Goal: Task Accomplishment & Management: Complete application form

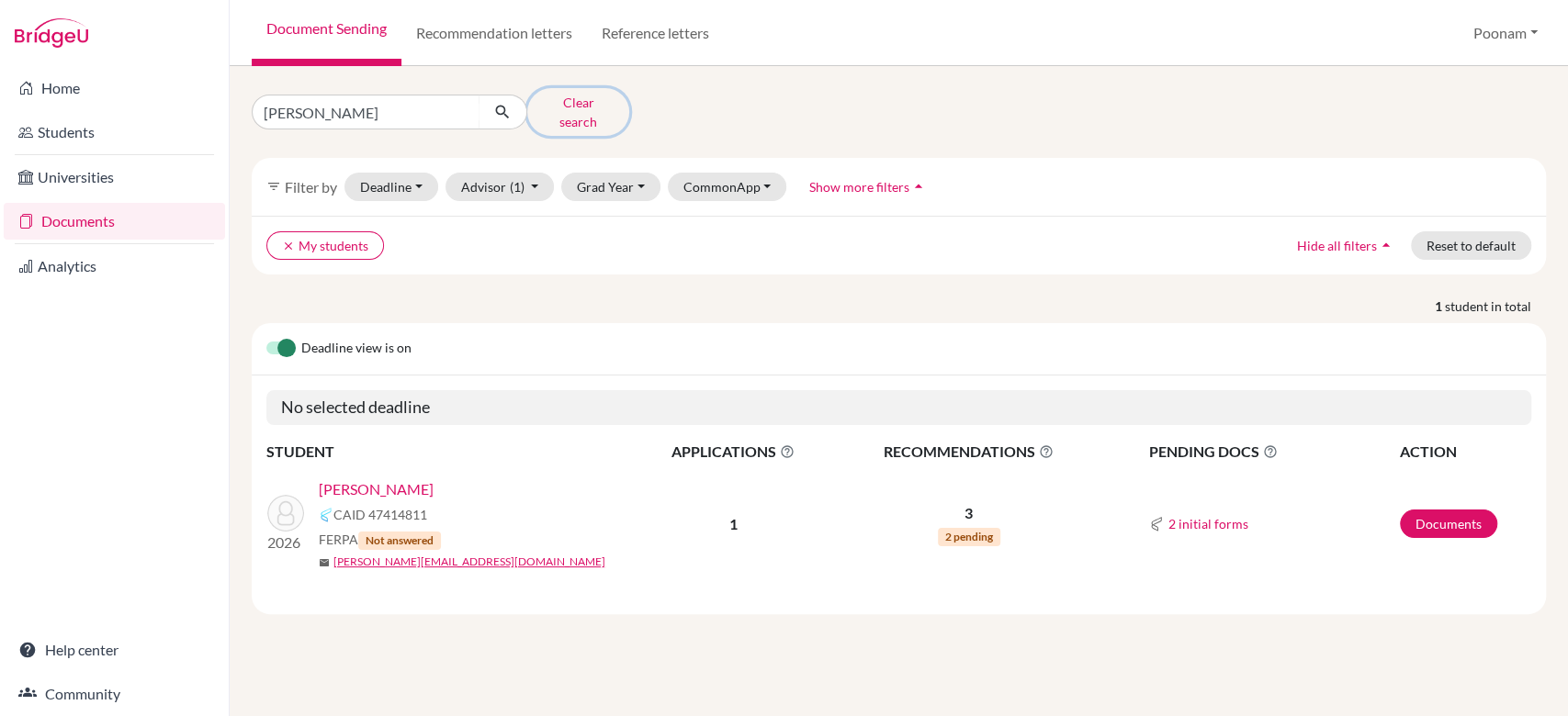
click at [572, 104] on button "Clear search" at bounding box center [578, 111] width 102 height 47
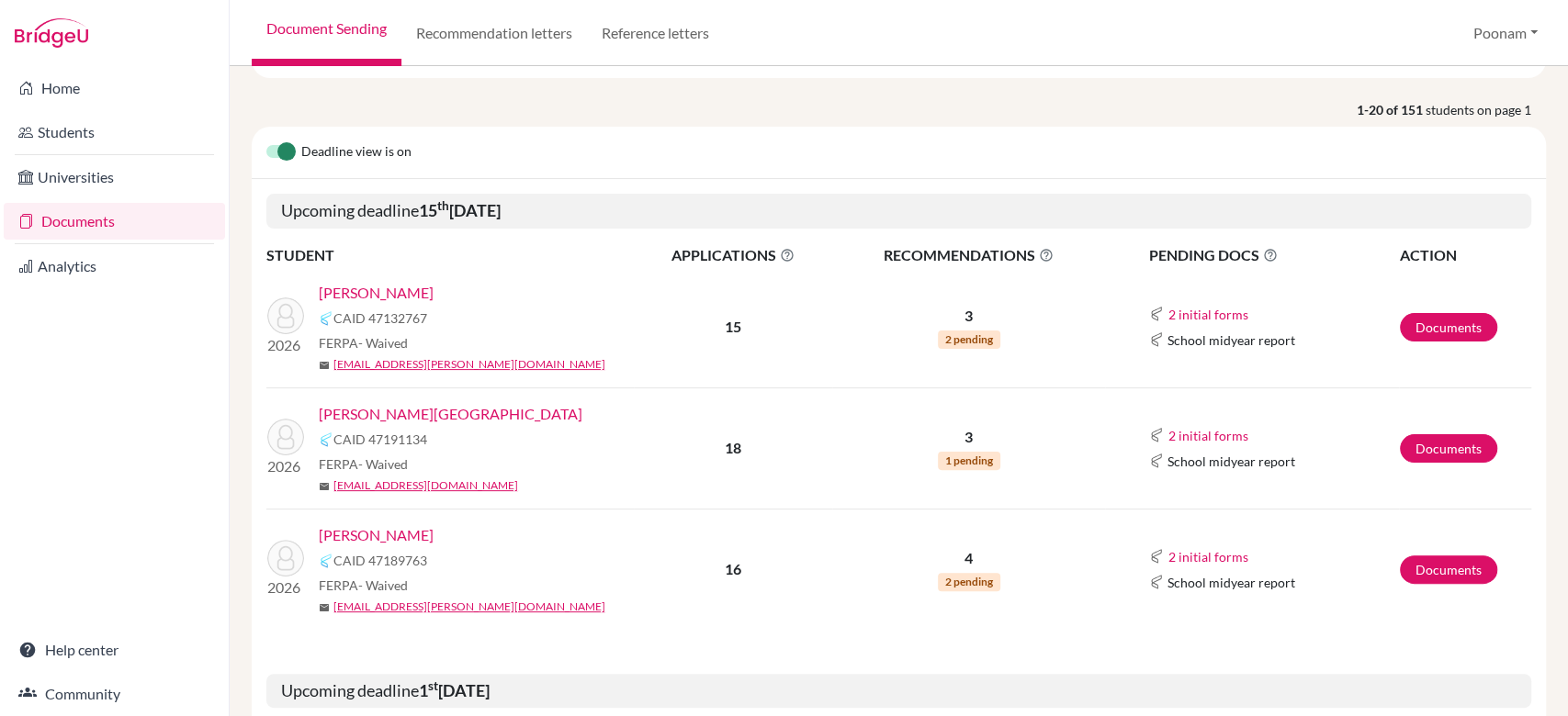
scroll to position [187, 0]
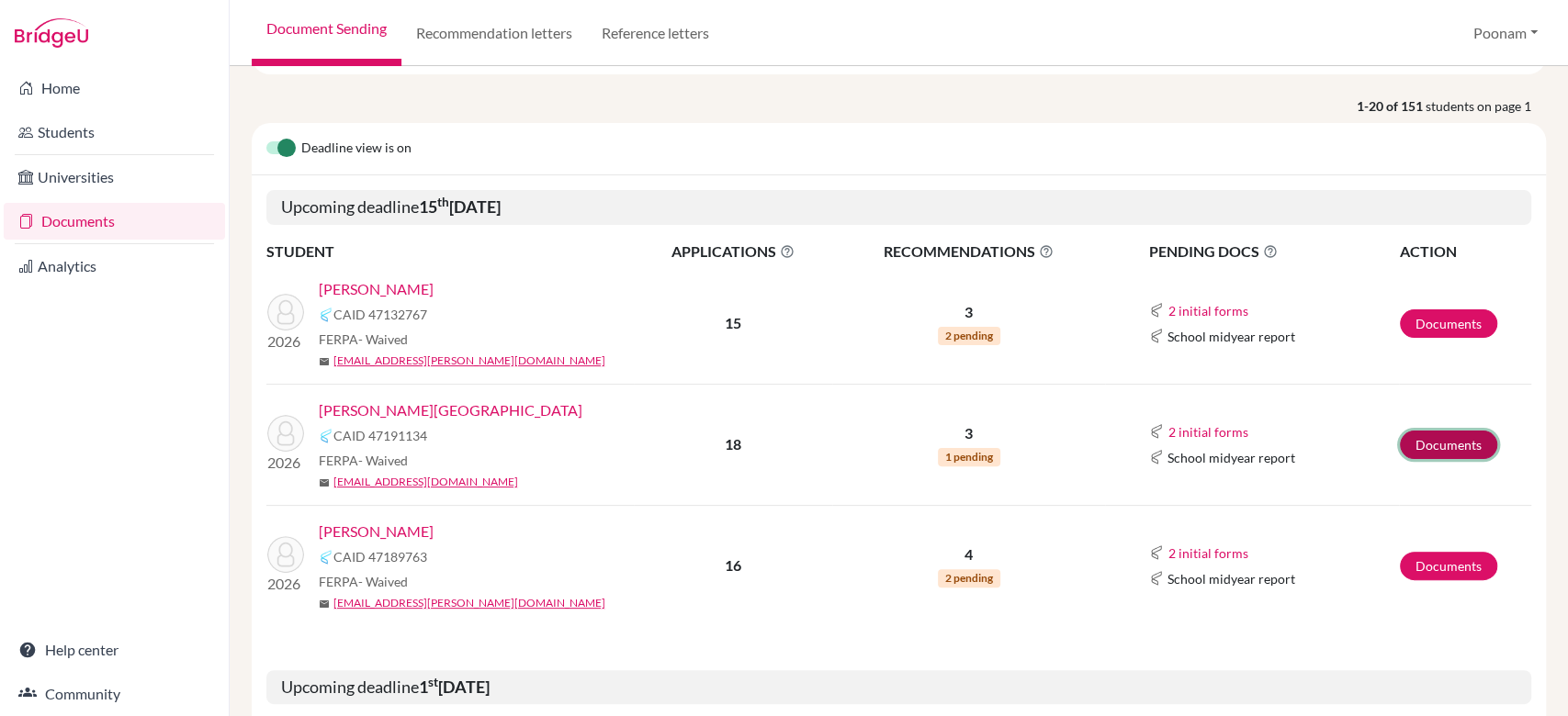
click at [1412, 452] on link "Documents" at bounding box center [1448, 444] width 98 height 28
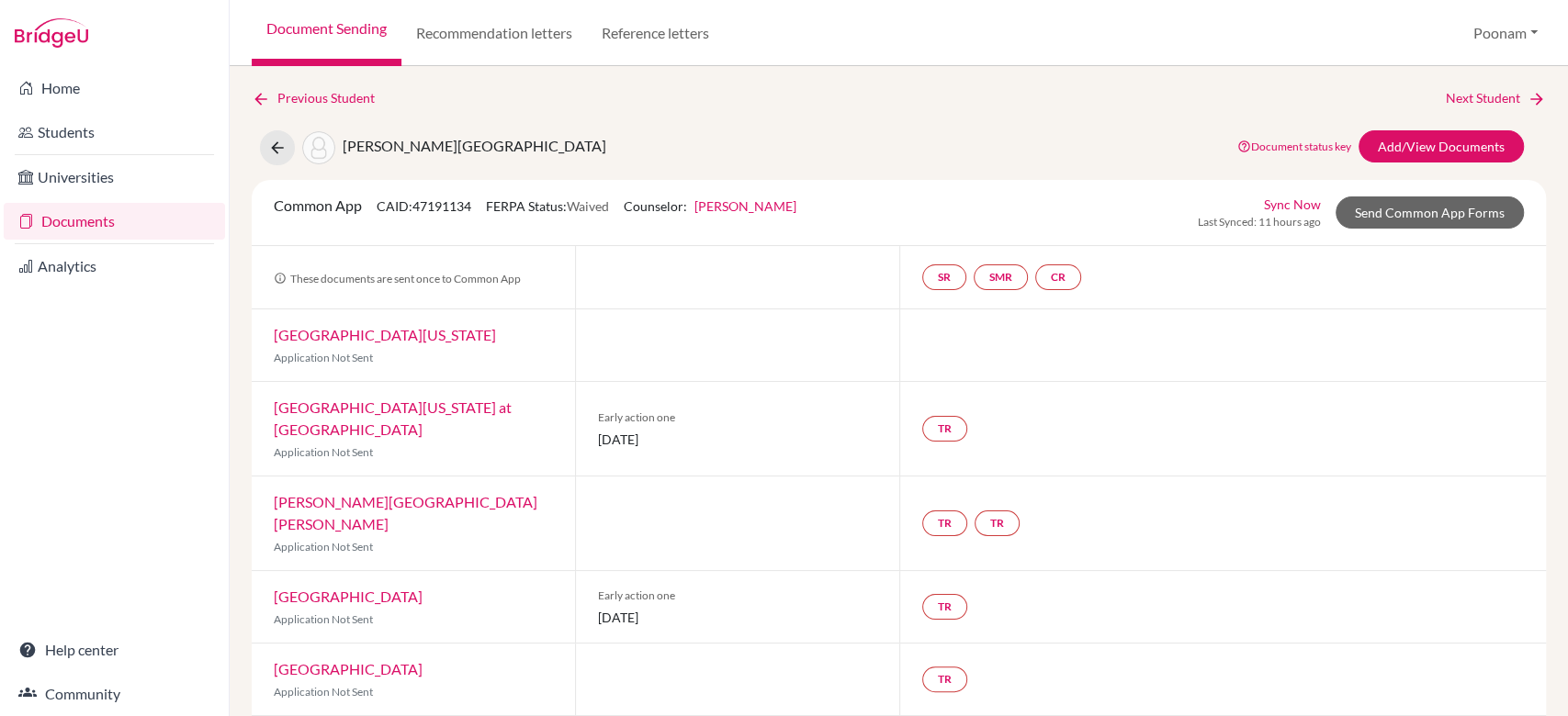
click at [1535, 96] on div "Previous Student Next Student Kunal Ruvala, Naisha Document status key TR Requi…" at bounding box center [899, 392] width 1338 height 650
click at [1527, 101] on icon at bounding box center [1536, 98] width 18 height 18
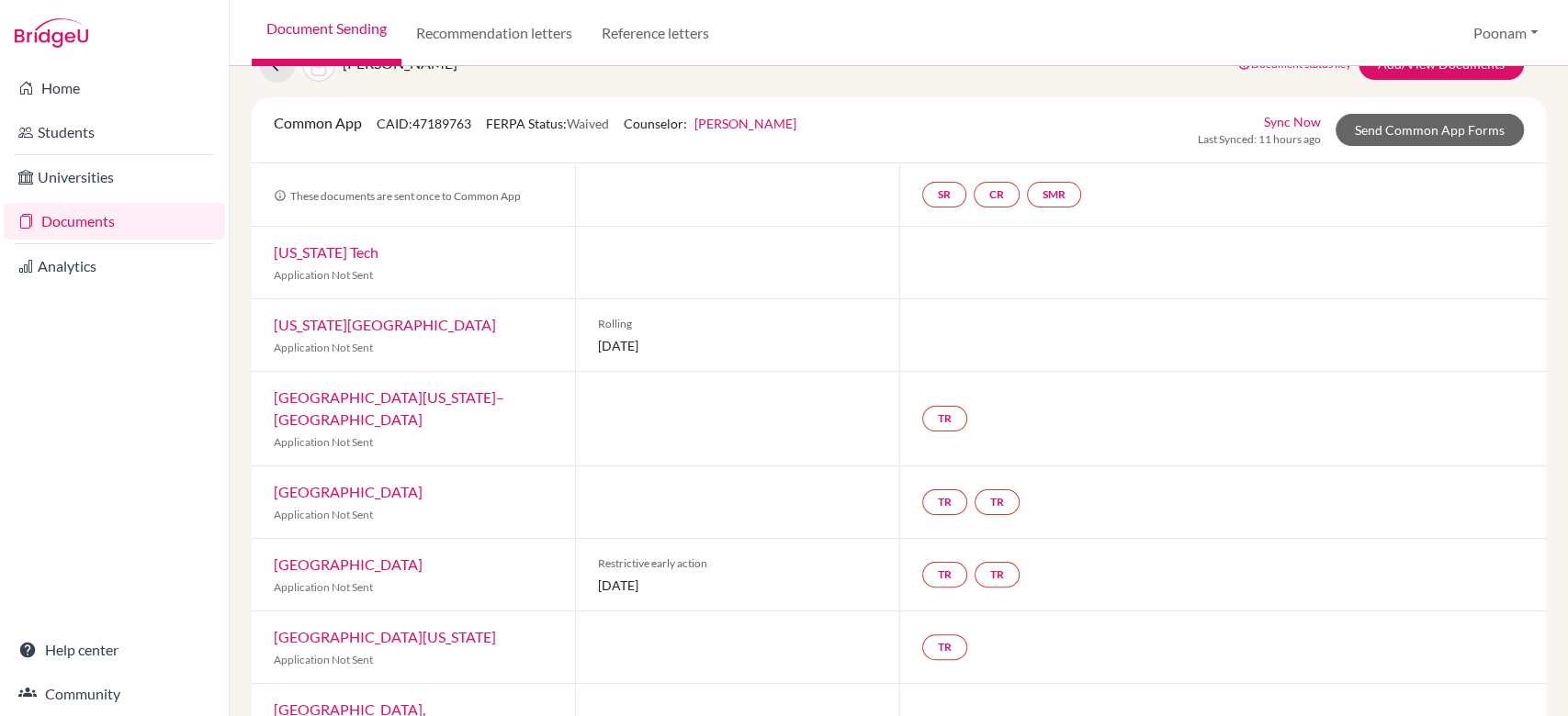
scroll to position [61, 0]
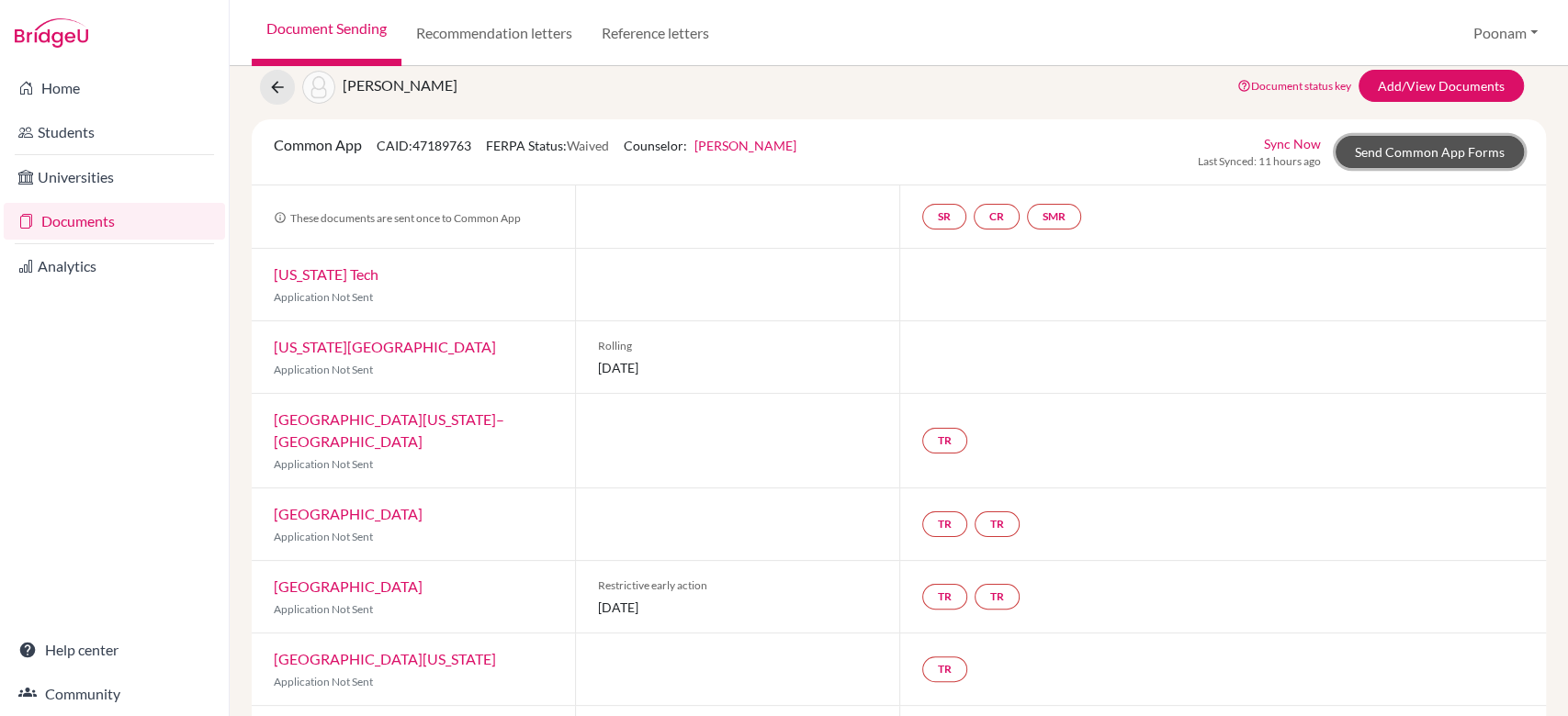
click at [1385, 151] on link "Send Common App Forms" at bounding box center [1429, 151] width 188 height 32
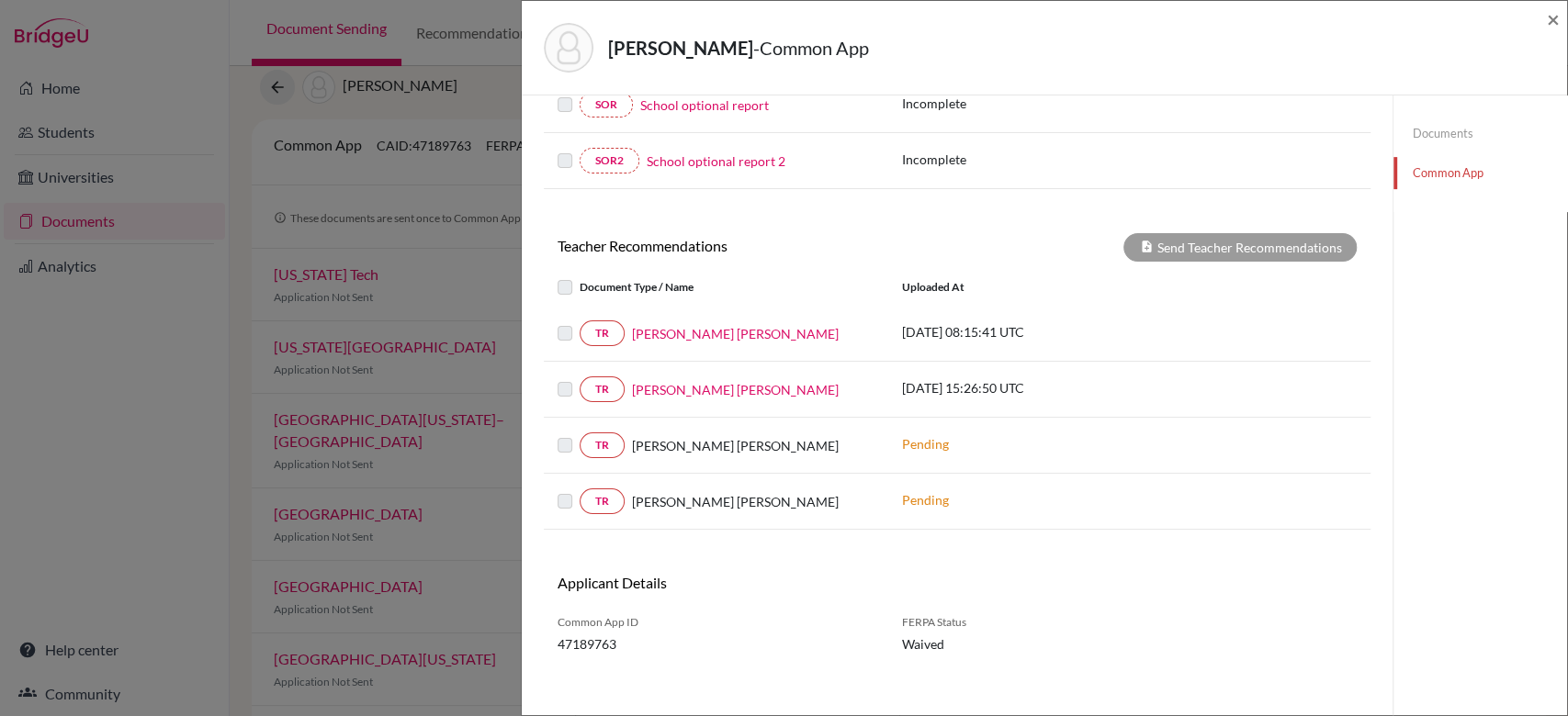
scroll to position [486, 0]
click at [1411, 141] on link "Documents" at bounding box center [1480, 133] width 174 height 32
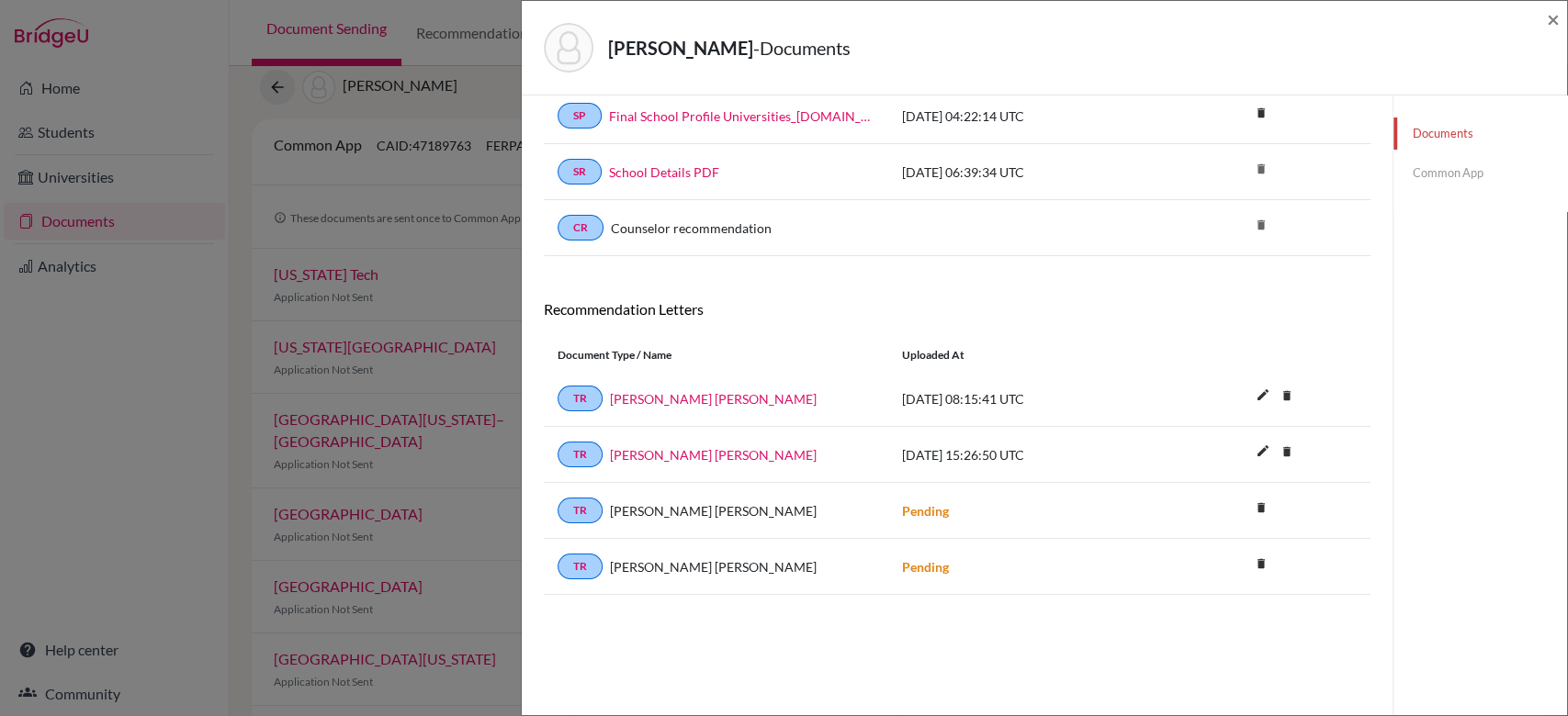
scroll to position [96, 0]
click at [1249, 498] on icon "delete" at bounding box center [1260, 509] width 28 height 28
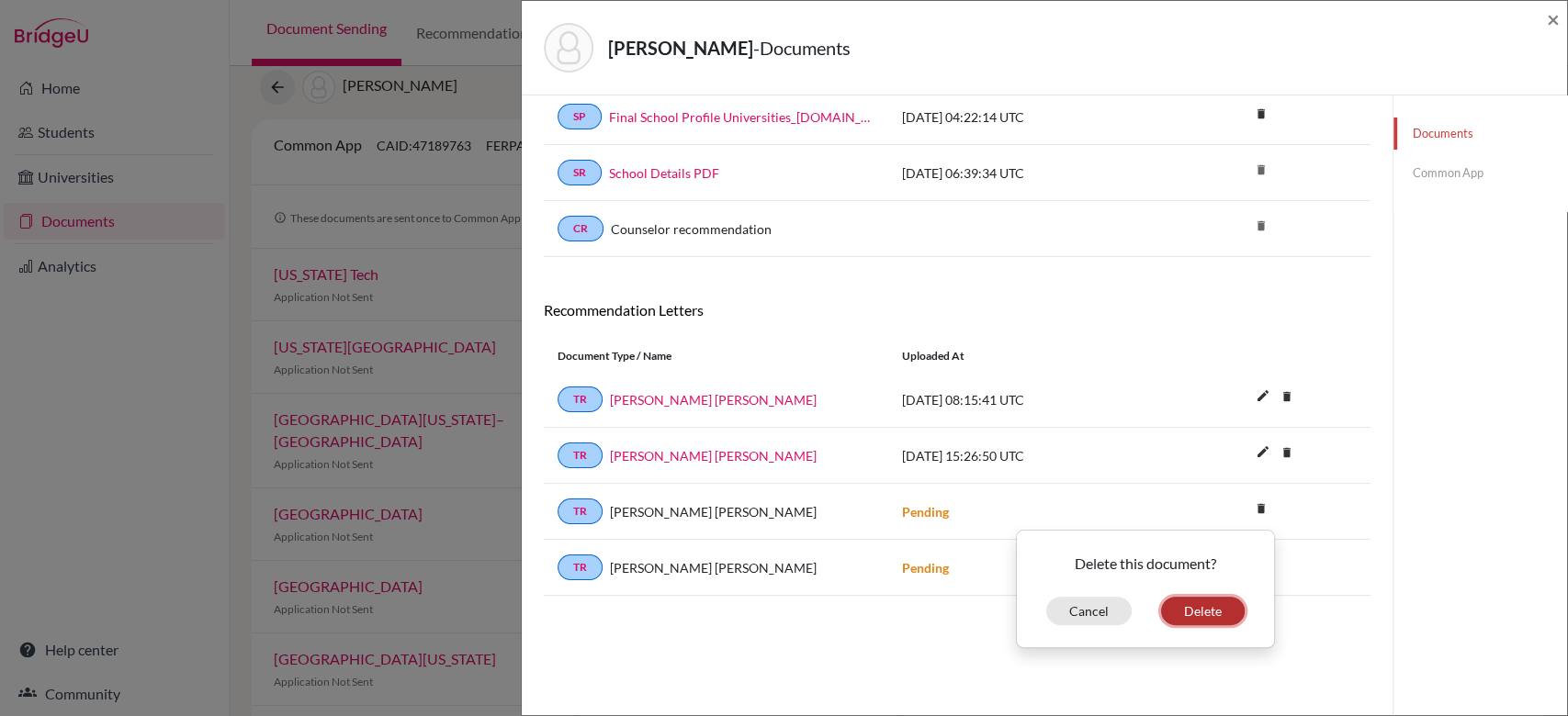
click at [1162, 611] on button "Delete" at bounding box center [1203, 610] width 84 height 28
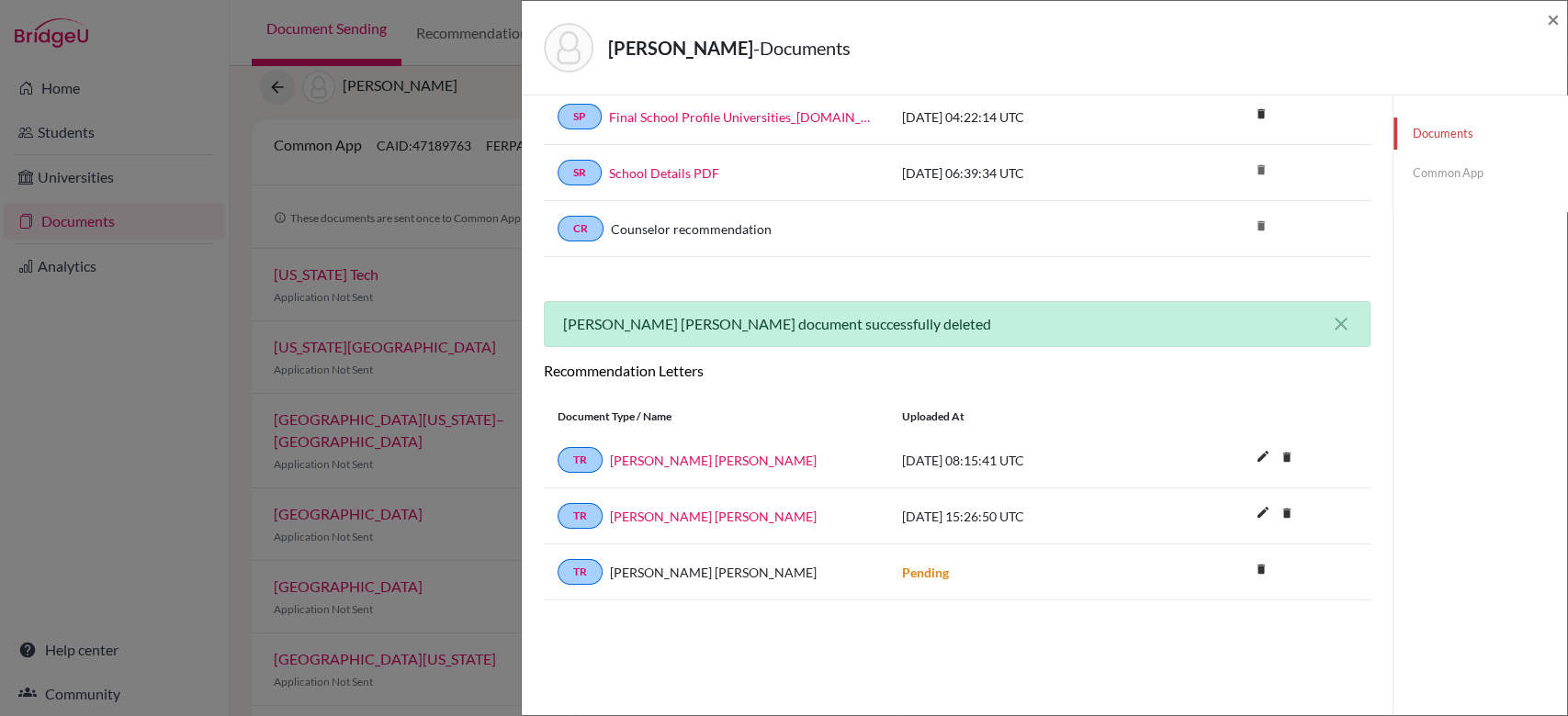
scroll to position [0, 0]
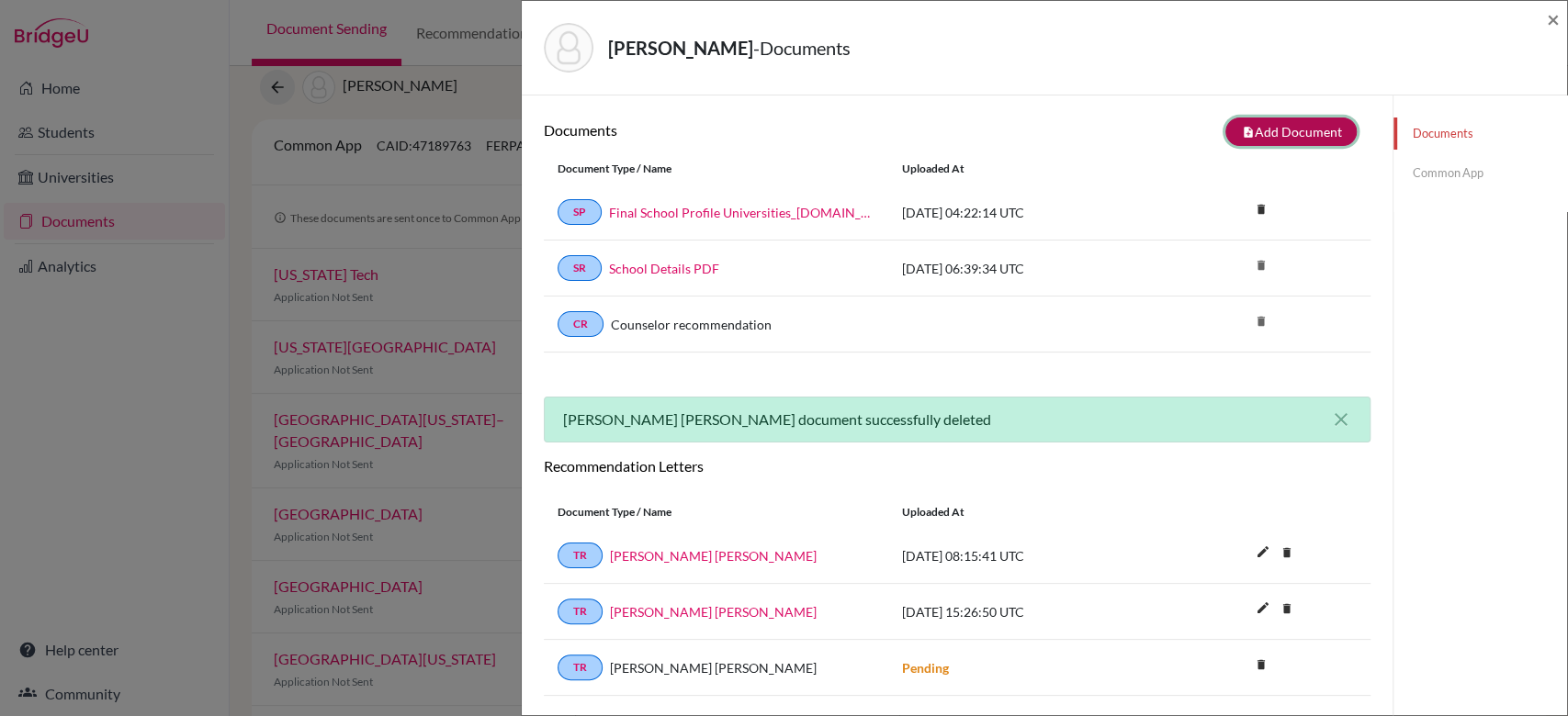
click at [1257, 128] on button "note_add Add Document" at bounding box center [1291, 131] width 131 height 28
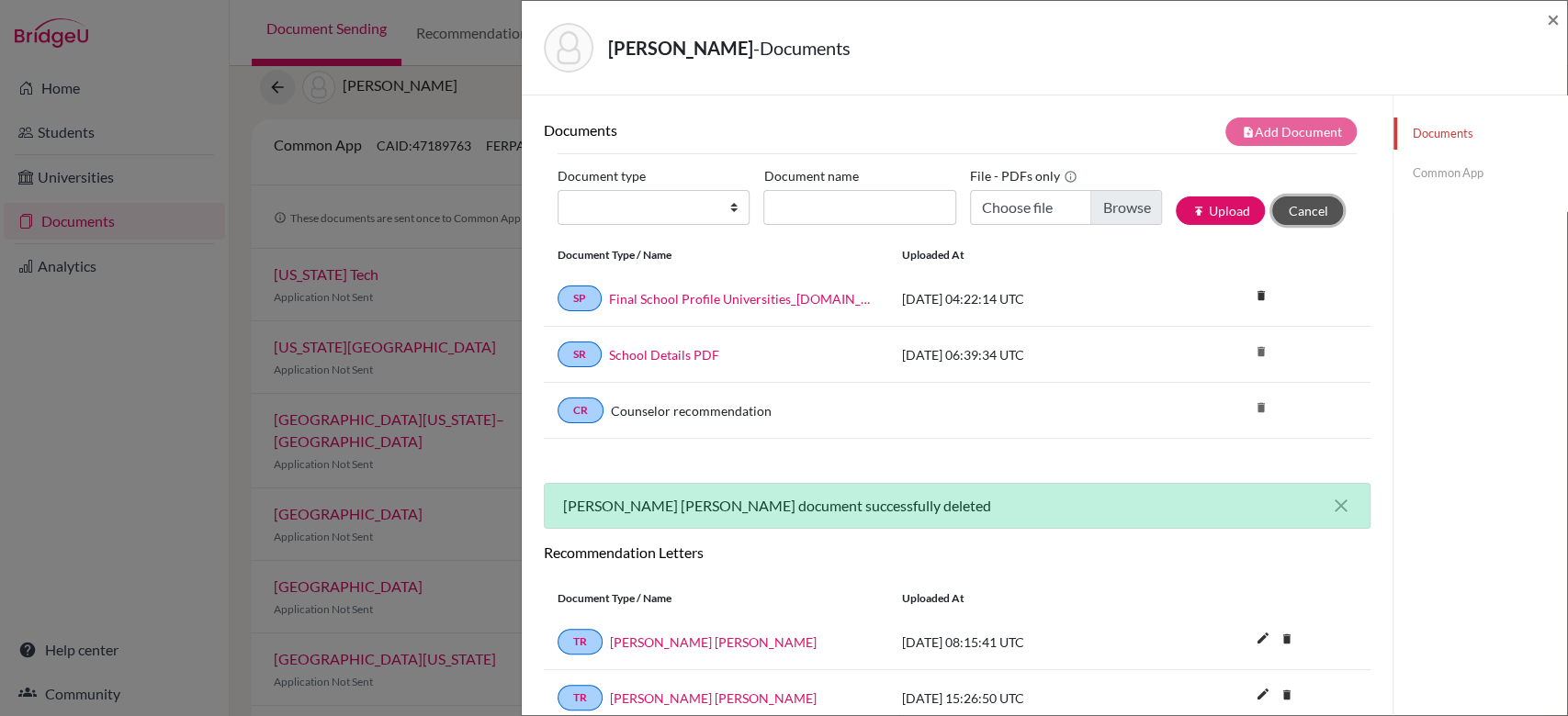
click at [1281, 204] on button "Cancel" at bounding box center [1307, 210] width 70 height 28
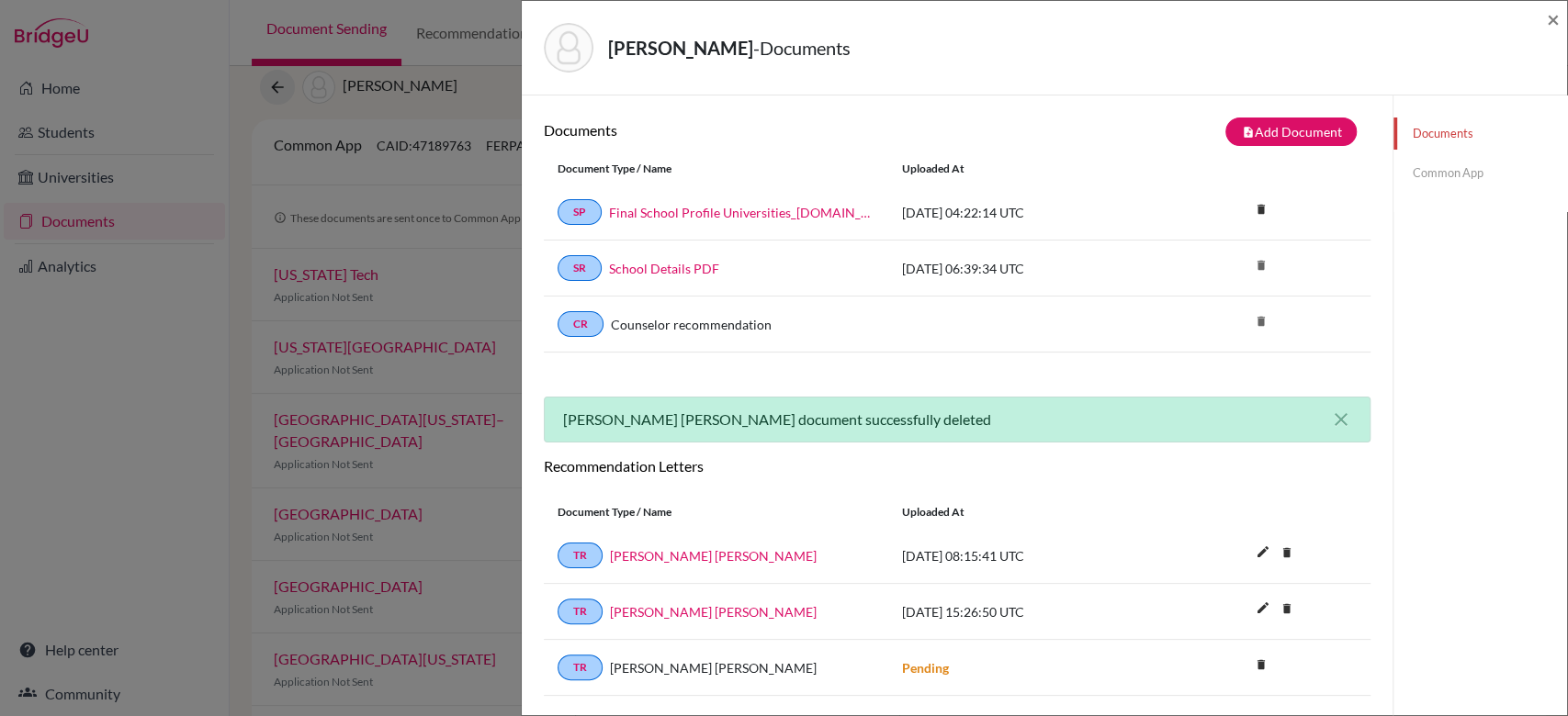
click at [1443, 172] on link "Common App" at bounding box center [1480, 173] width 174 height 32
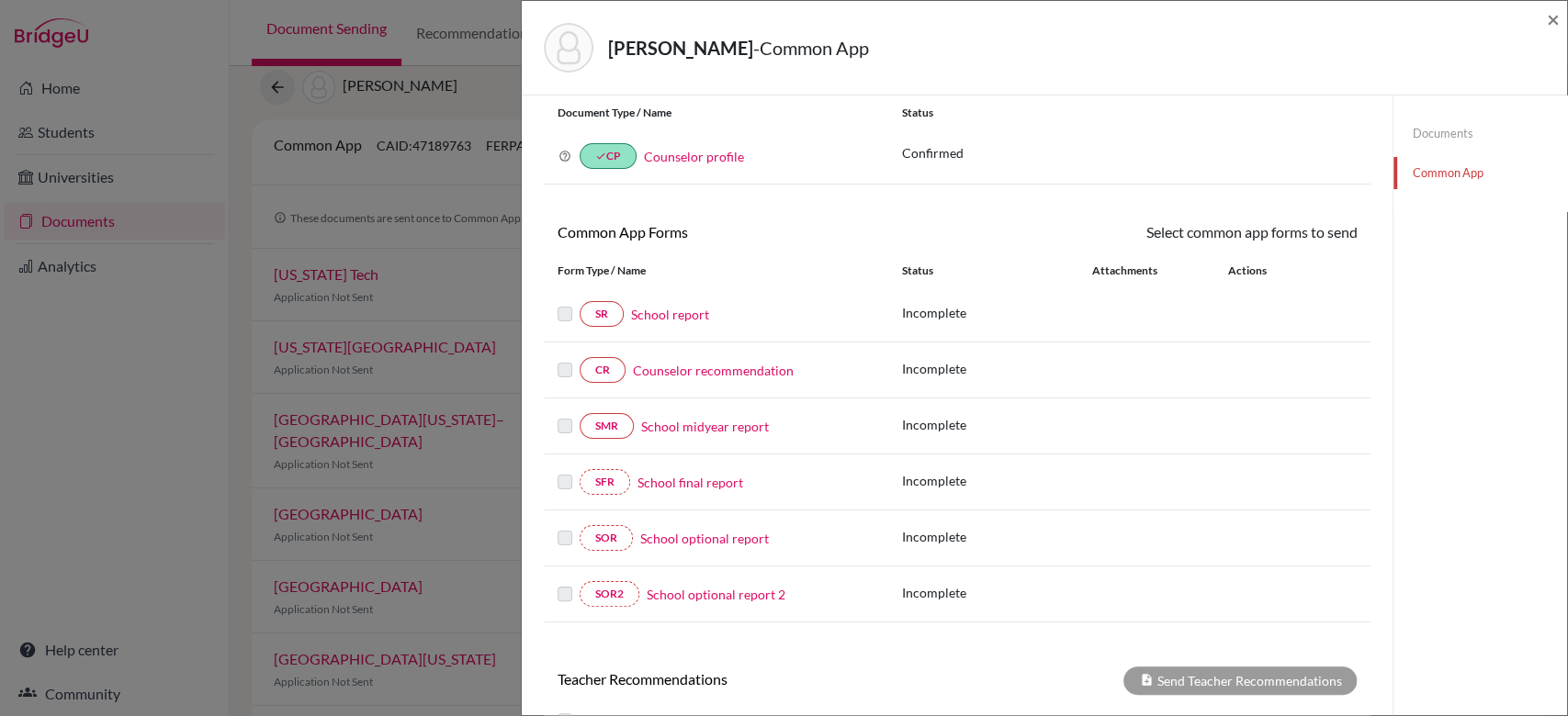
scroll to position [53, 0]
click at [667, 319] on link "School report" at bounding box center [670, 314] width 78 height 19
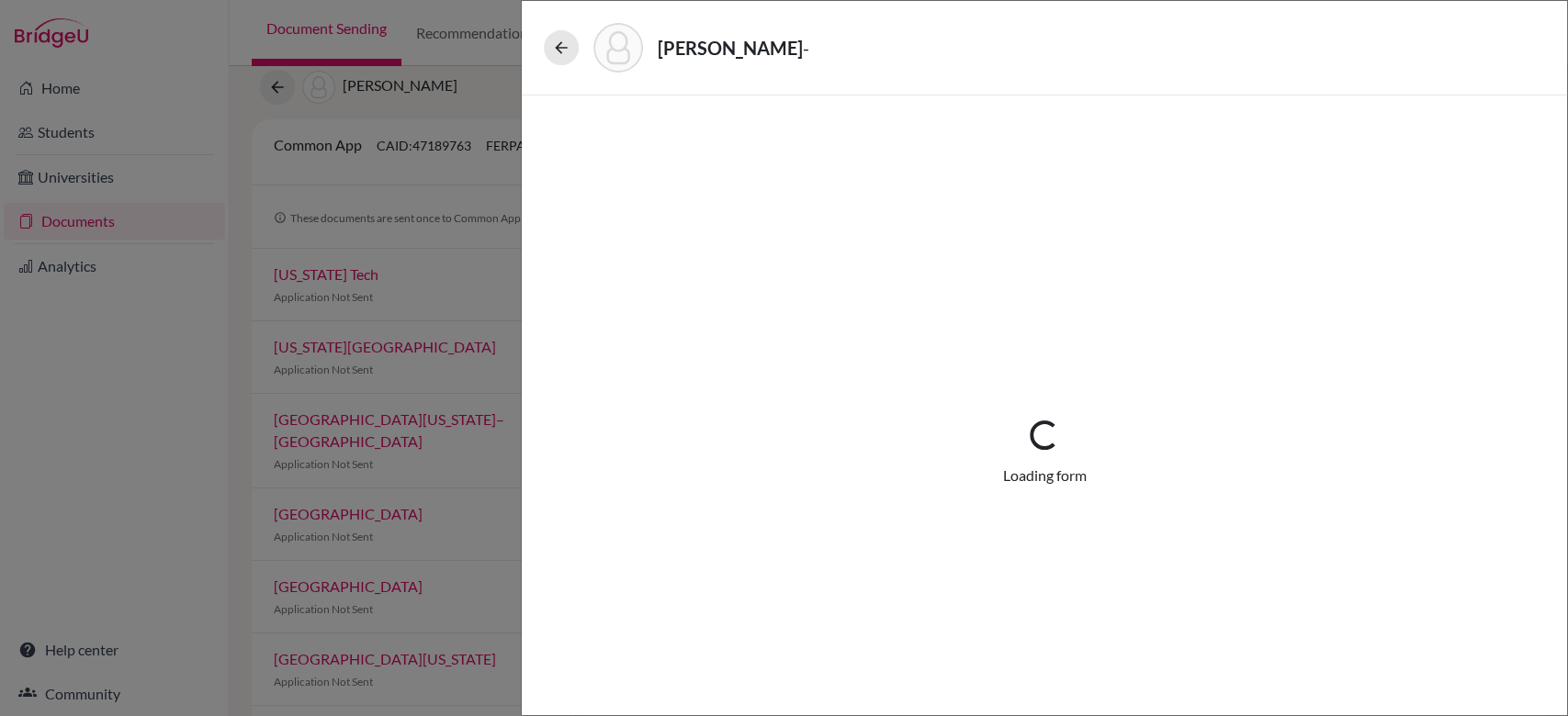
select select "3"
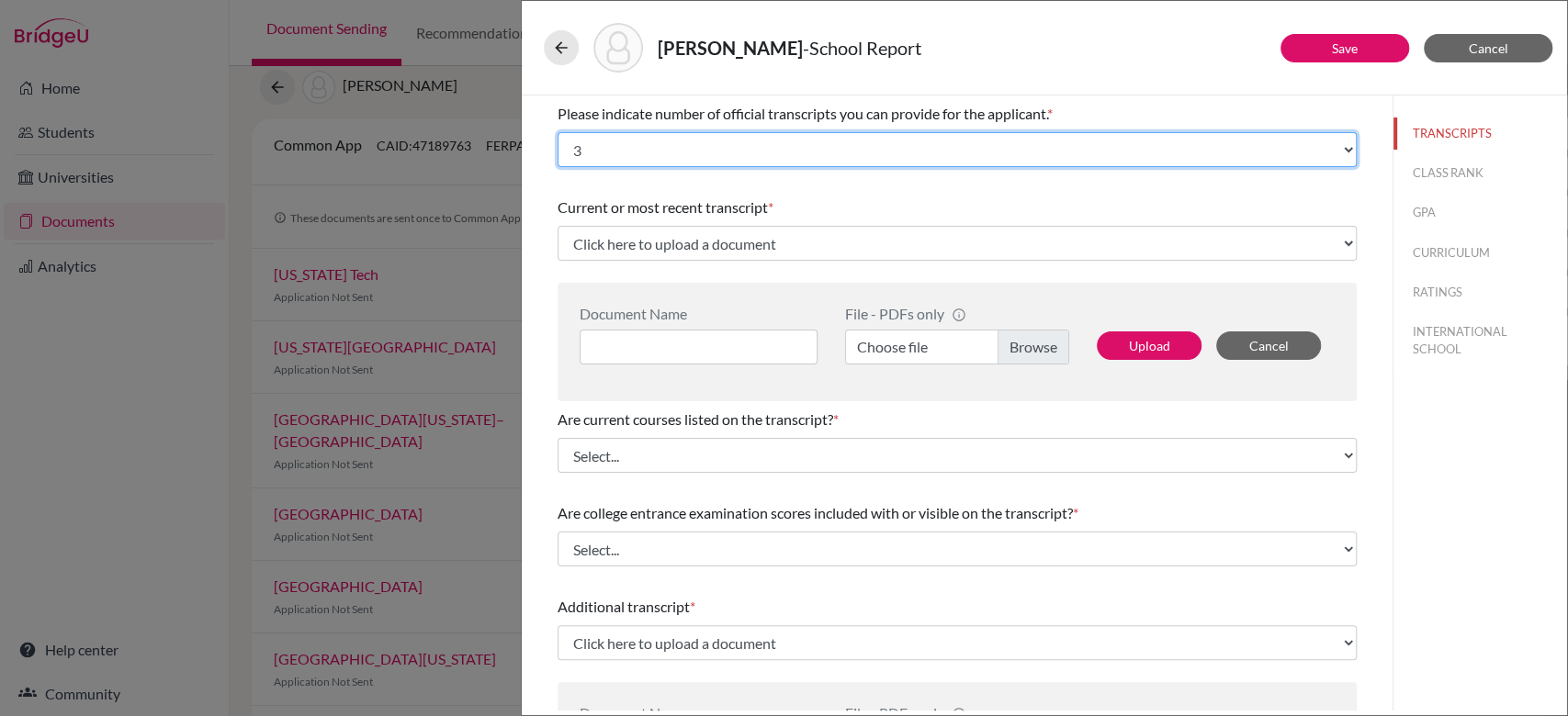
click at [968, 138] on select "Select... 1 2 3 4" at bounding box center [958, 150] width 799 height 35
click at [558, 132] on select "Select... 1 2 3 4" at bounding box center [958, 150] width 799 height 35
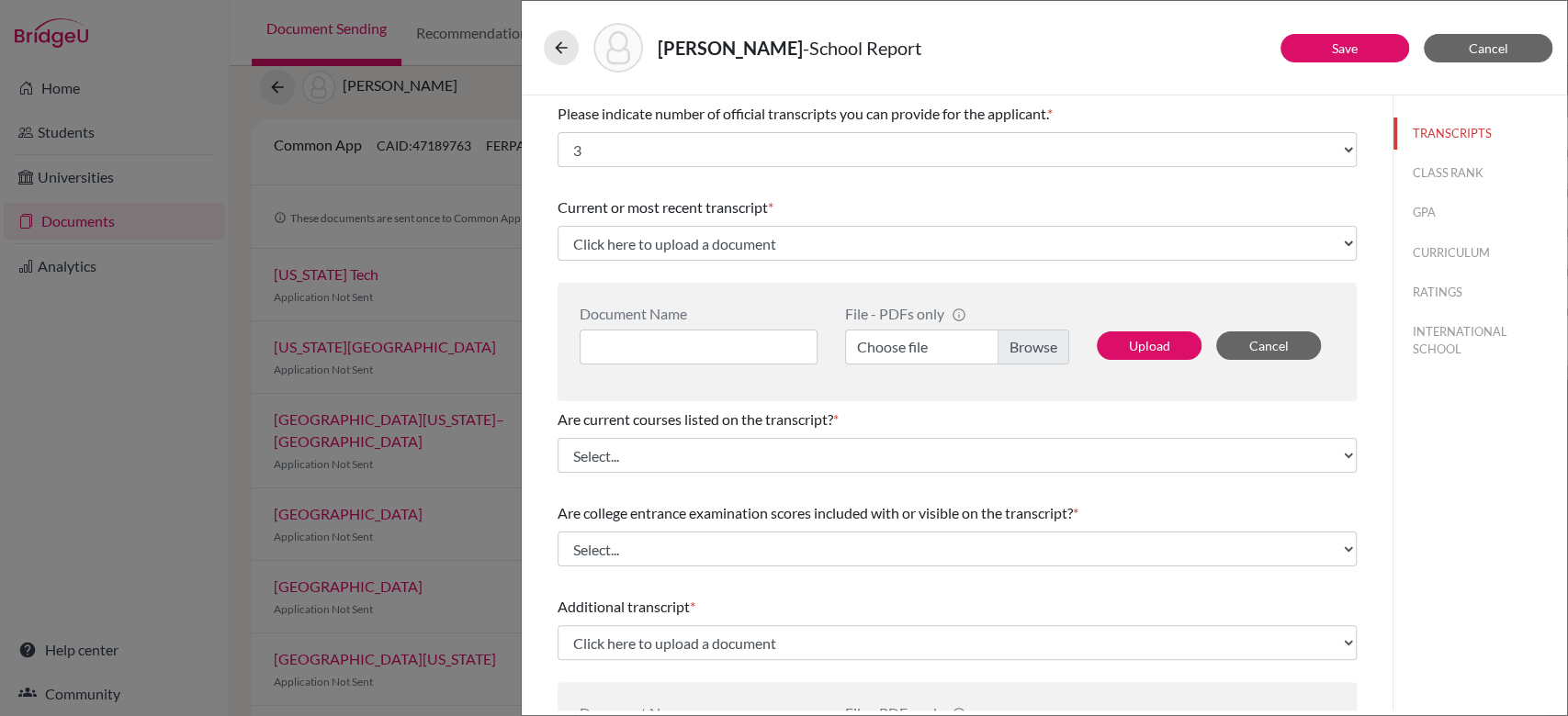
click at [824, 284] on div "Document Name File - PDFs only info CommonApp has file size limit of 2MB per fi…" at bounding box center [958, 342] width 799 height 119
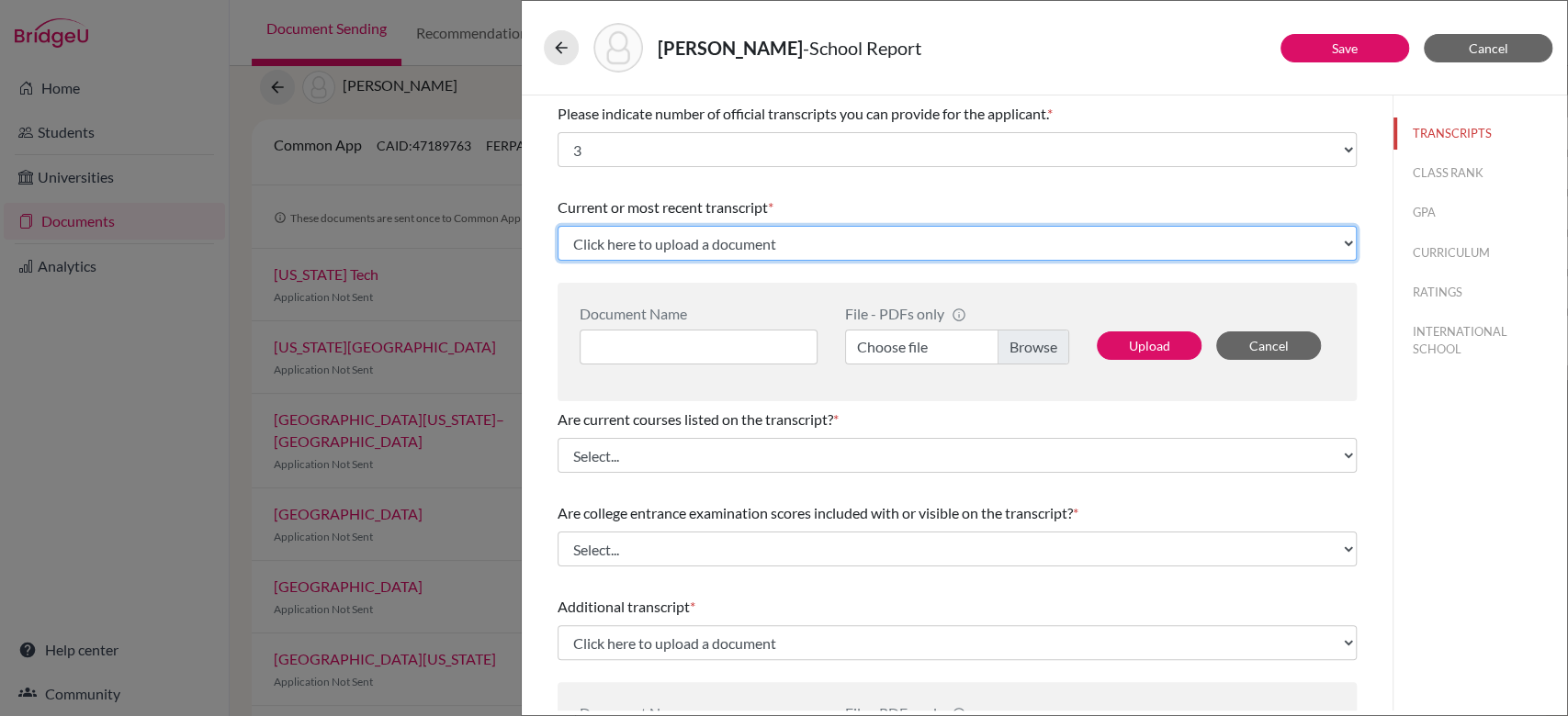
click at [845, 250] on select "Click here to upload a document Upload New File" at bounding box center [958, 243] width 799 height 35
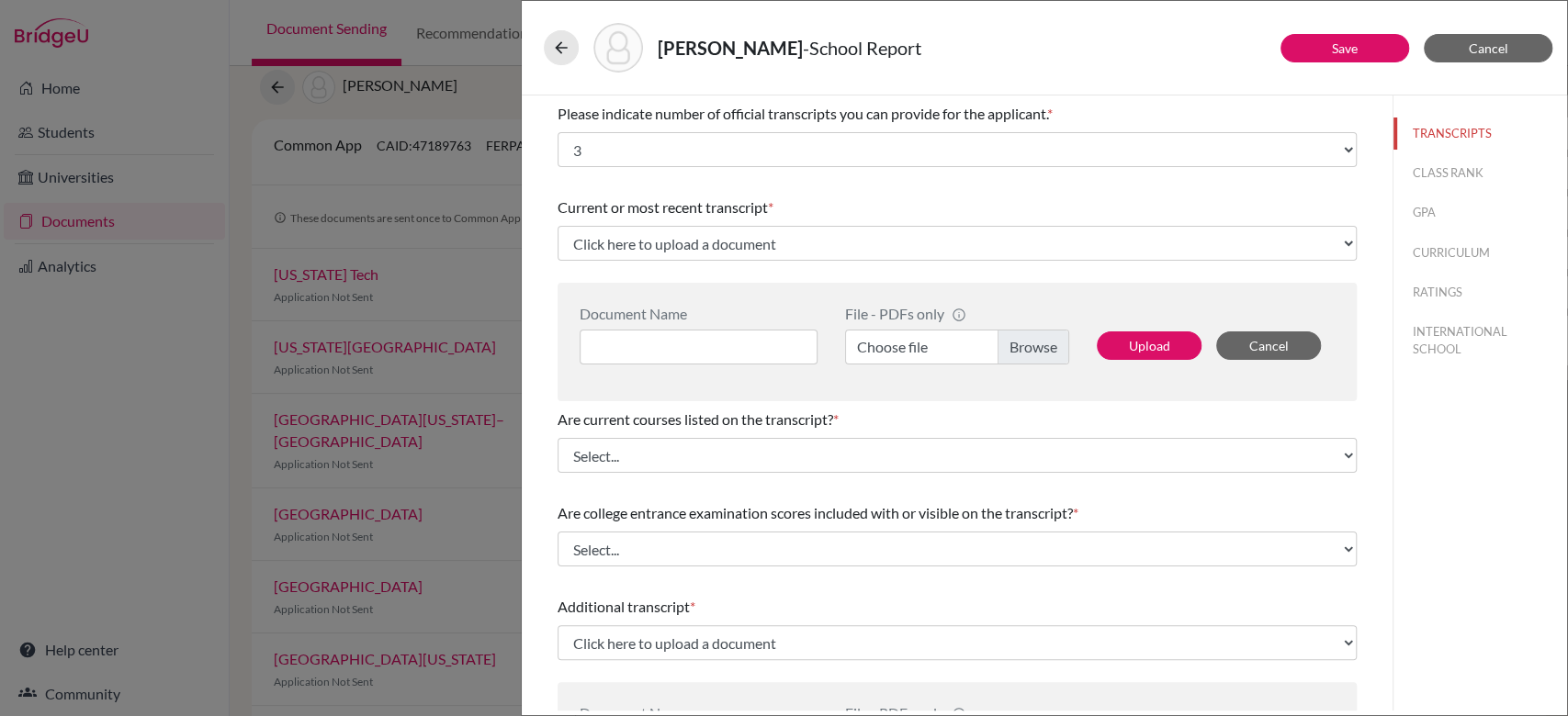
click at [860, 409] on div "Are current courses listed on the transcript? *" at bounding box center [958, 419] width 799 height 22
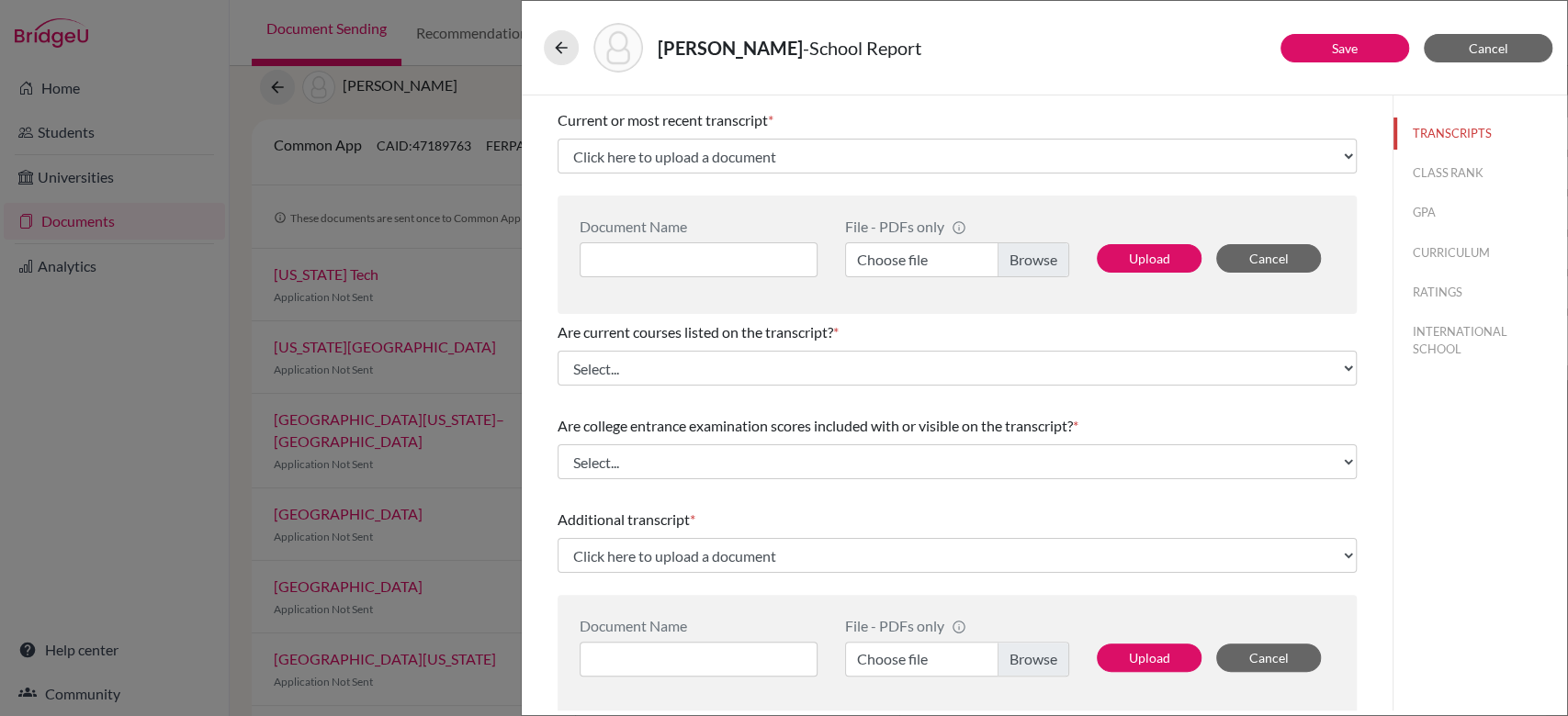
scroll to position [93, 0]
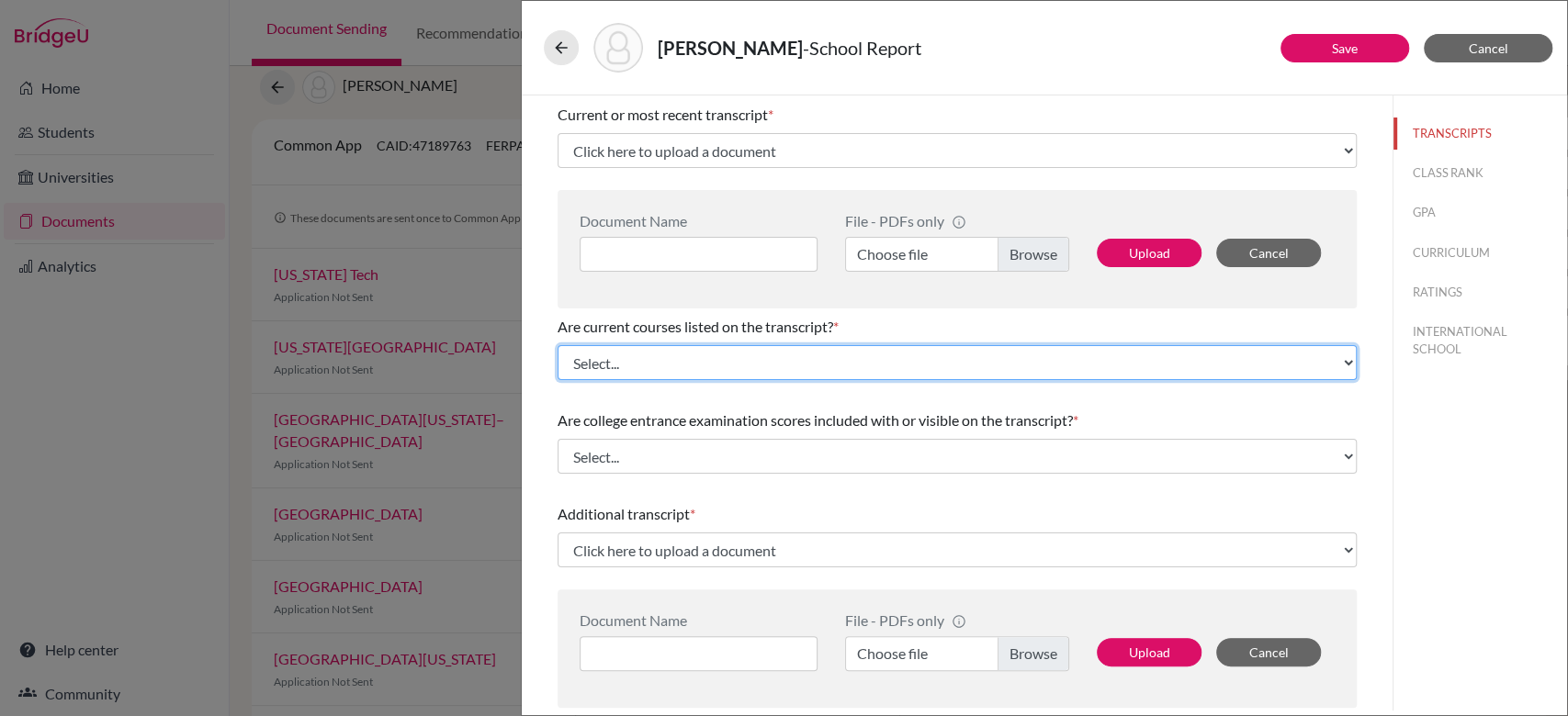
click at [841, 365] on select "Select... Yes No" at bounding box center [958, 363] width 799 height 35
select select "0"
click at [558, 345] on select "Select... Yes No" at bounding box center [958, 363] width 799 height 35
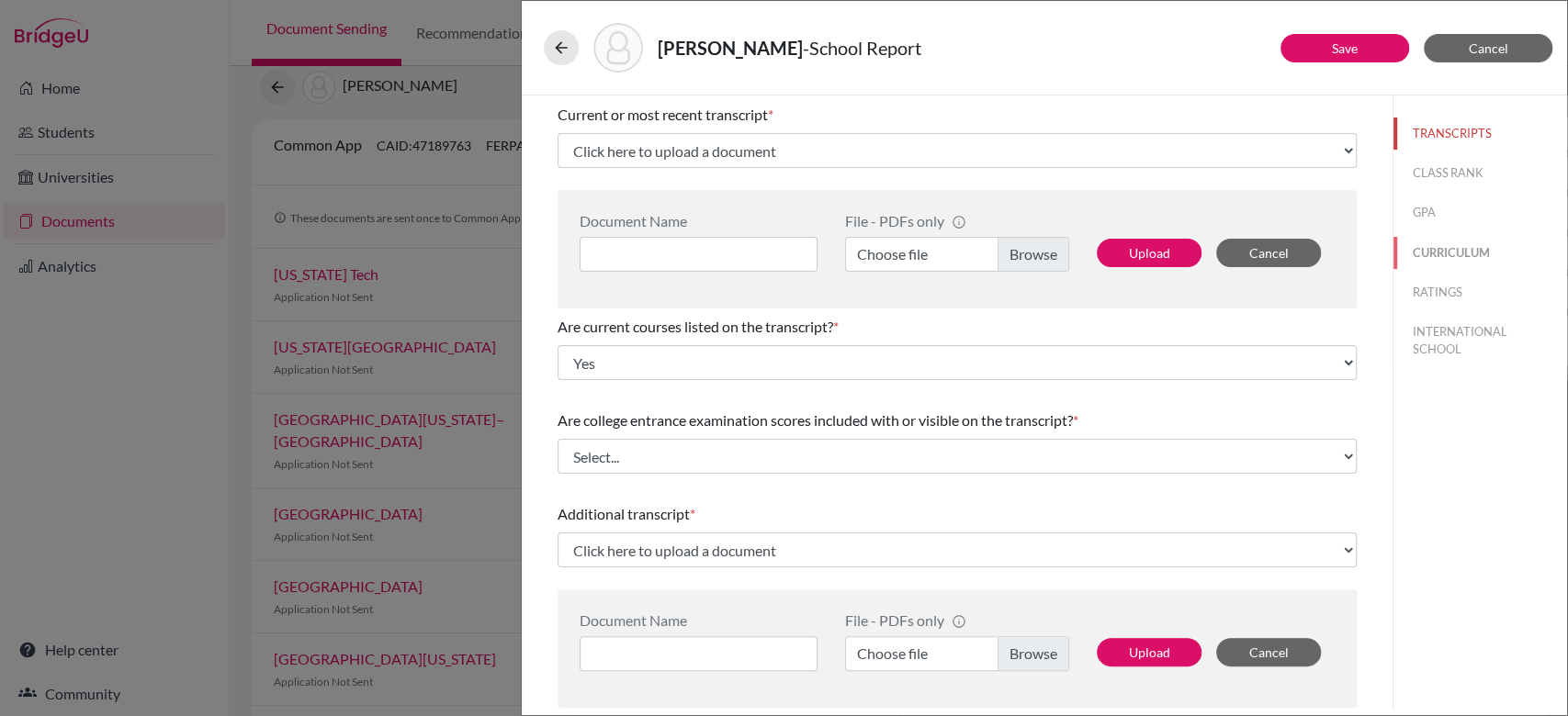
click at [1428, 256] on button "CURRICULUM" at bounding box center [1480, 252] width 174 height 32
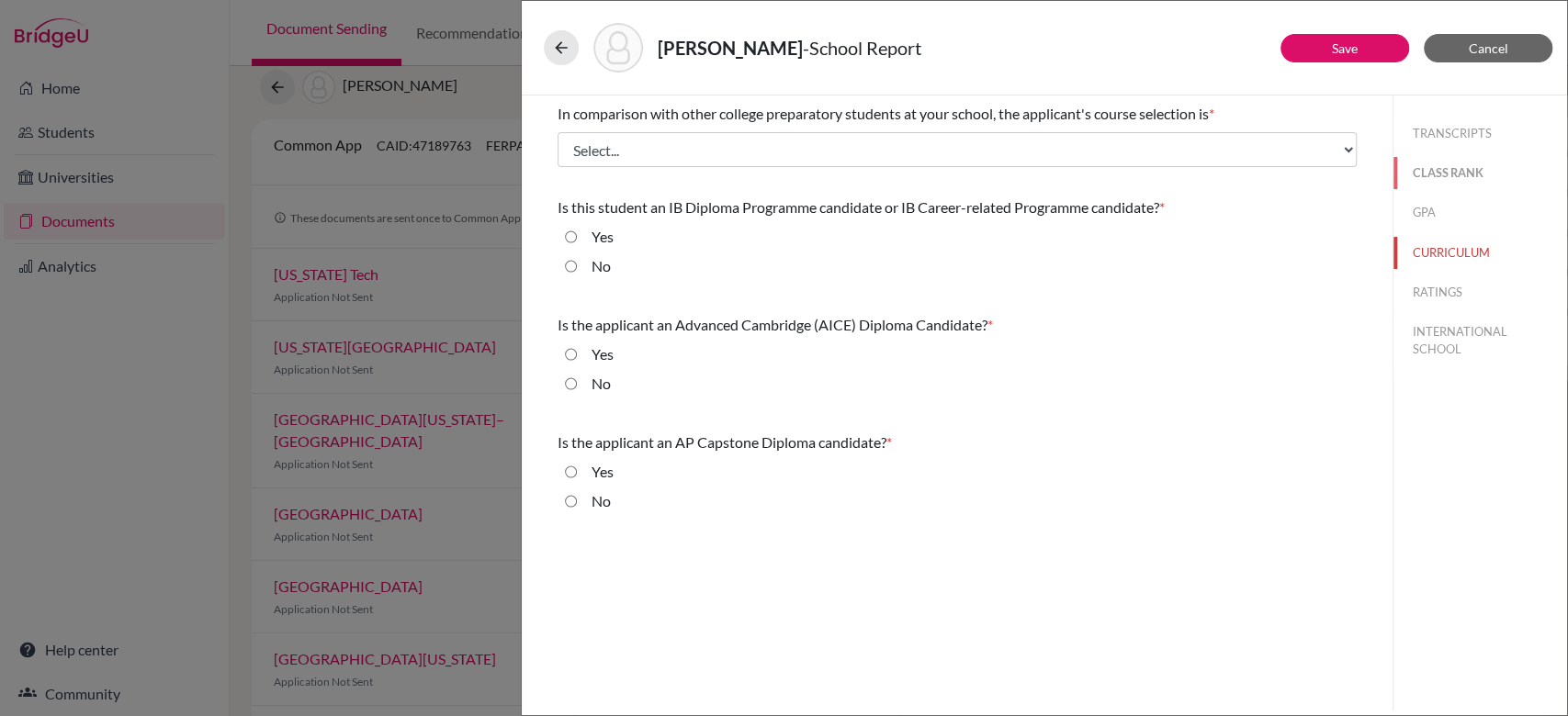
click at [1460, 164] on button "CLASS RANK" at bounding box center [1480, 173] width 174 height 32
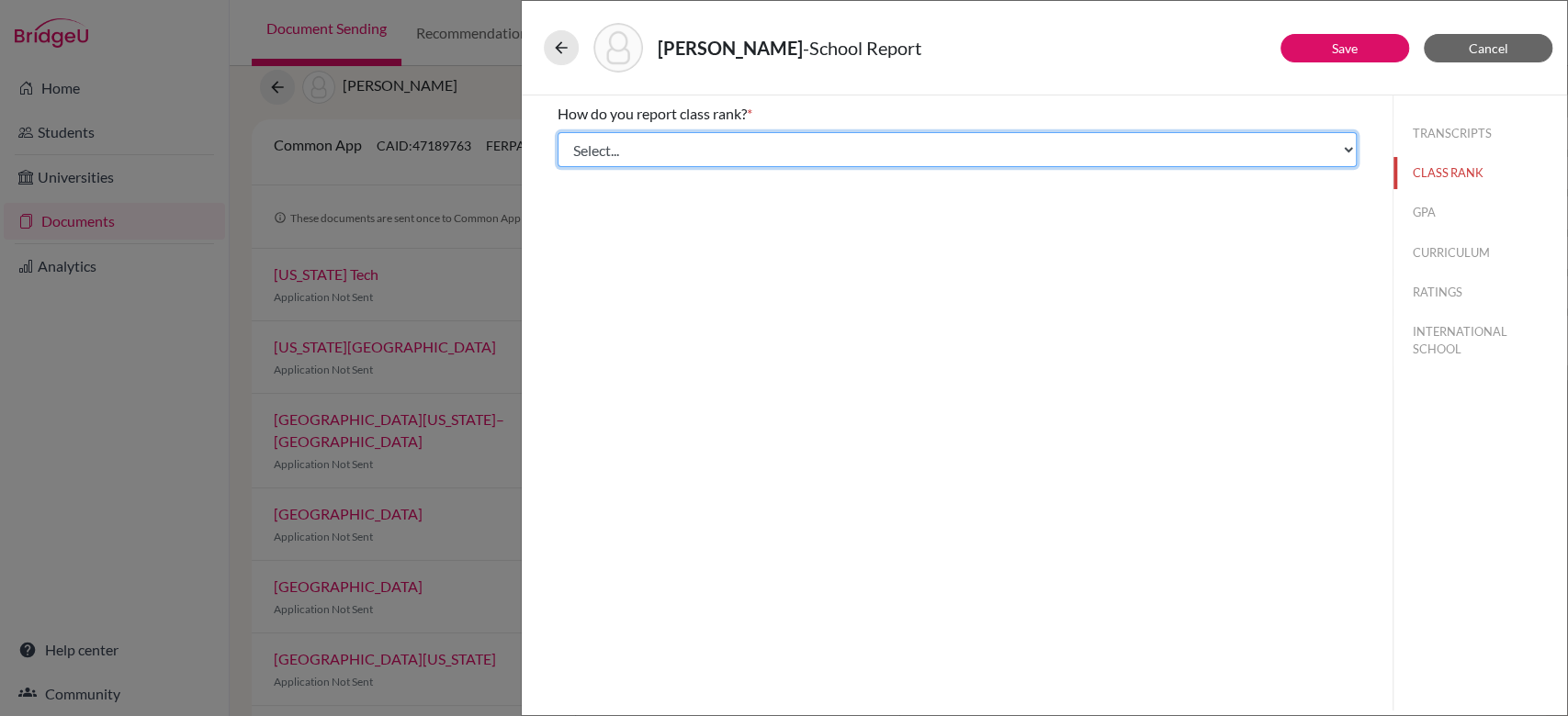
click at [1103, 159] on select "Select... Exact Decile Quintile Quartile None" at bounding box center [958, 150] width 799 height 35
select select "5"
click at [558, 132] on select "Select... Exact Decile Quintile Quartile None" at bounding box center [958, 150] width 799 height 35
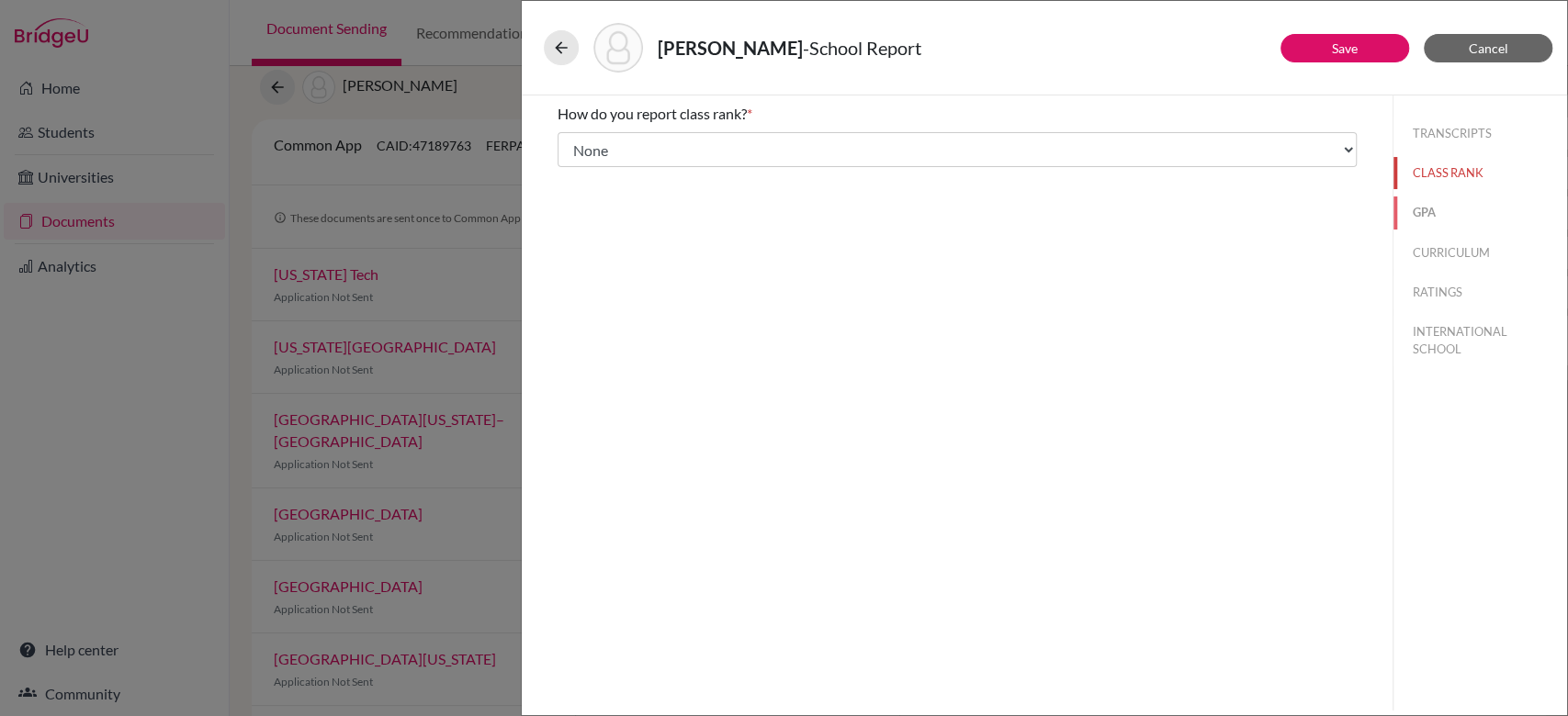
click at [1421, 206] on button "GPA" at bounding box center [1480, 212] width 174 height 32
click at [569, 179] on input "No" at bounding box center [571, 172] width 12 height 22
radio input "true"
click at [1473, 245] on button "CURRICULUM" at bounding box center [1480, 252] width 174 height 32
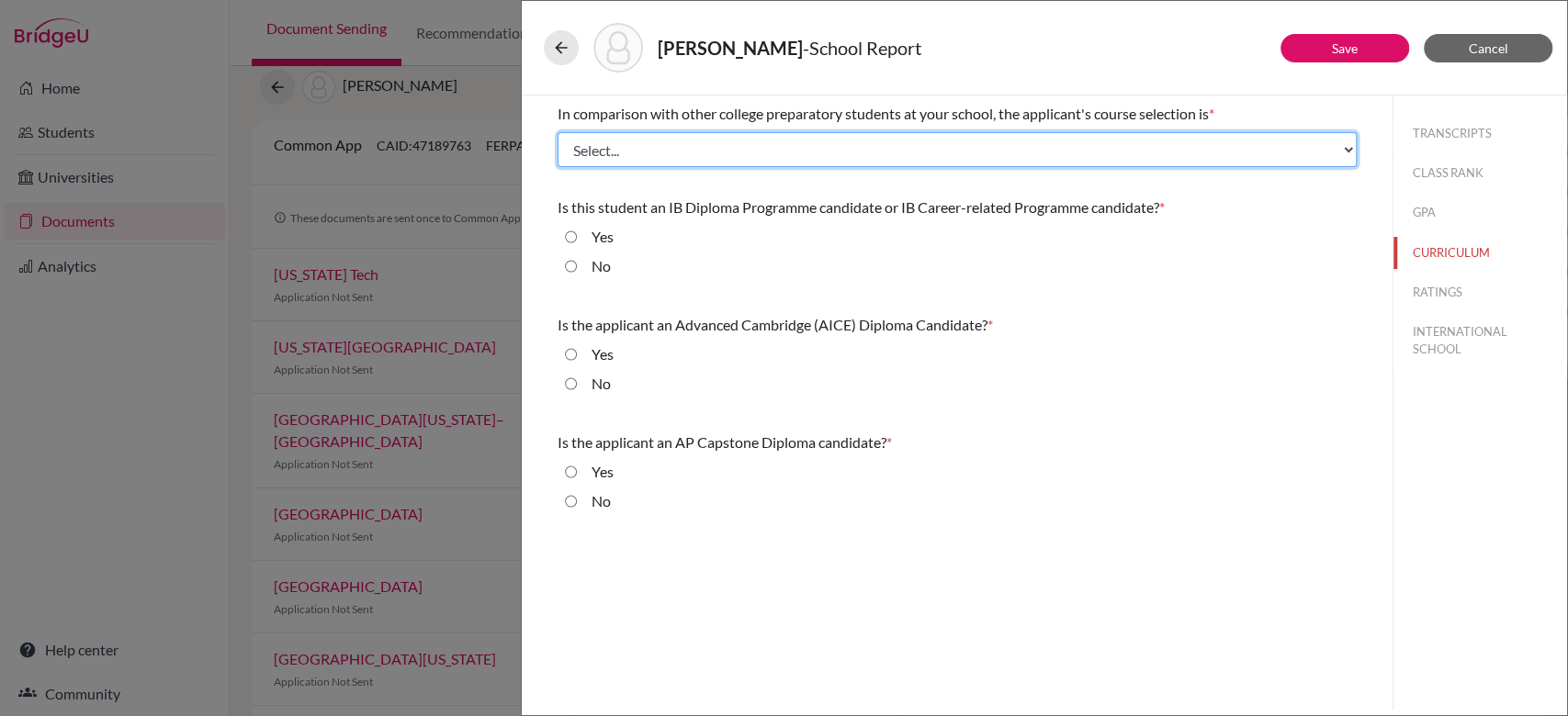
click at [777, 154] on select "Select... Less than demanding Average Demanding Very demanding Most demanding P…" at bounding box center [958, 150] width 799 height 35
select select "4"
click at [558, 132] on select "Select... Less than demanding Average Demanding Very demanding Most demanding P…" at bounding box center [958, 150] width 799 height 35
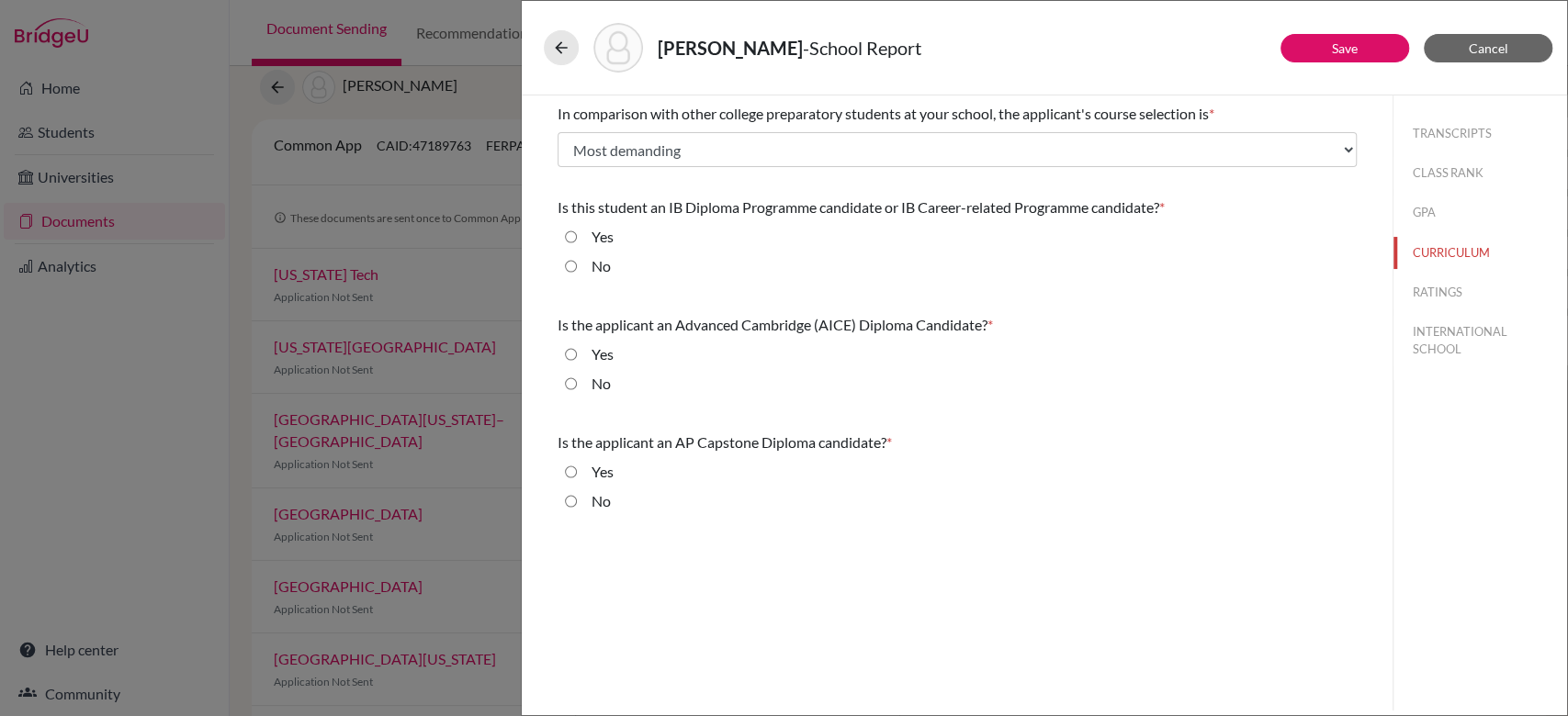
click at [567, 264] on input "No" at bounding box center [571, 266] width 12 height 22
radio input "true"
click at [570, 349] on input "Yes" at bounding box center [571, 354] width 12 height 22
radio input "true"
click at [572, 500] on input "No" at bounding box center [571, 501] width 12 height 22
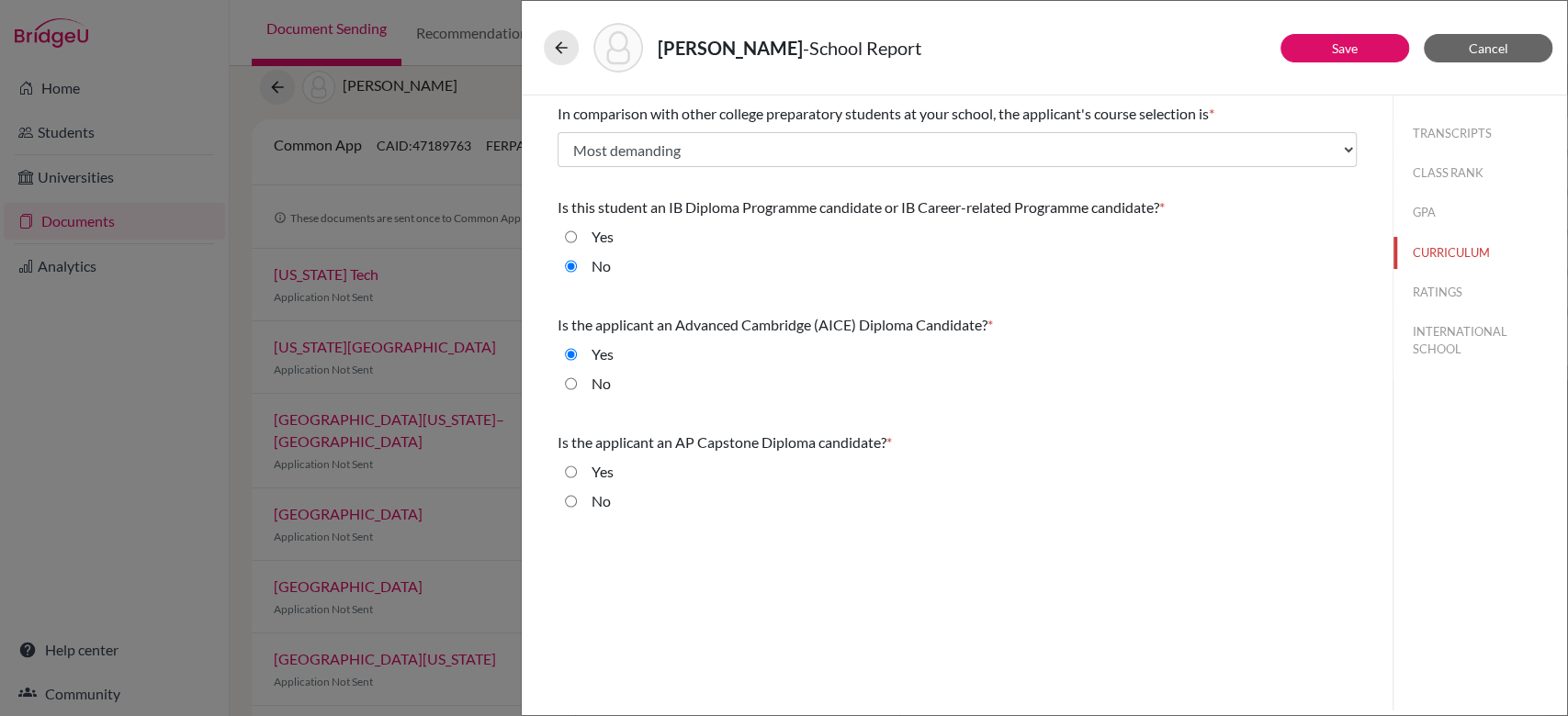
radio input "true"
click at [1434, 298] on button "RATINGS" at bounding box center [1480, 291] width 174 height 32
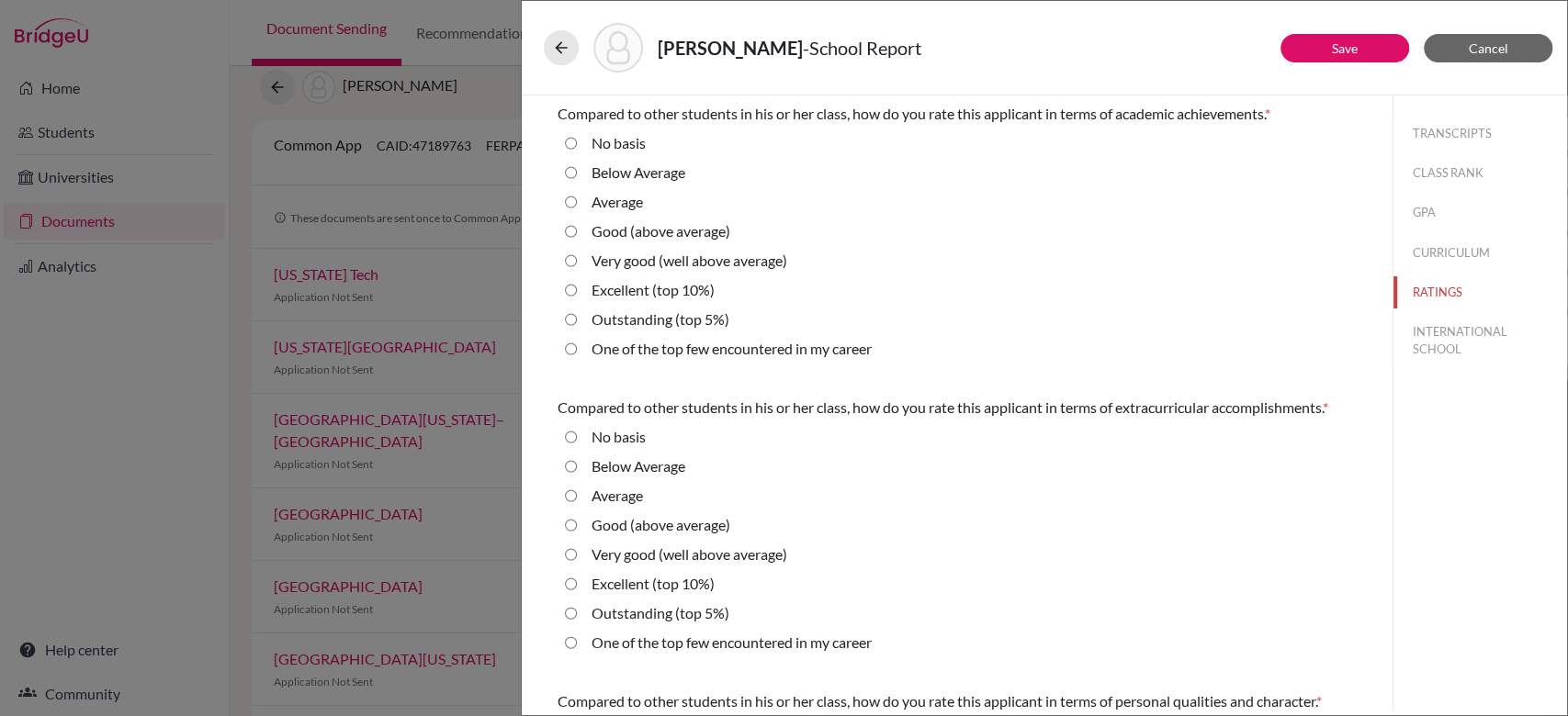
click at [604, 289] on label "Excellent (top 10%)" at bounding box center [653, 289] width 123 height 22
click at [577, 289] on 10\%\) "Excellent (top 10%)" at bounding box center [571, 289] width 12 height 22
radio 10\%\) "true"
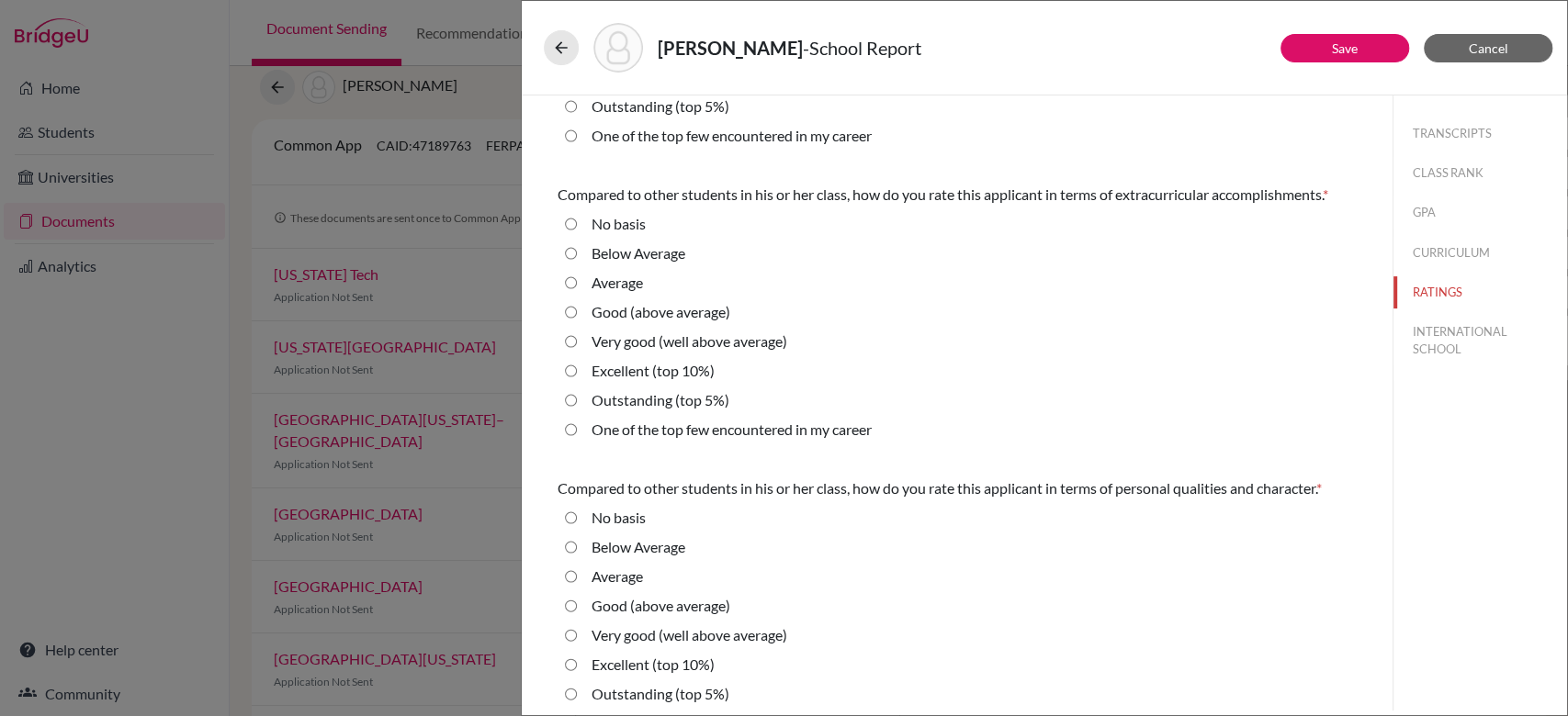
scroll to position [214, 0]
click at [596, 381] on label "Excellent (top 10%)" at bounding box center [653, 370] width 123 height 22
click at [577, 381] on 10\%\) "Excellent (top 10%)" at bounding box center [571, 370] width 12 height 22
radio 10\%\) "true"
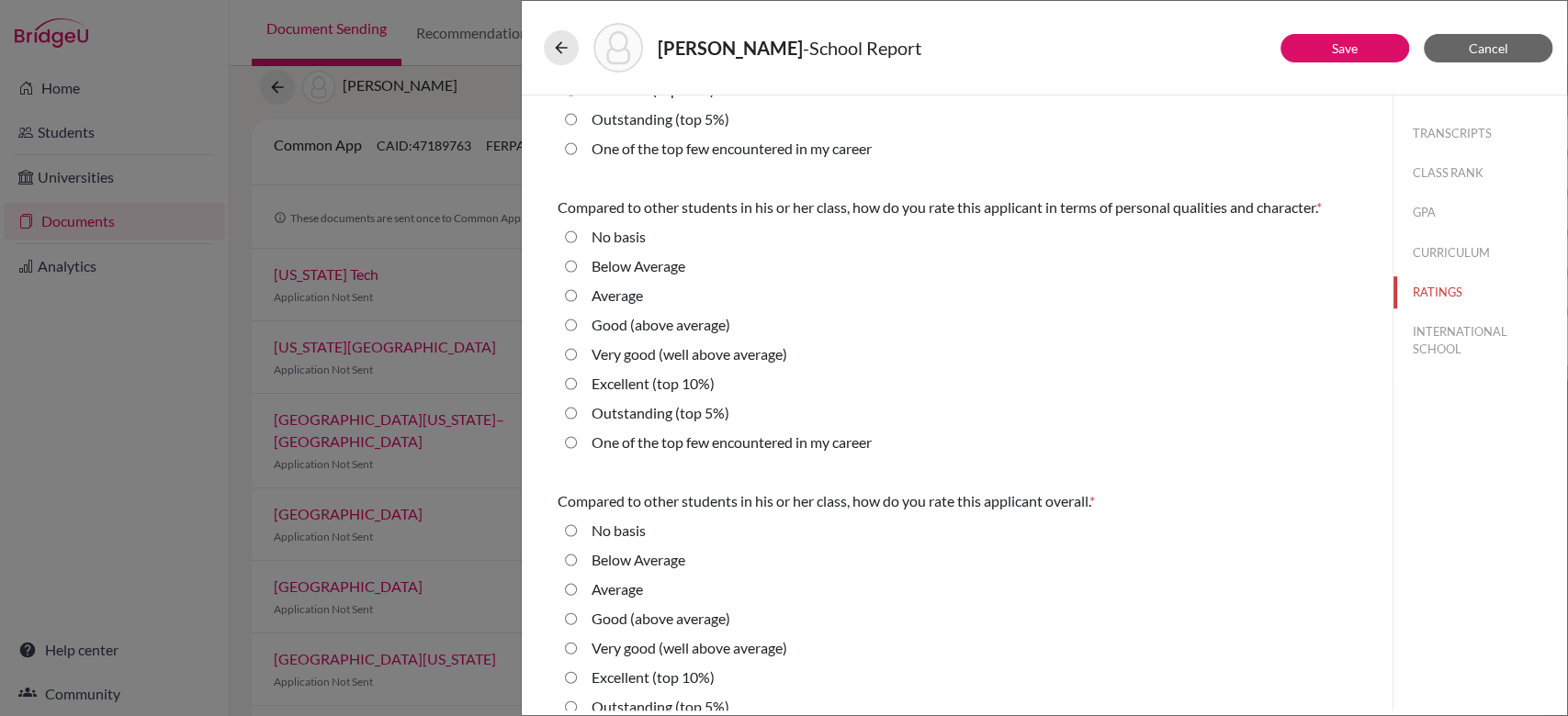
scroll to position [499, 0]
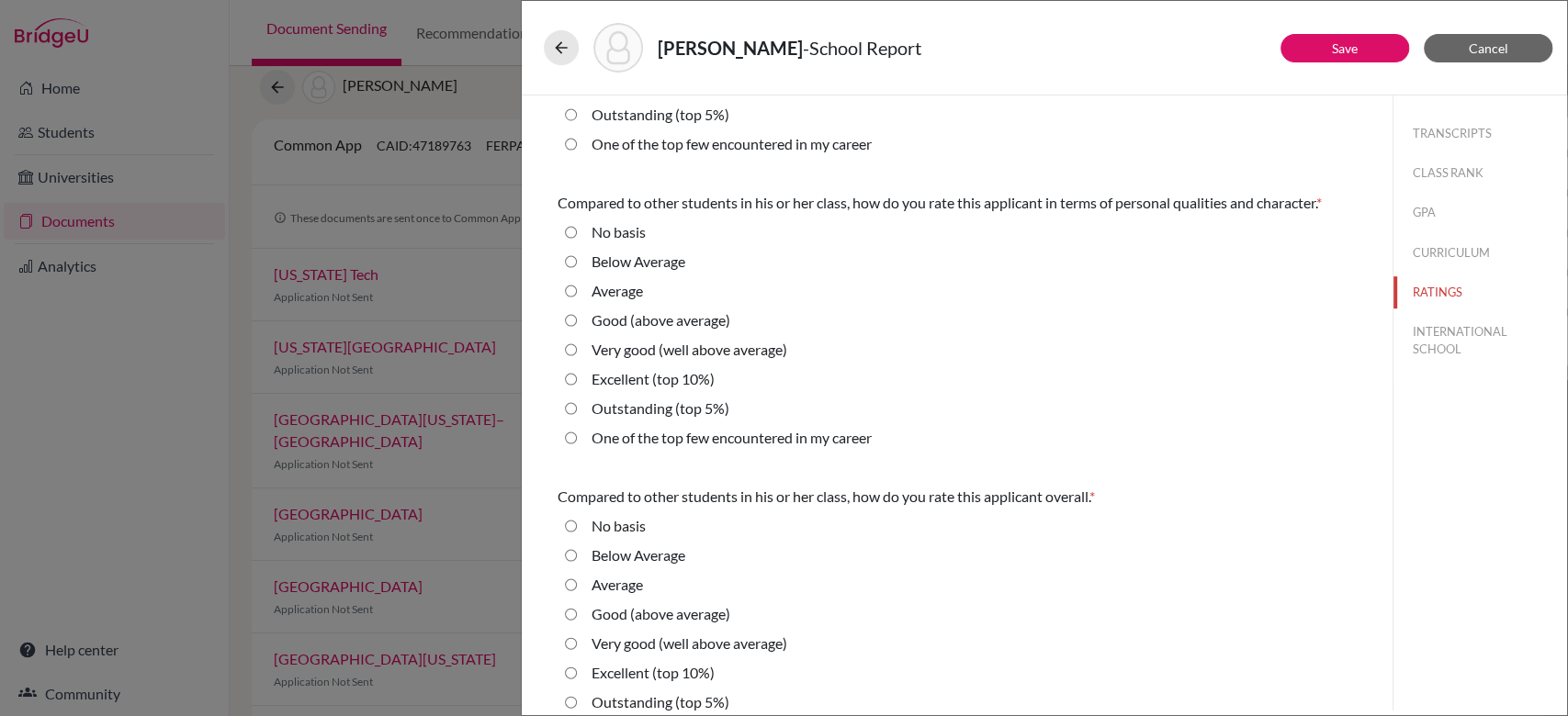
click at [596, 390] on label "Excellent (top 10%)" at bounding box center [653, 379] width 123 height 22
click at [577, 390] on 10\%\) "Excellent (top 10%)" at bounding box center [571, 379] width 12 height 22
radio 10\%\) "true"
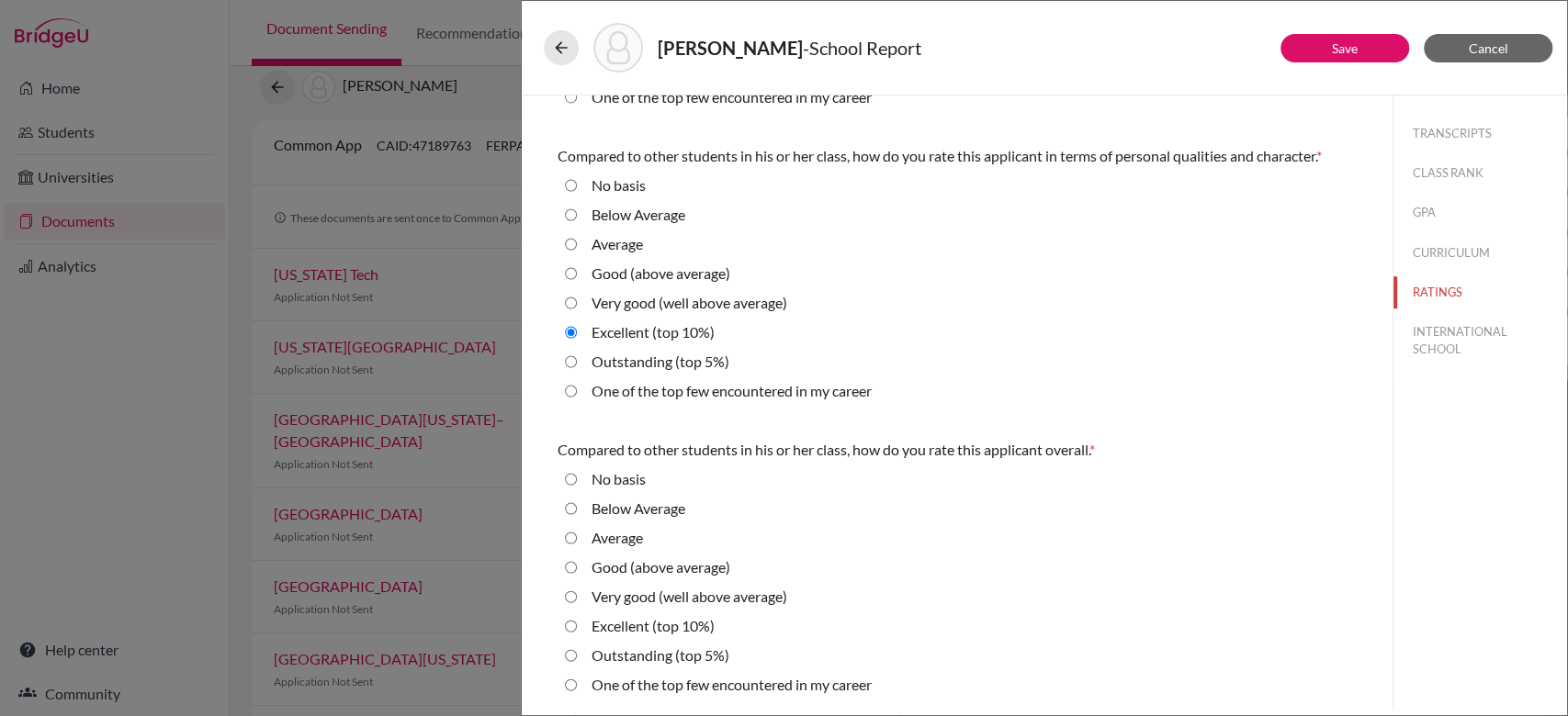
click at [656, 624] on label "Excellent (top 10%)" at bounding box center [653, 625] width 123 height 22
click at [577, 624] on 10\%\) "Excellent (top 10%)" at bounding box center [571, 625] width 12 height 22
radio 10\%\) "true"
click at [1413, 339] on button "INTERNATIONAL SCHOOL" at bounding box center [1480, 340] width 174 height 49
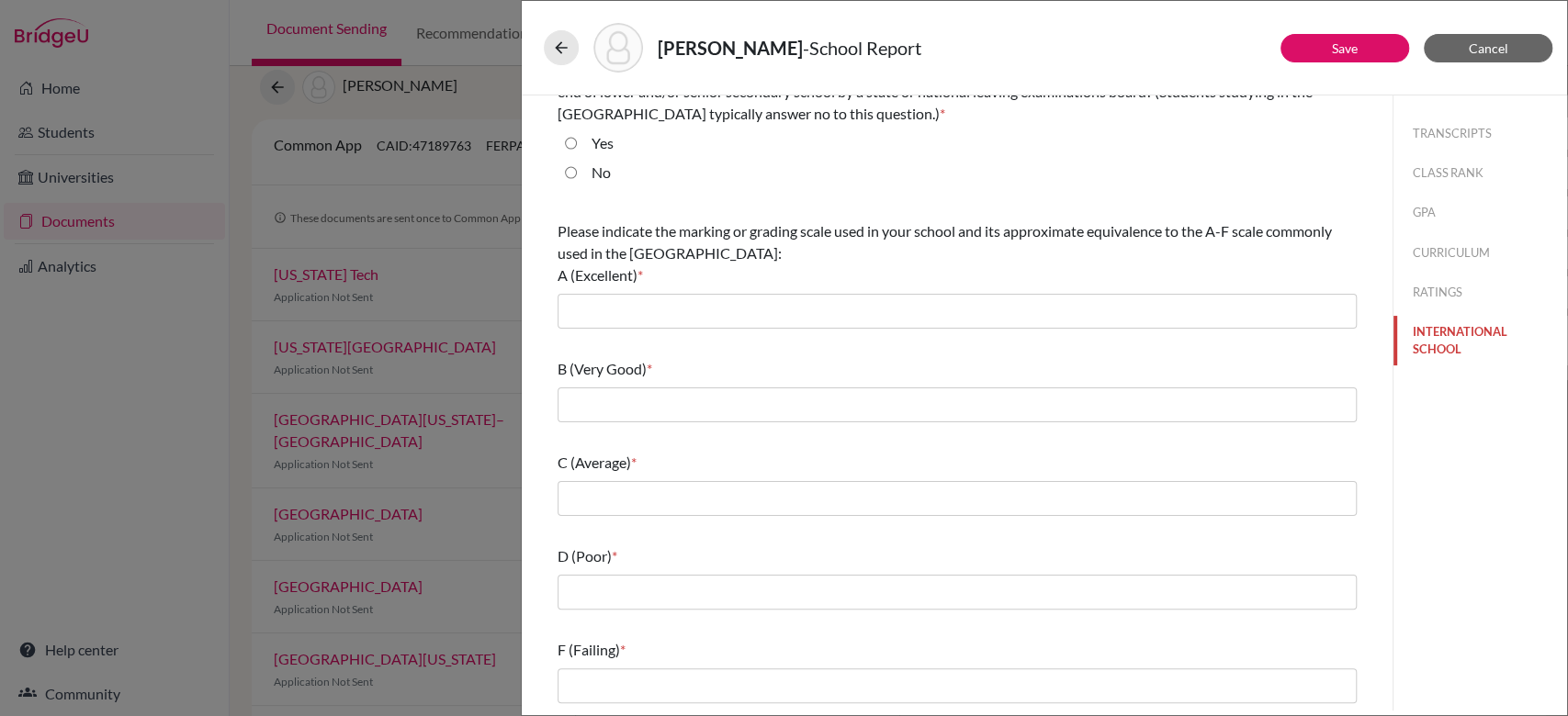
scroll to position [0, 0]
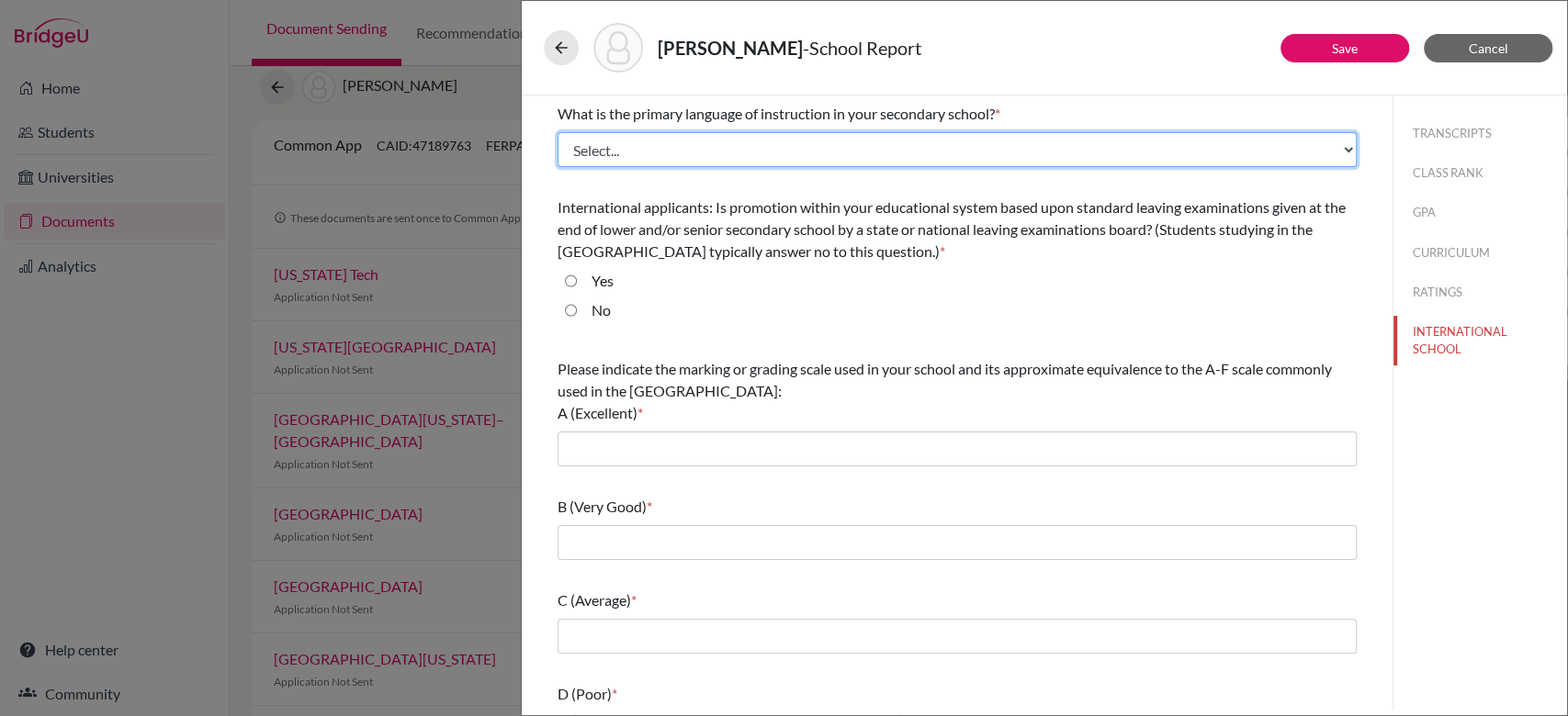
click at [824, 148] on select "Select... Albanian Arabic Armenian Assamese Azerbaijani Belarusian Bengali Bulg…" at bounding box center [958, 150] width 799 height 35
click at [558, 132] on select "Select... Albanian Arabic Armenian Assamese Azerbaijani Belarusian Bengali Bulg…" at bounding box center [958, 150] width 799 height 35
select select "14"
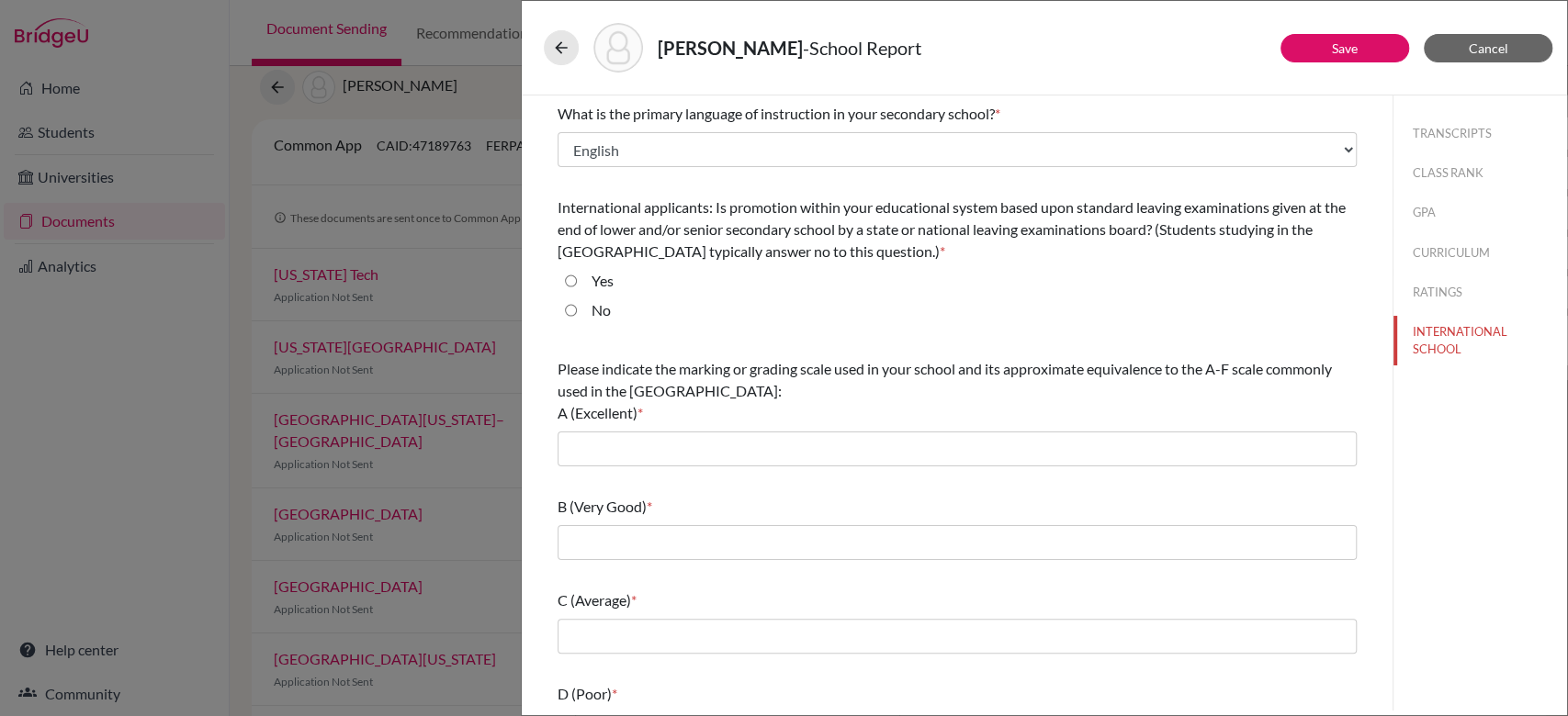
click at [570, 279] on input "Yes" at bounding box center [571, 281] width 12 height 22
radio input "true"
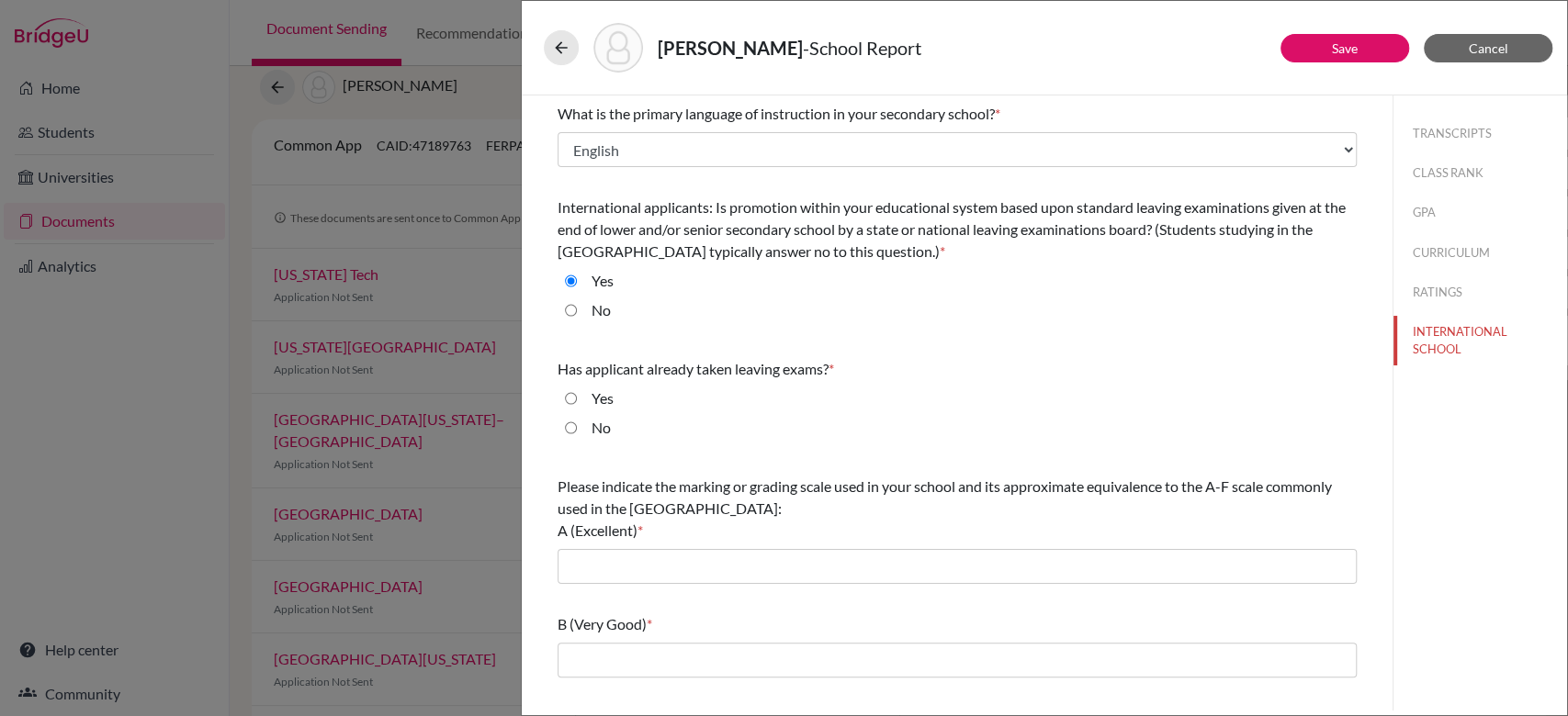
click at [572, 429] on div "No" at bounding box center [958, 431] width 799 height 29
click at [572, 429] on input "No" at bounding box center [571, 427] width 12 height 22
radio input "true"
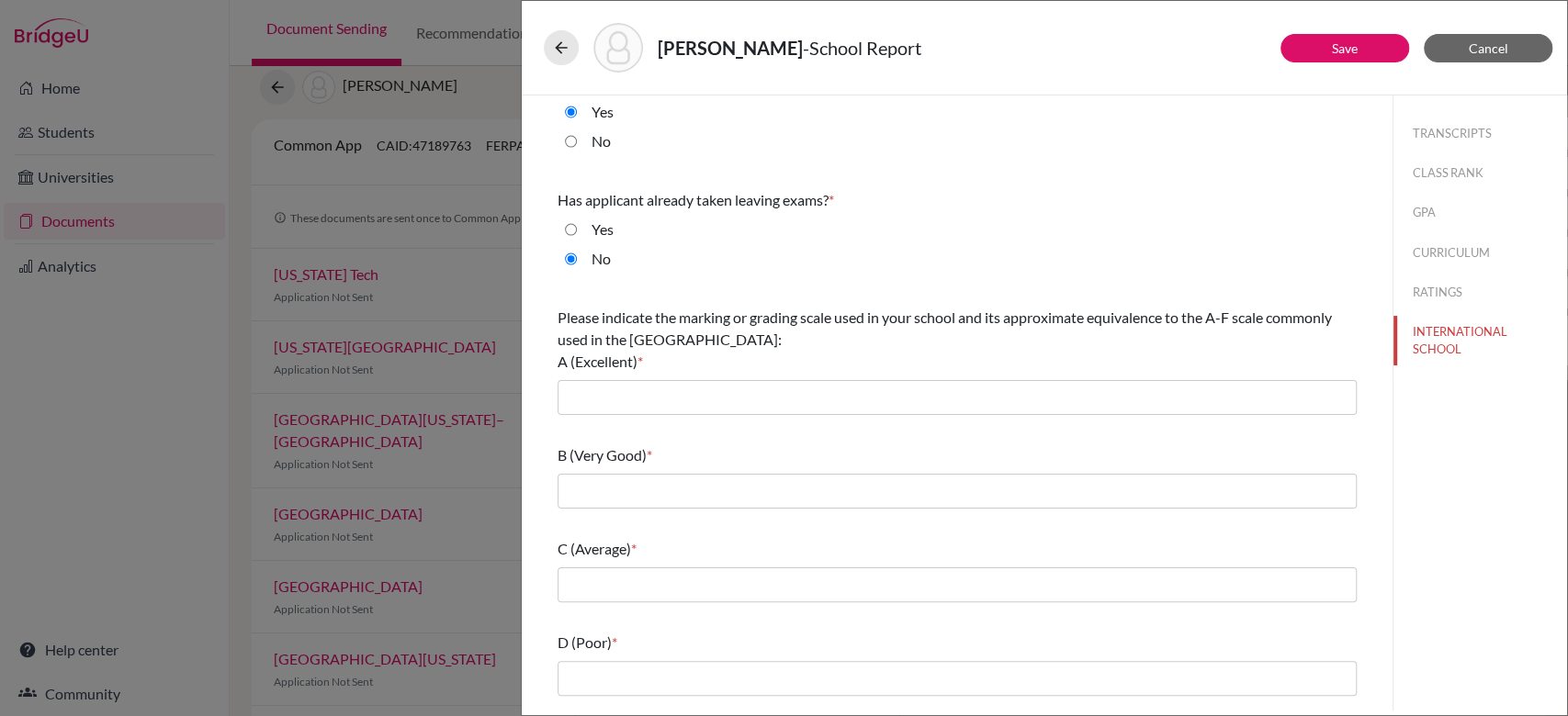
scroll to position [179, 0]
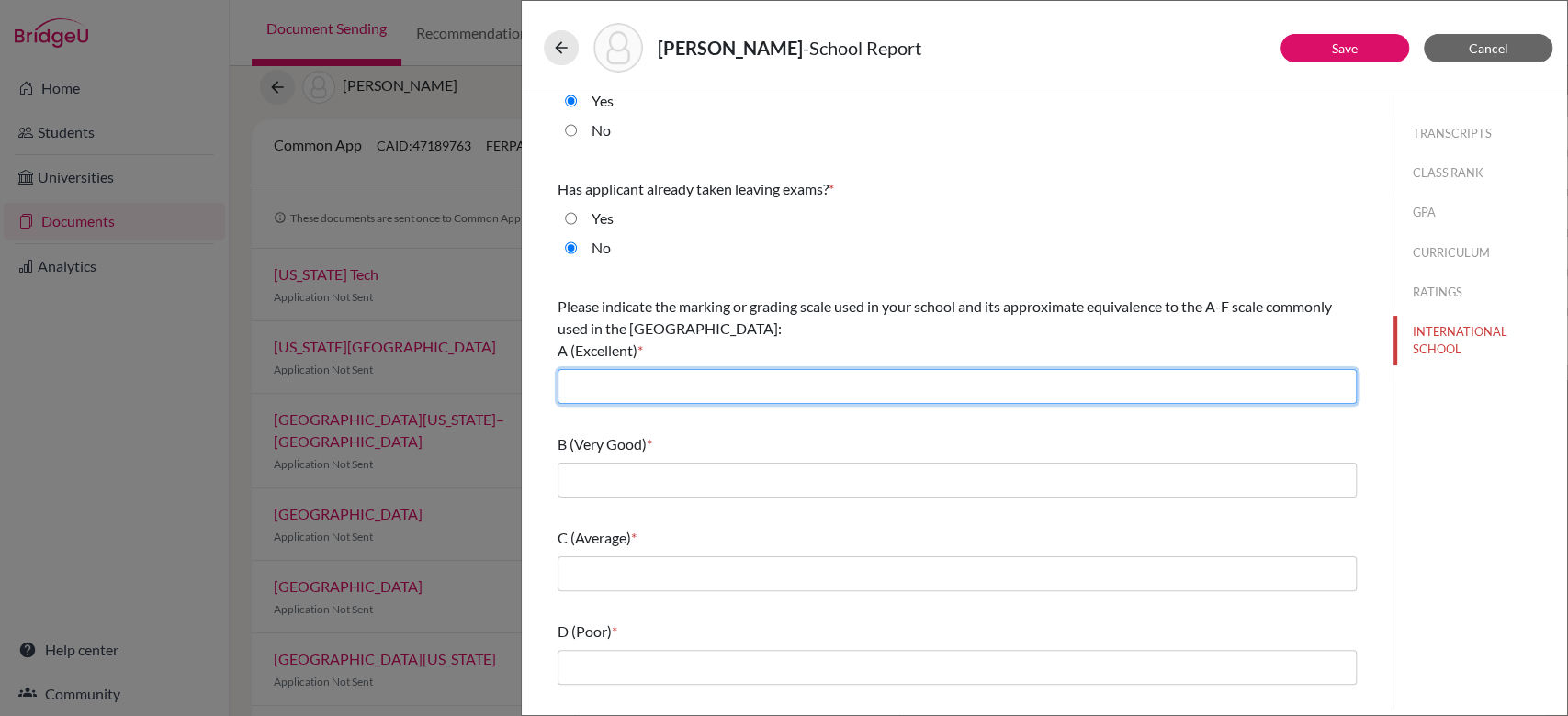
click at [633, 389] on input "text" at bounding box center [958, 386] width 799 height 35
type input "A* (90-100), A (80-89)"
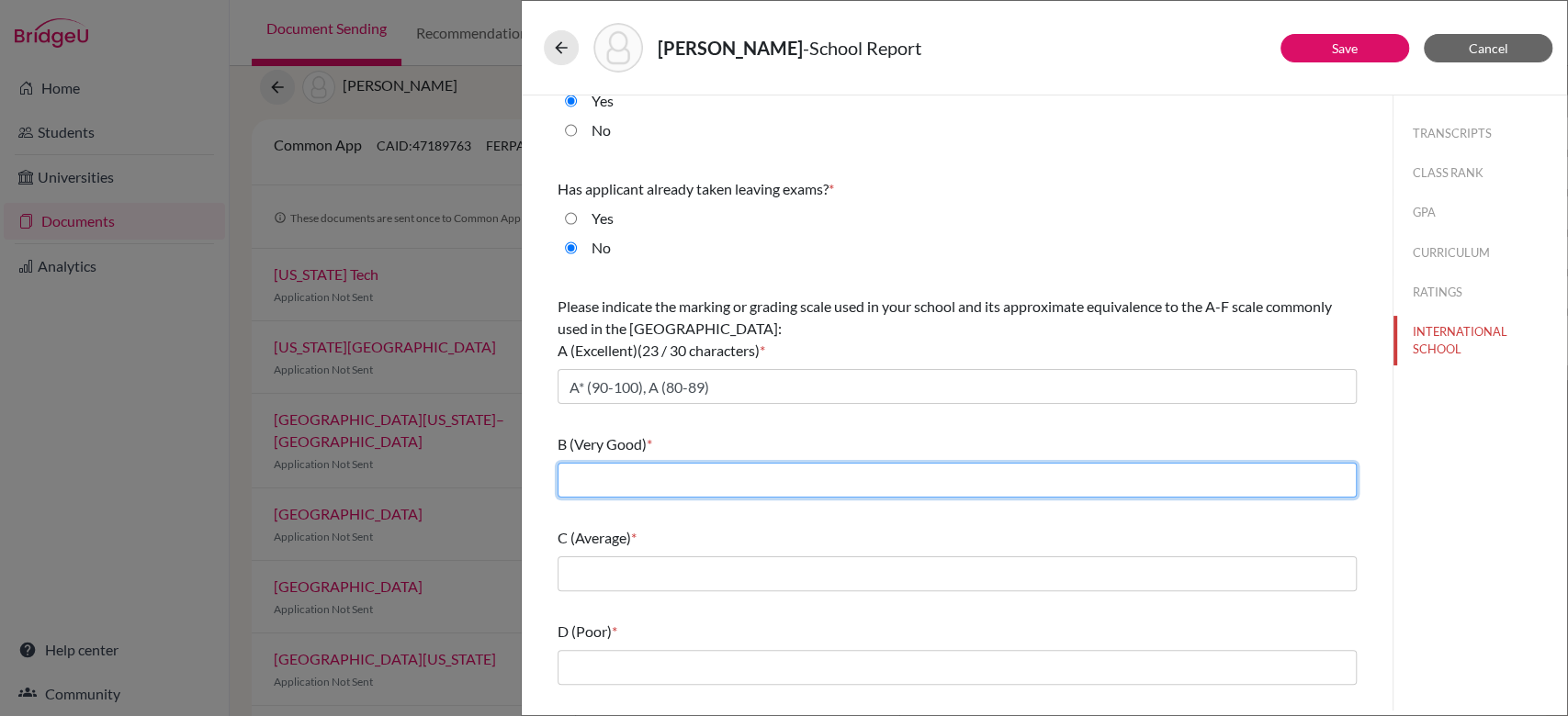
type input "B (70-79)"
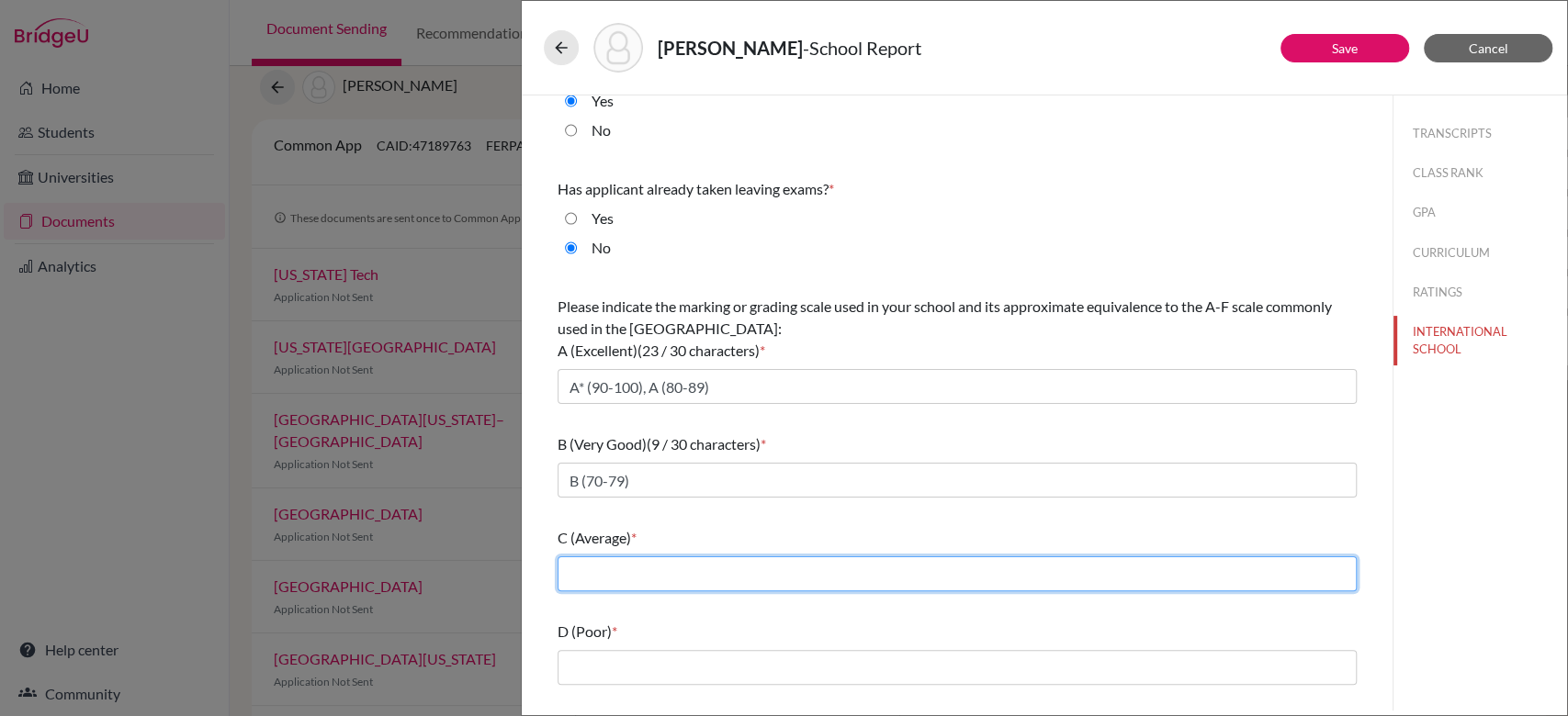
type input "C (60-69), D(50-59)"
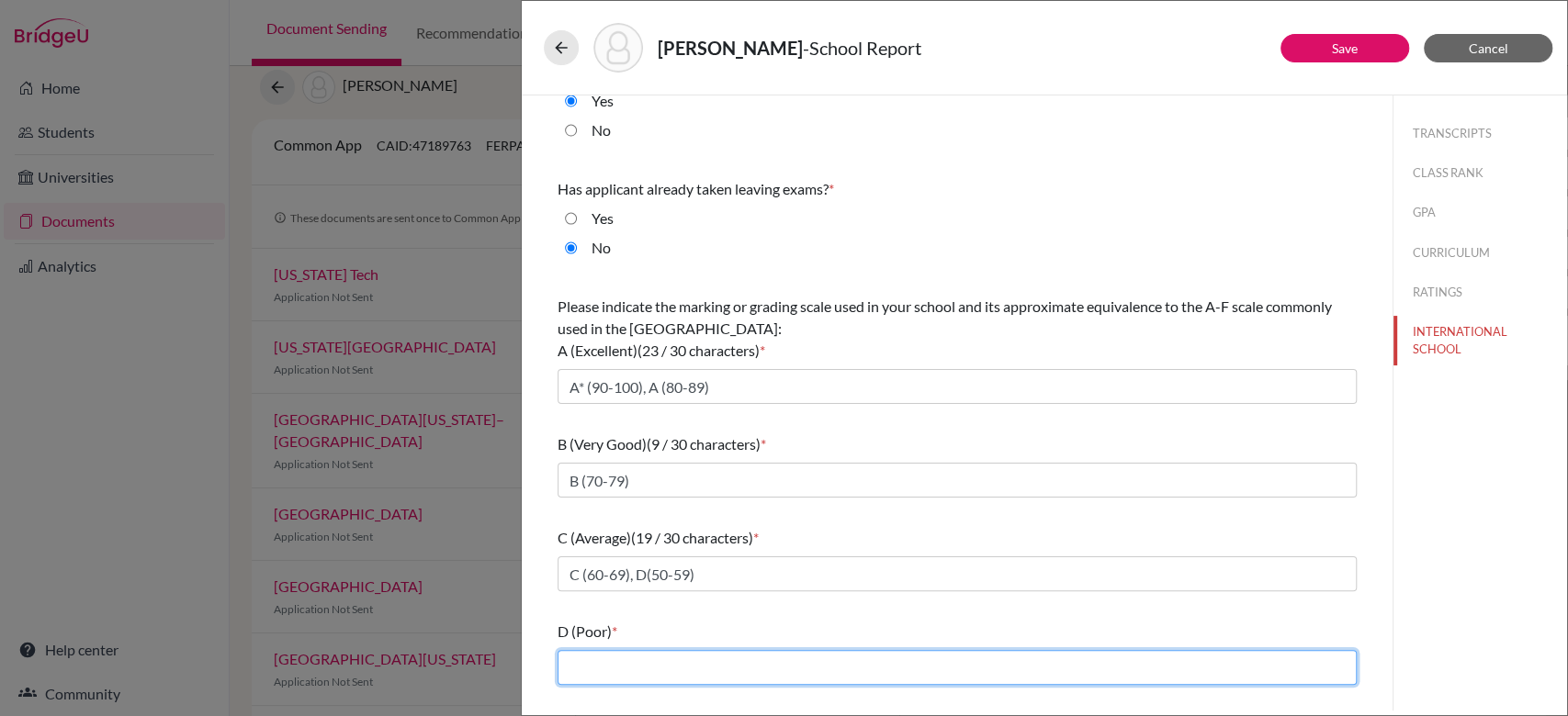
type input "E (40-49)"
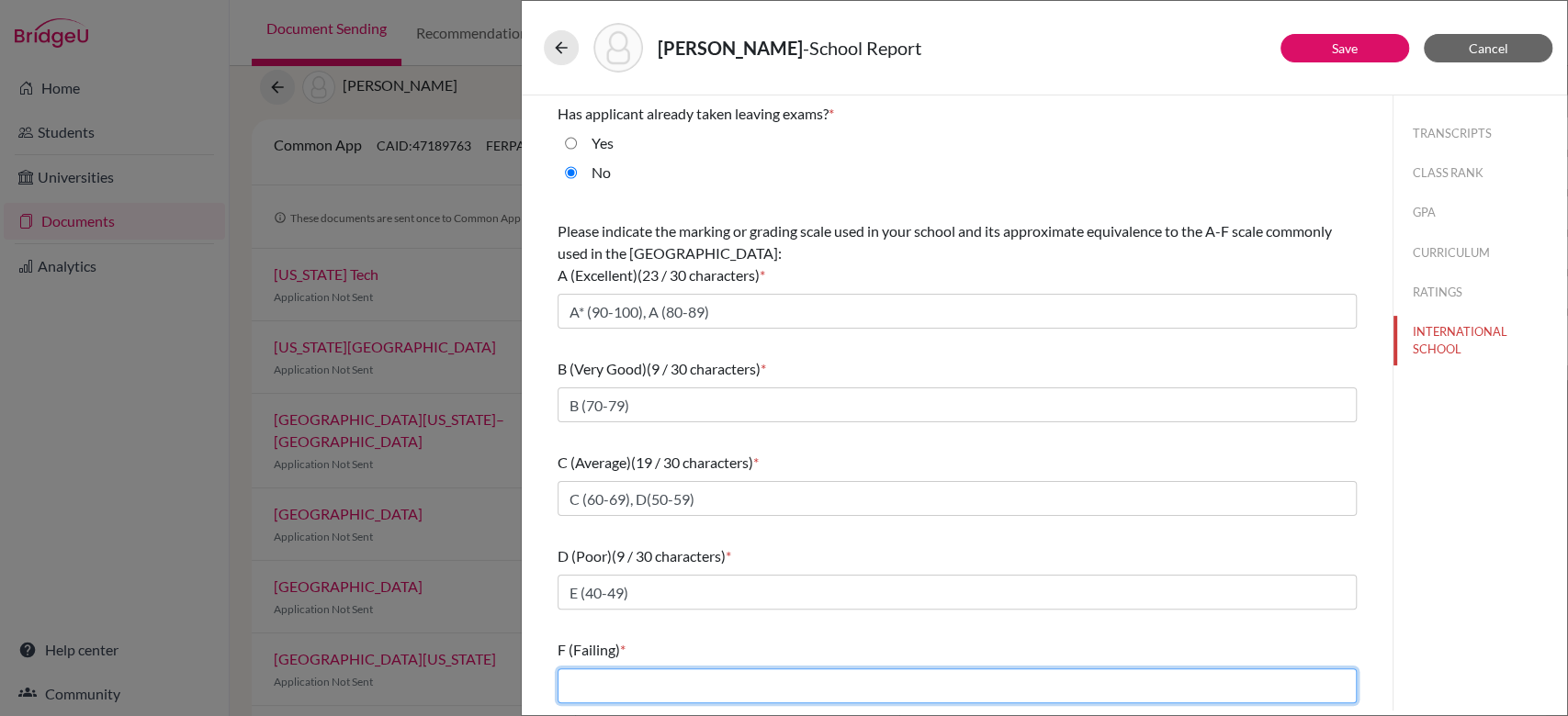
scroll to position [255, 0]
type input "Below 40"
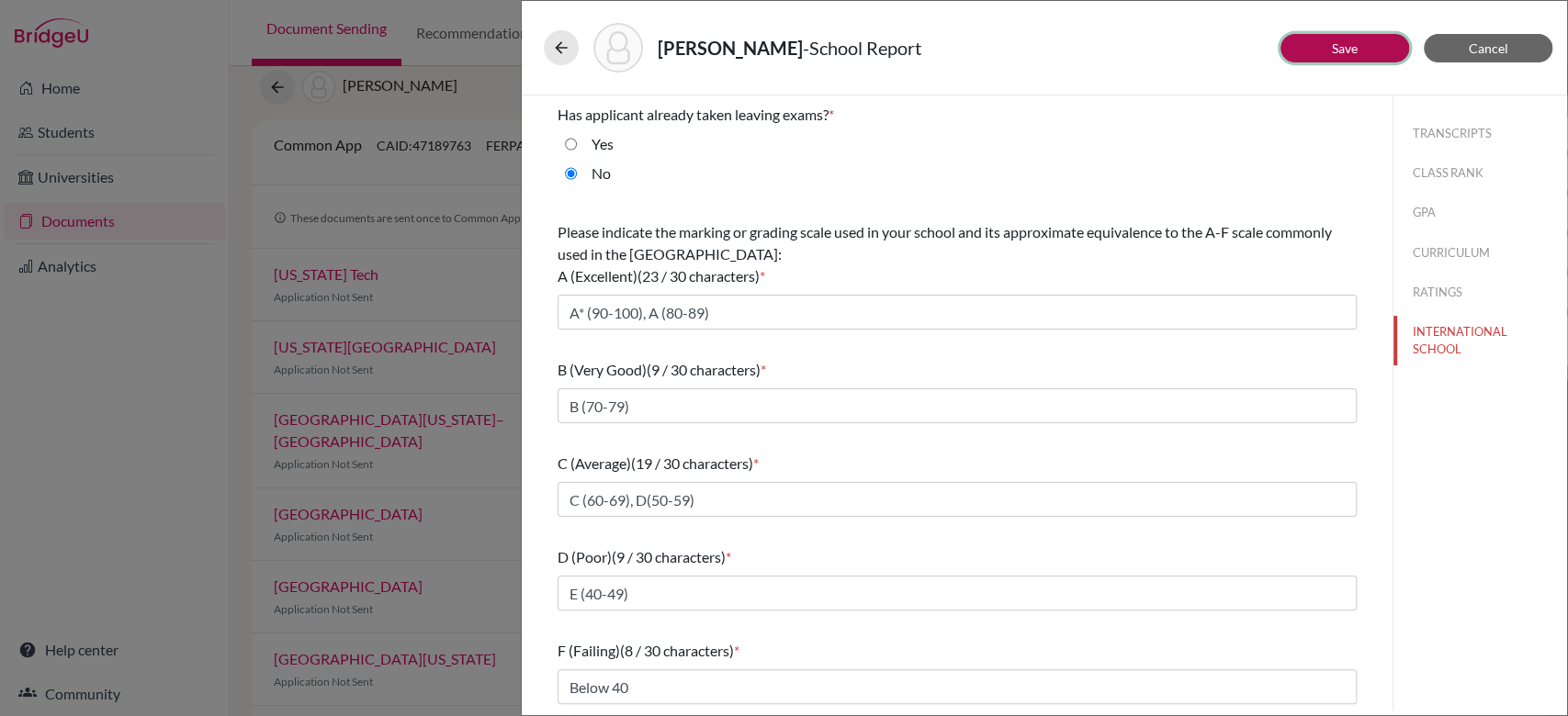
click at [1347, 52] on link "Save" at bounding box center [1345, 48] width 26 height 15
select select "3"
select select "0"
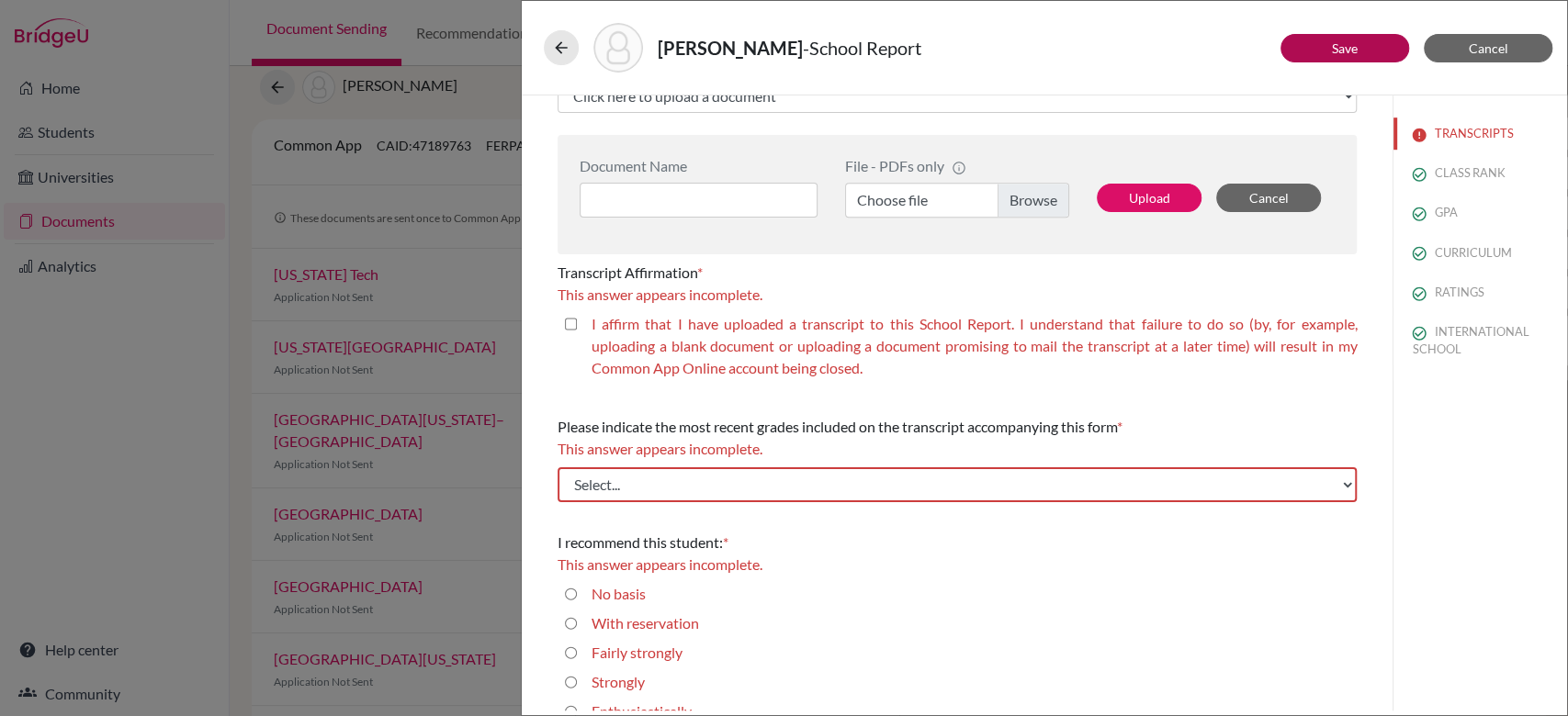
scroll to position [848, 0]
click at [770, 348] on label "I affirm that I have uploaded a transcript to this School Report. I understand …" at bounding box center [974, 345] width 766 height 67
click at [577, 334] on closed\ "I affirm that I have uploaded a transcript to this School Report. I understand …" at bounding box center [571, 323] width 12 height 22
checkbox closed\ "true"
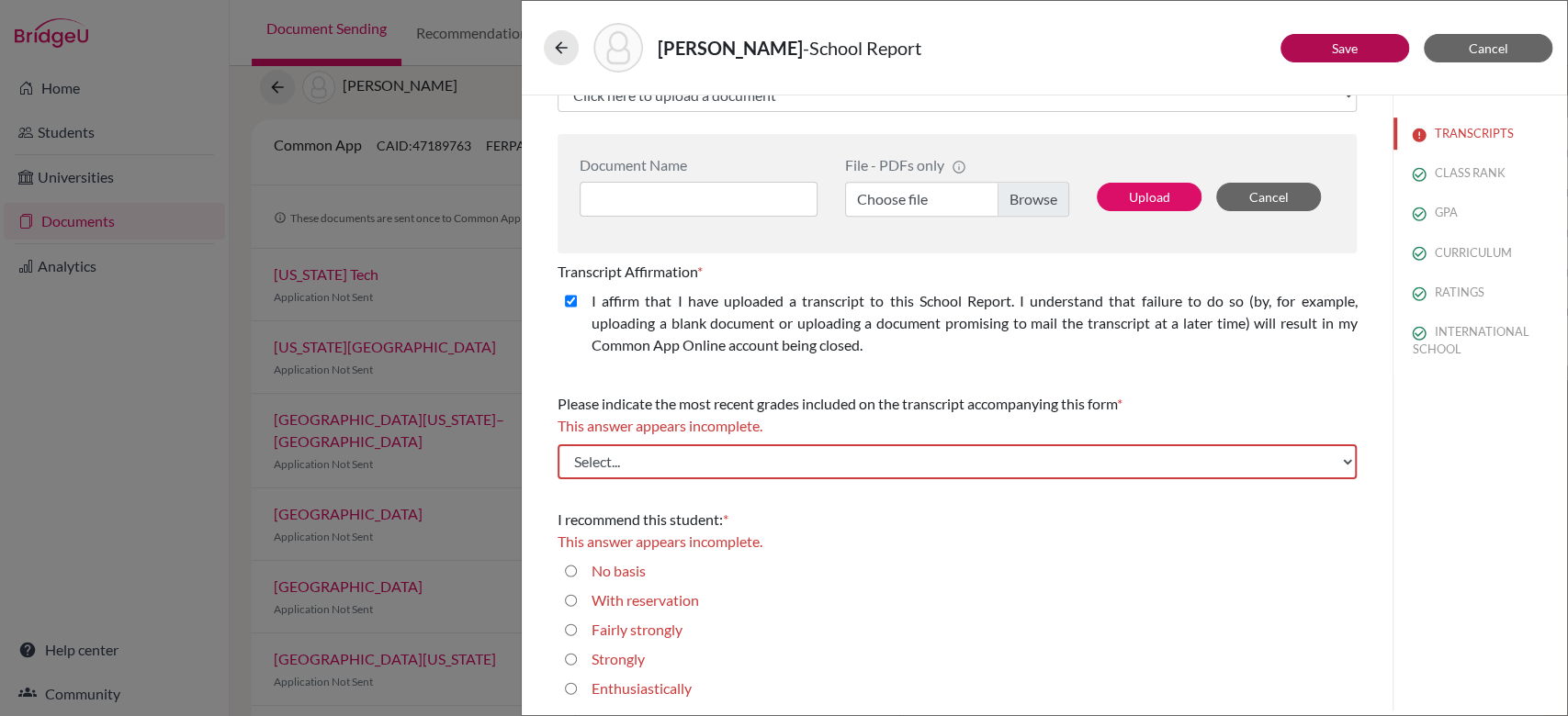
scroll to position [851, 0]
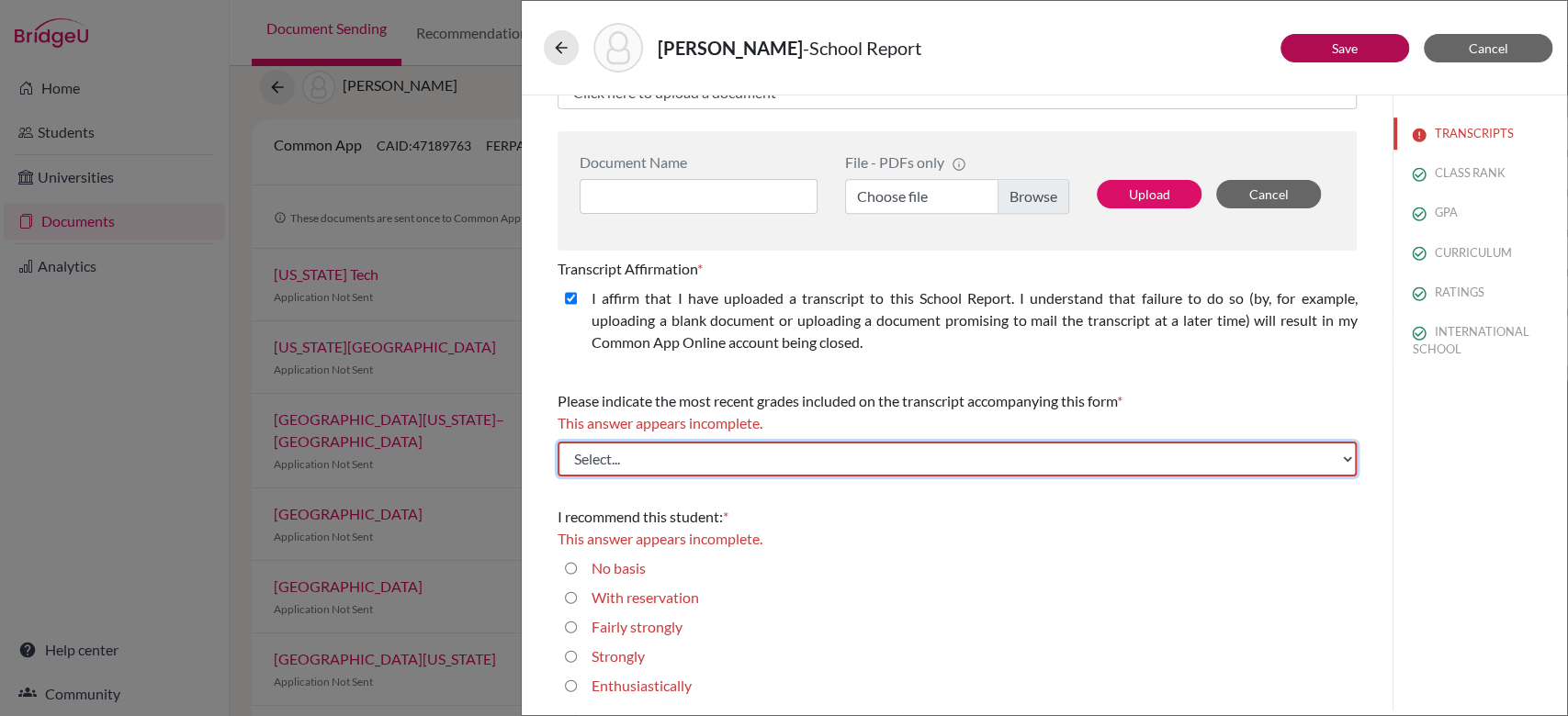
click at [801, 458] on select "Select... Final junior year grades 1st Quarter senior year grades 2nd Quarter/1…" at bounding box center [958, 459] width 799 height 35
select select "1"
click at [558, 442] on select "Select... Final junior year grades 1st Quarter senior year grades 2nd Quarter/1…" at bounding box center [958, 459] width 799 height 35
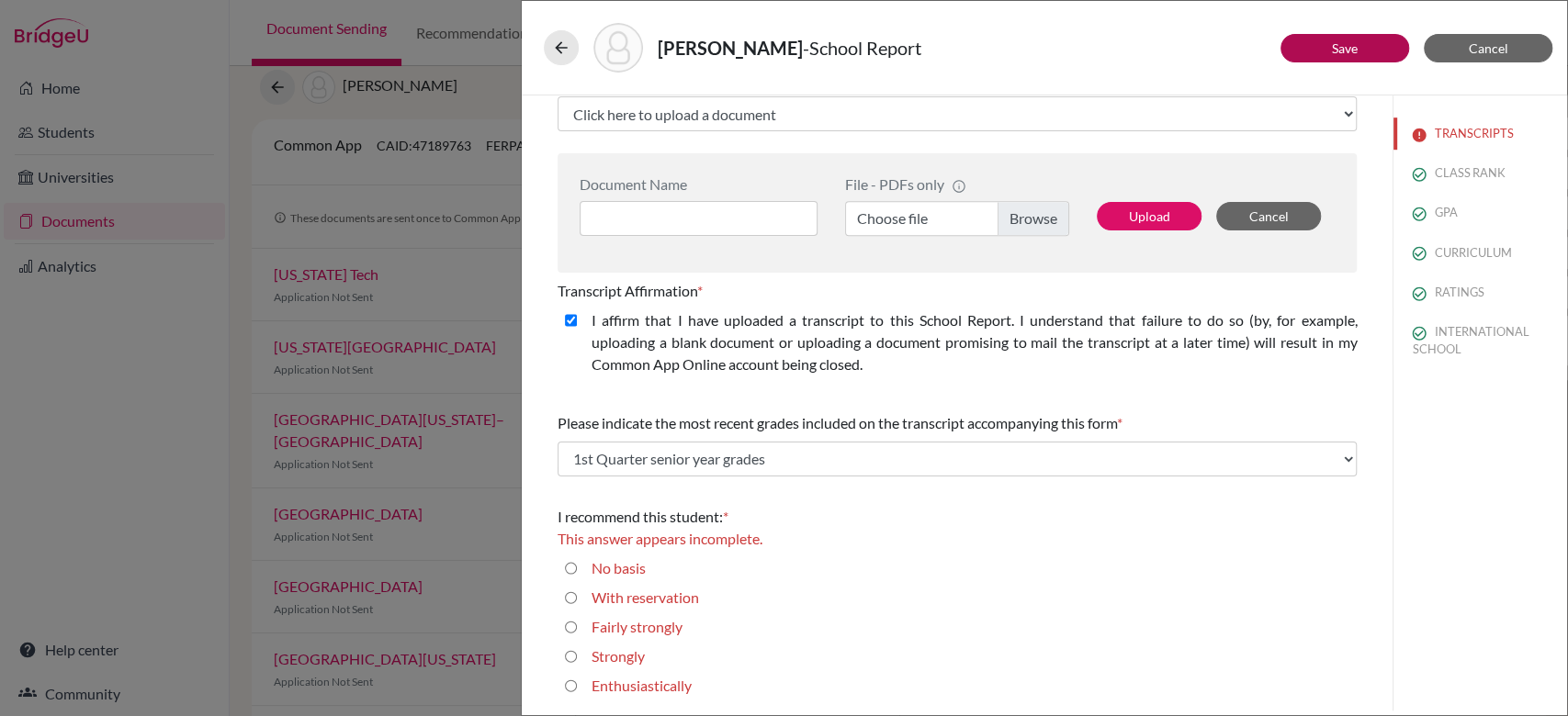
click at [611, 684] on label "Enthusiastically" at bounding box center [642, 685] width 100 height 22
click at [577, 684] on input "Enthusiastically" at bounding box center [571, 685] width 12 height 22
radio input "true"
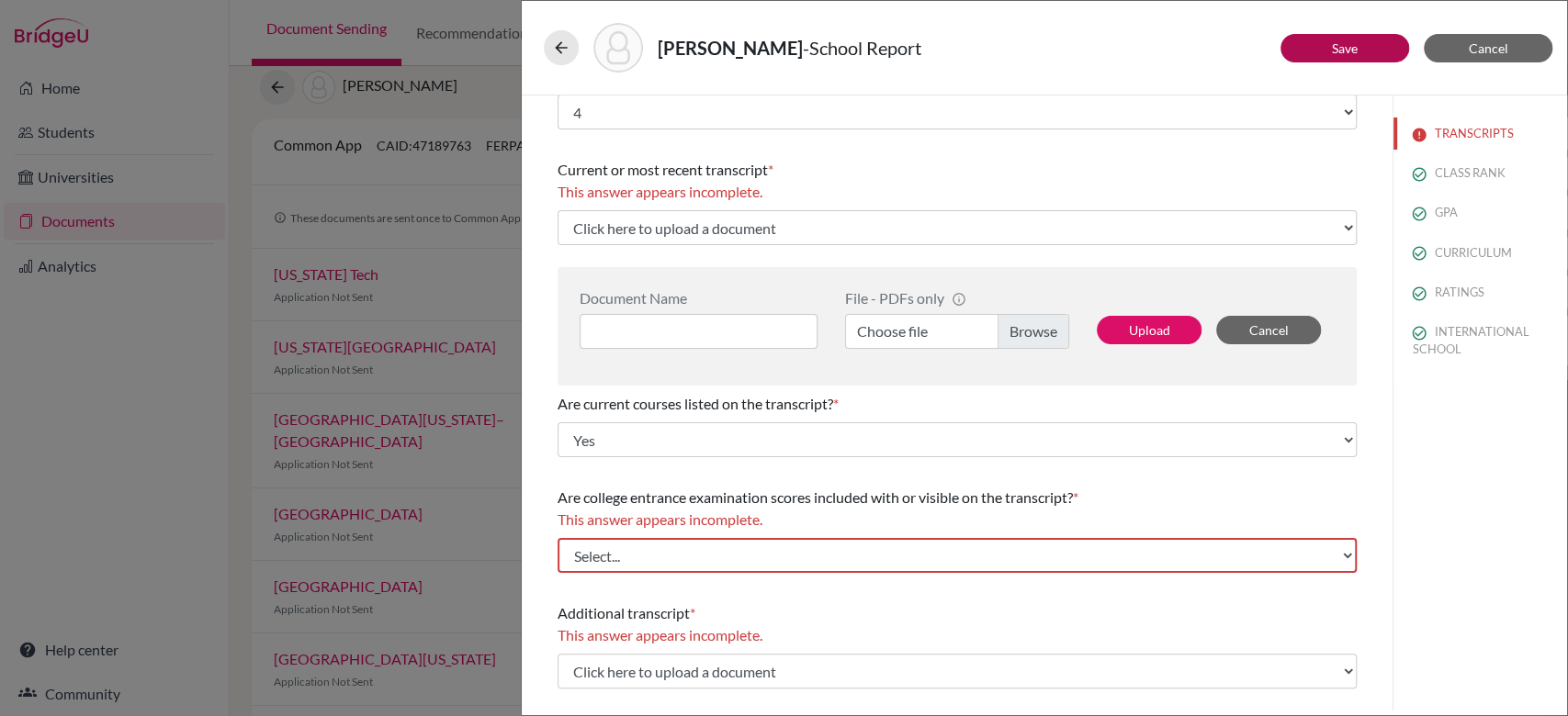
scroll to position [0, 0]
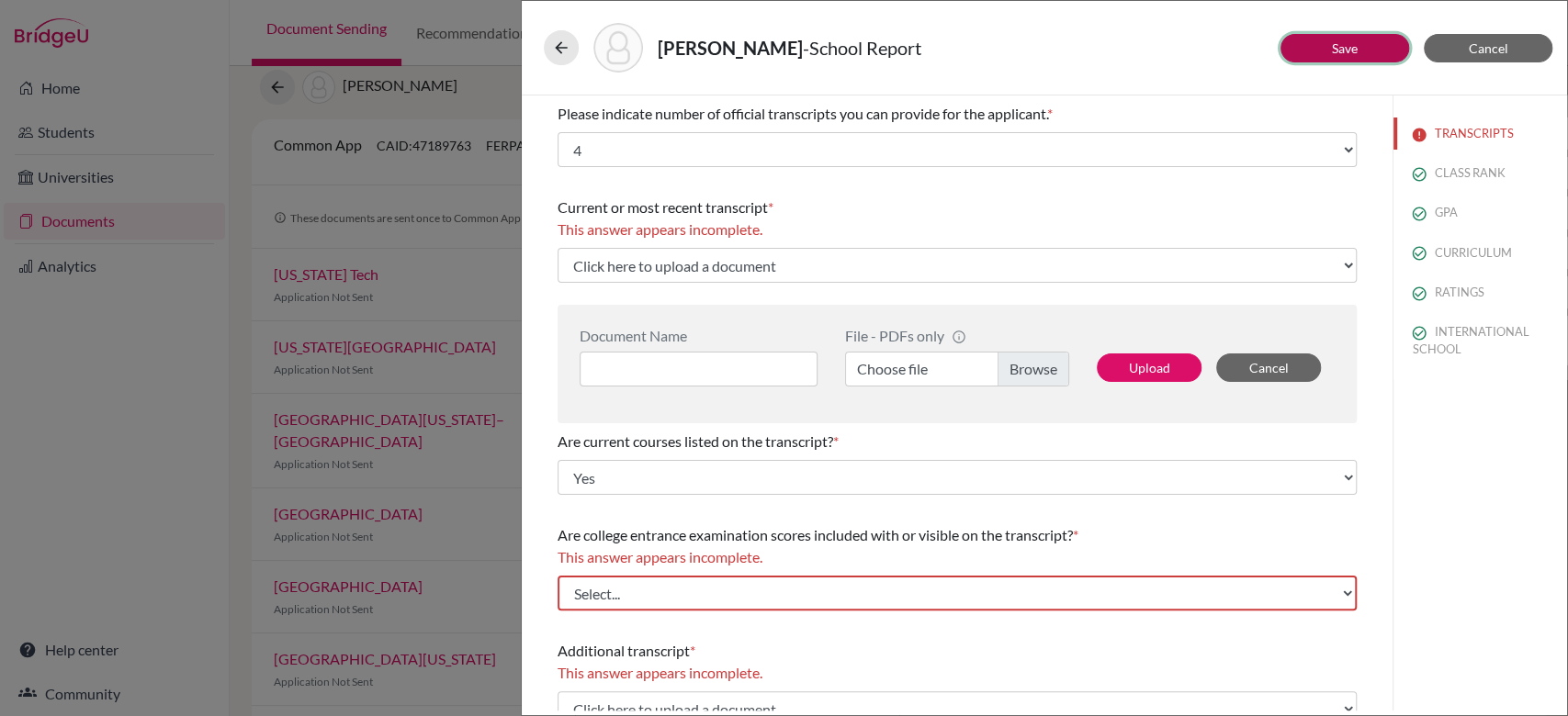
click at [1362, 54] on button "Save" at bounding box center [1344, 47] width 128 height 28
click at [1513, 49] on button "Cancel" at bounding box center [1488, 47] width 128 height 28
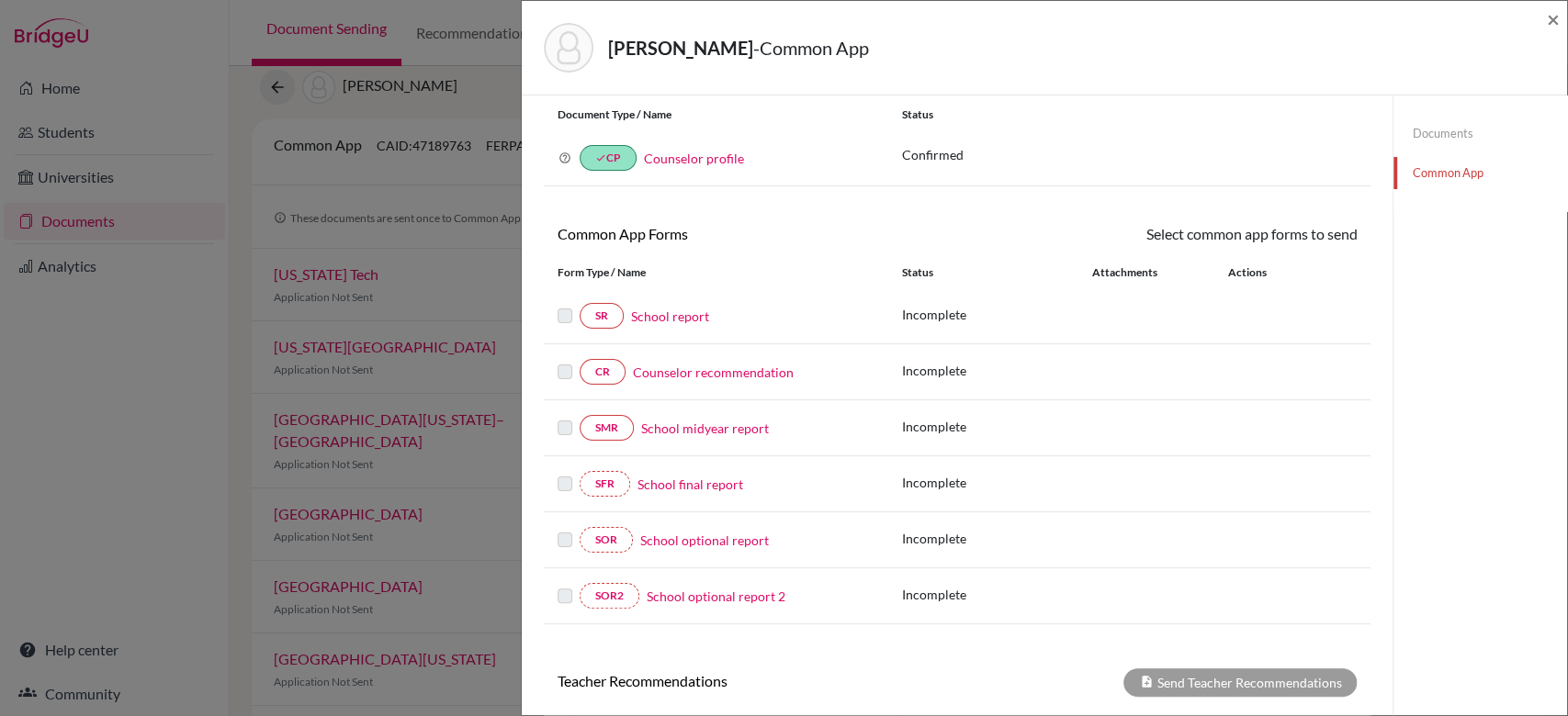
scroll to position [55, 0]
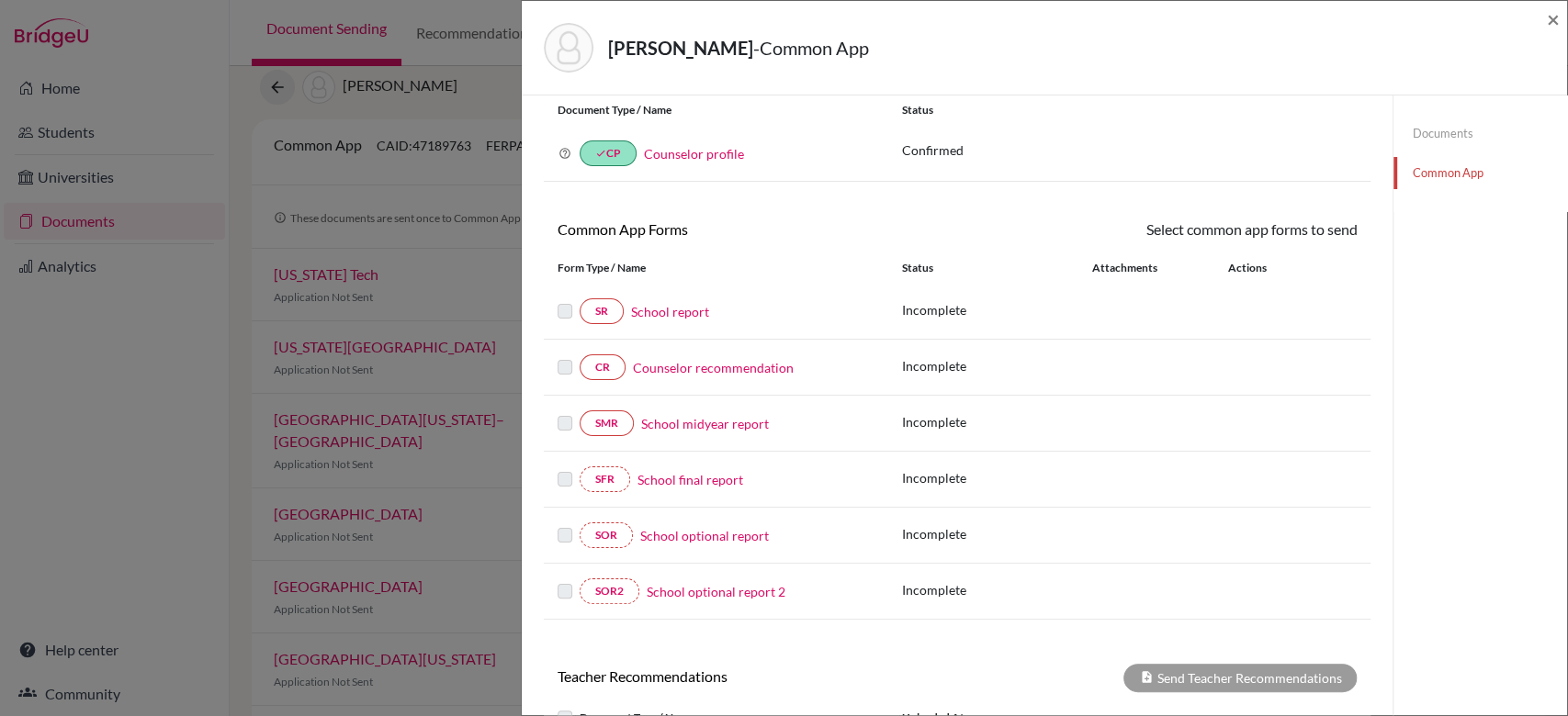
click at [729, 371] on link "Counselor recommendation" at bounding box center [714, 368] width 161 height 19
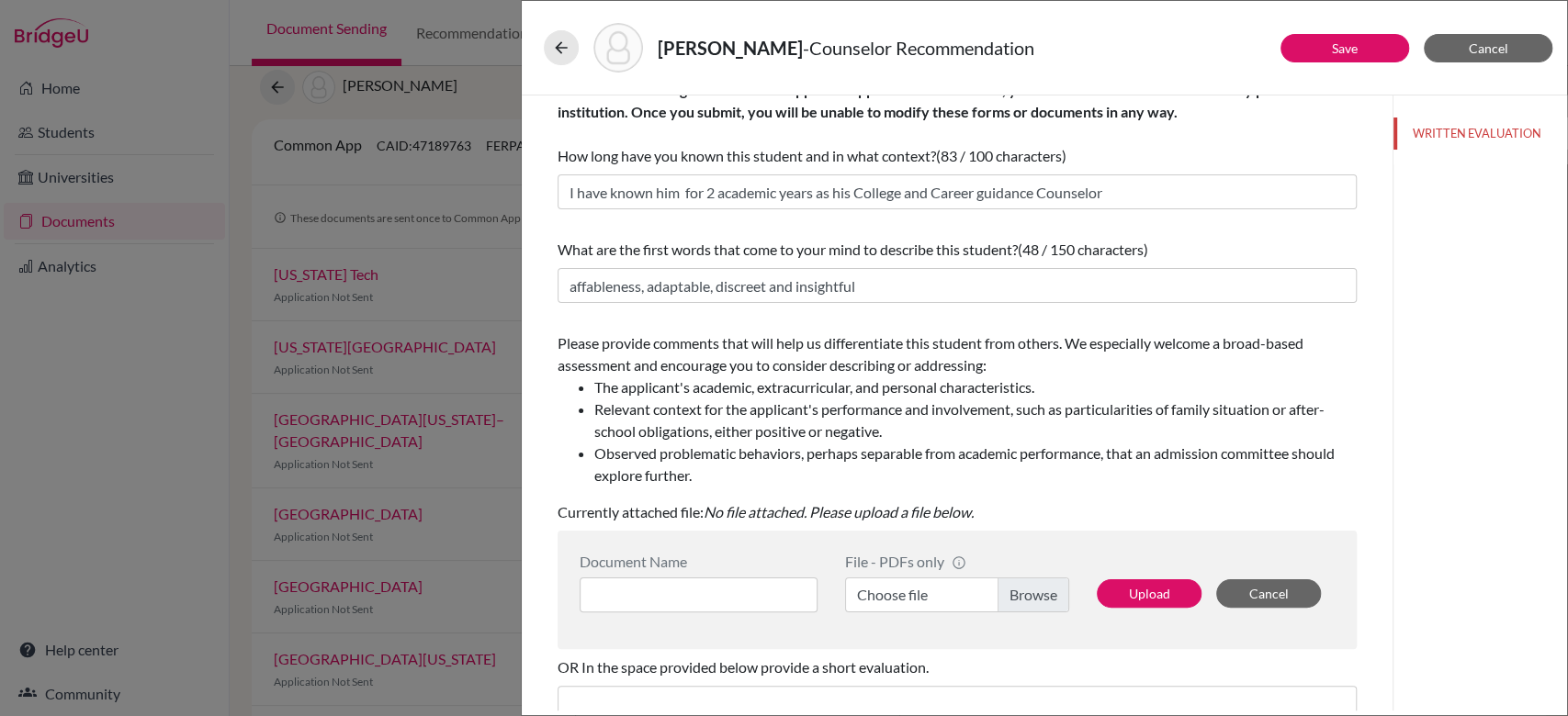
scroll to position [56, 0]
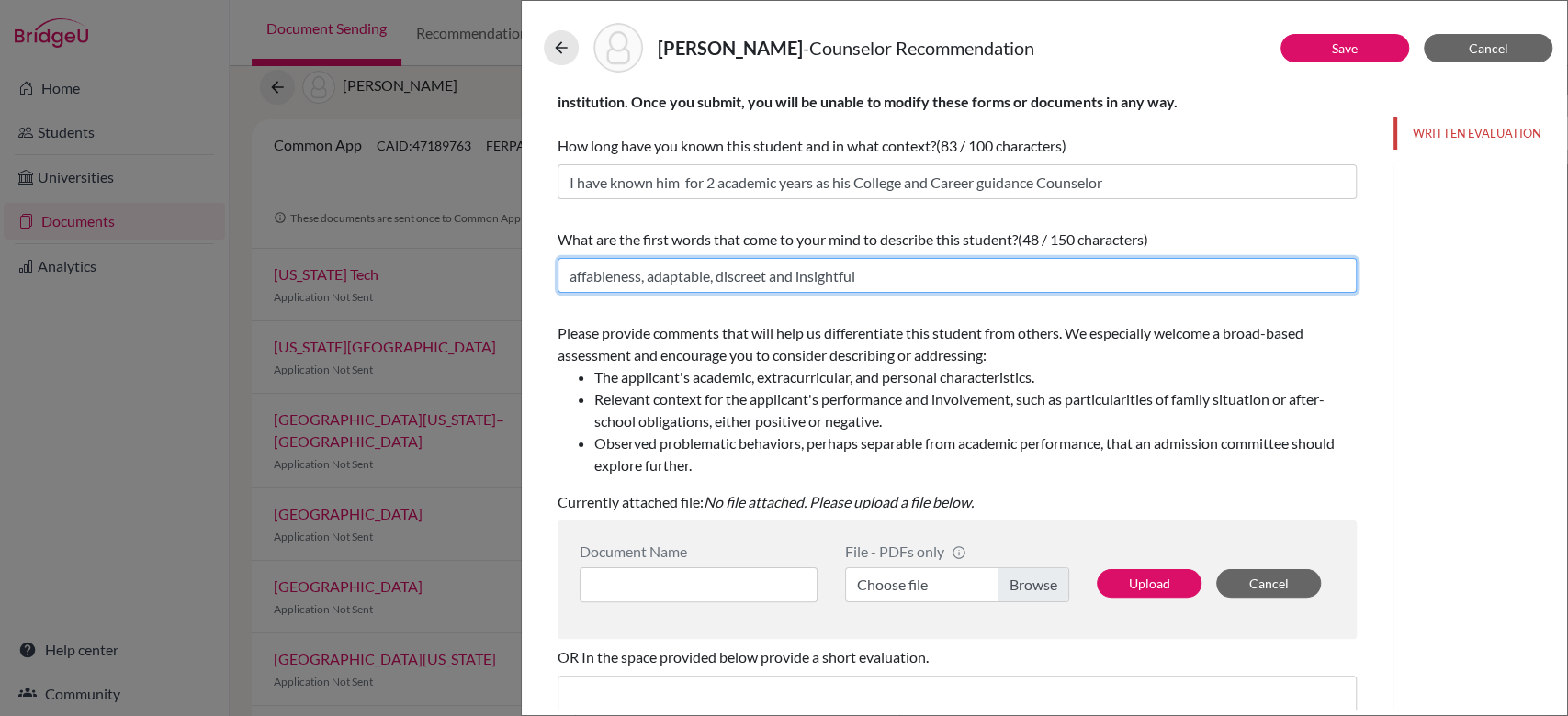
click at [957, 275] on input "affableness, adaptable, discreet and insightful" at bounding box center [958, 275] width 799 height 35
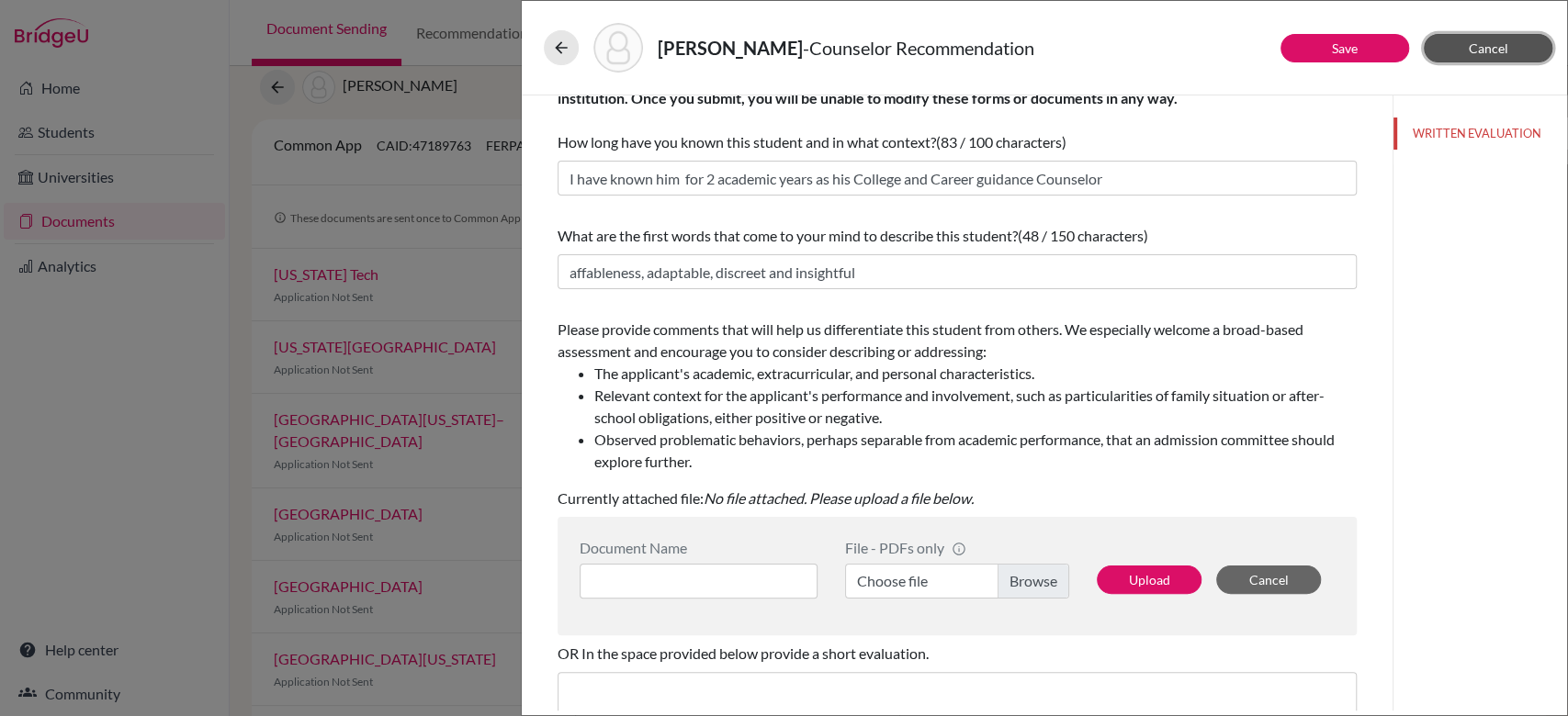
click at [1500, 50] on span "Cancel" at bounding box center [1488, 48] width 40 height 15
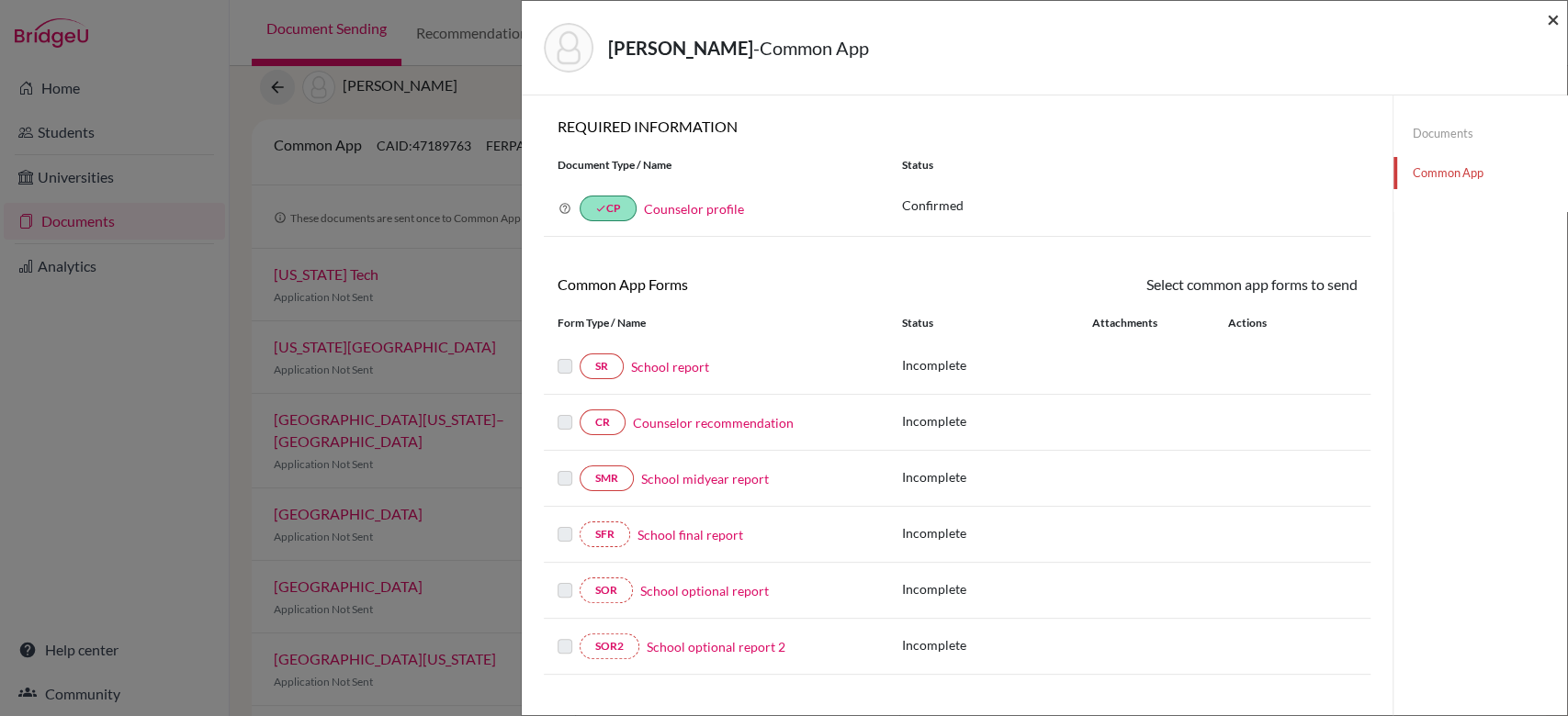
click at [1553, 18] on span "×" at bounding box center [1553, 19] width 13 height 27
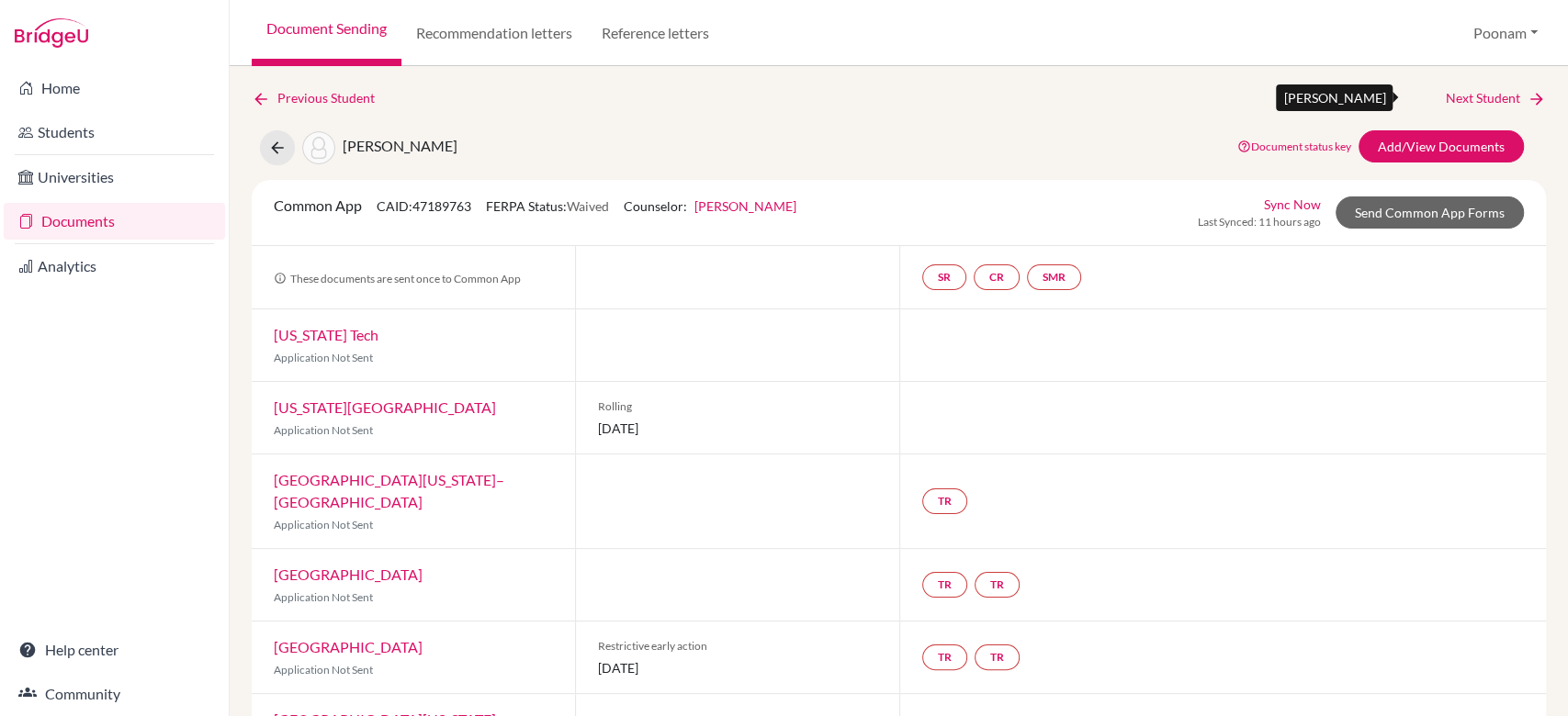
click at [1527, 102] on icon at bounding box center [1536, 98] width 18 height 18
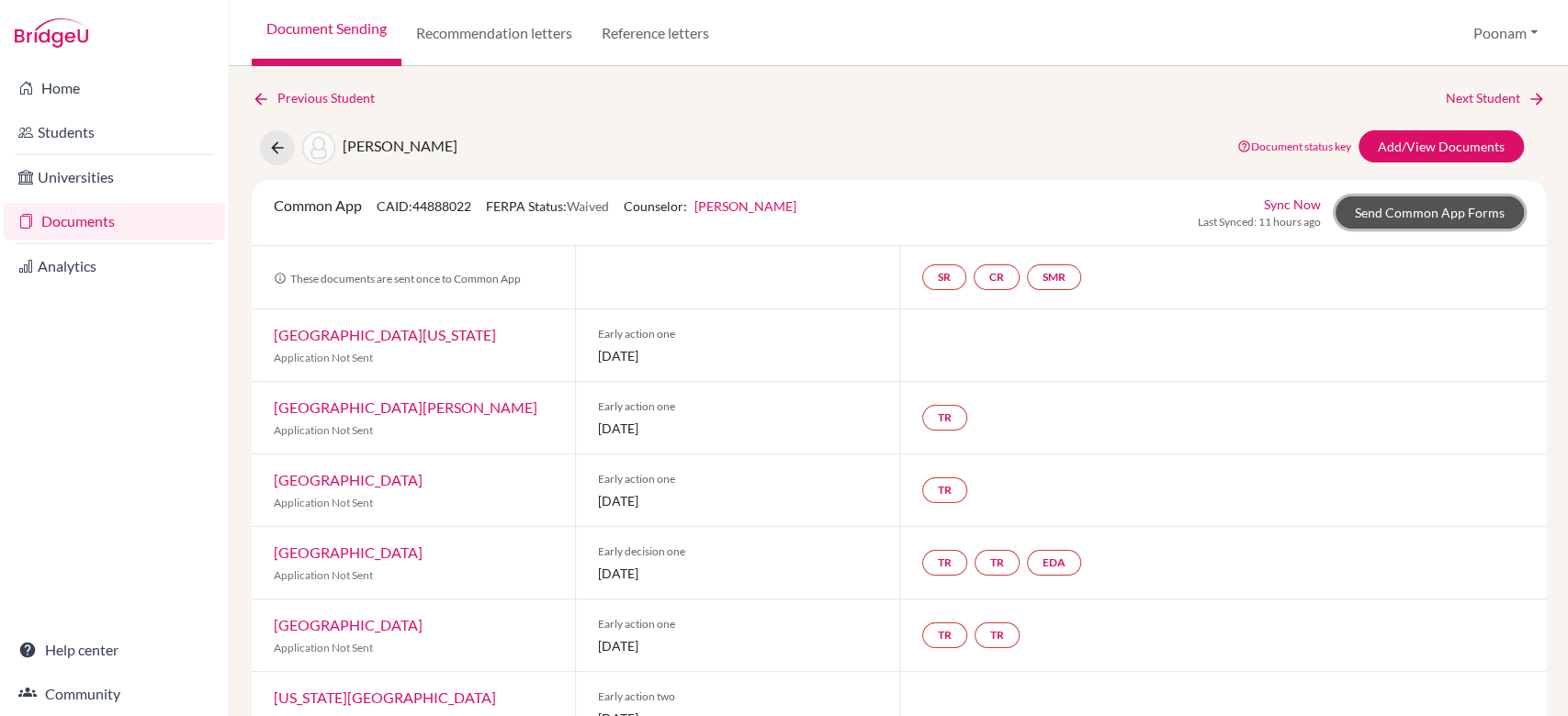
click at [1393, 212] on link "Send Common App Forms" at bounding box center [1429, 212] width 188 height 32
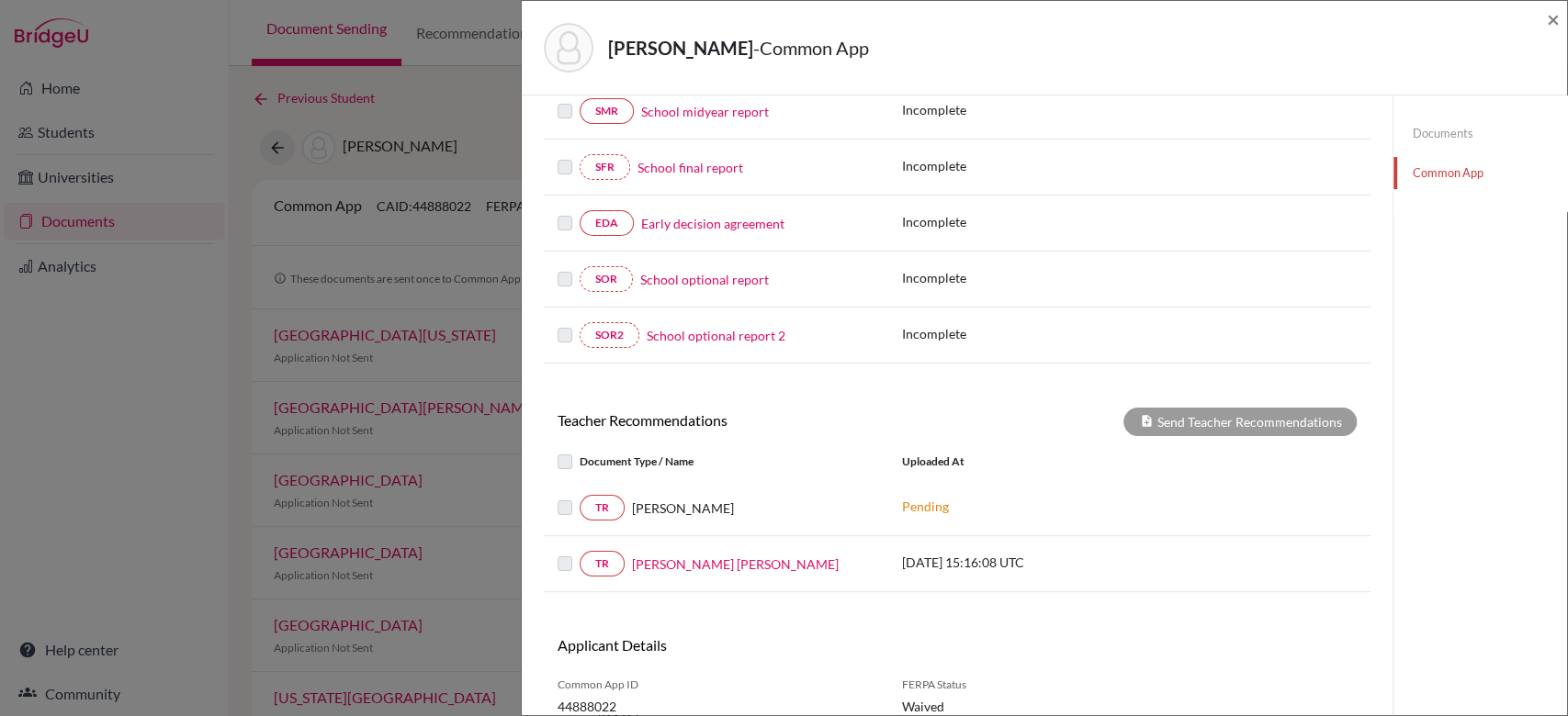
scroll to position [438, 0]
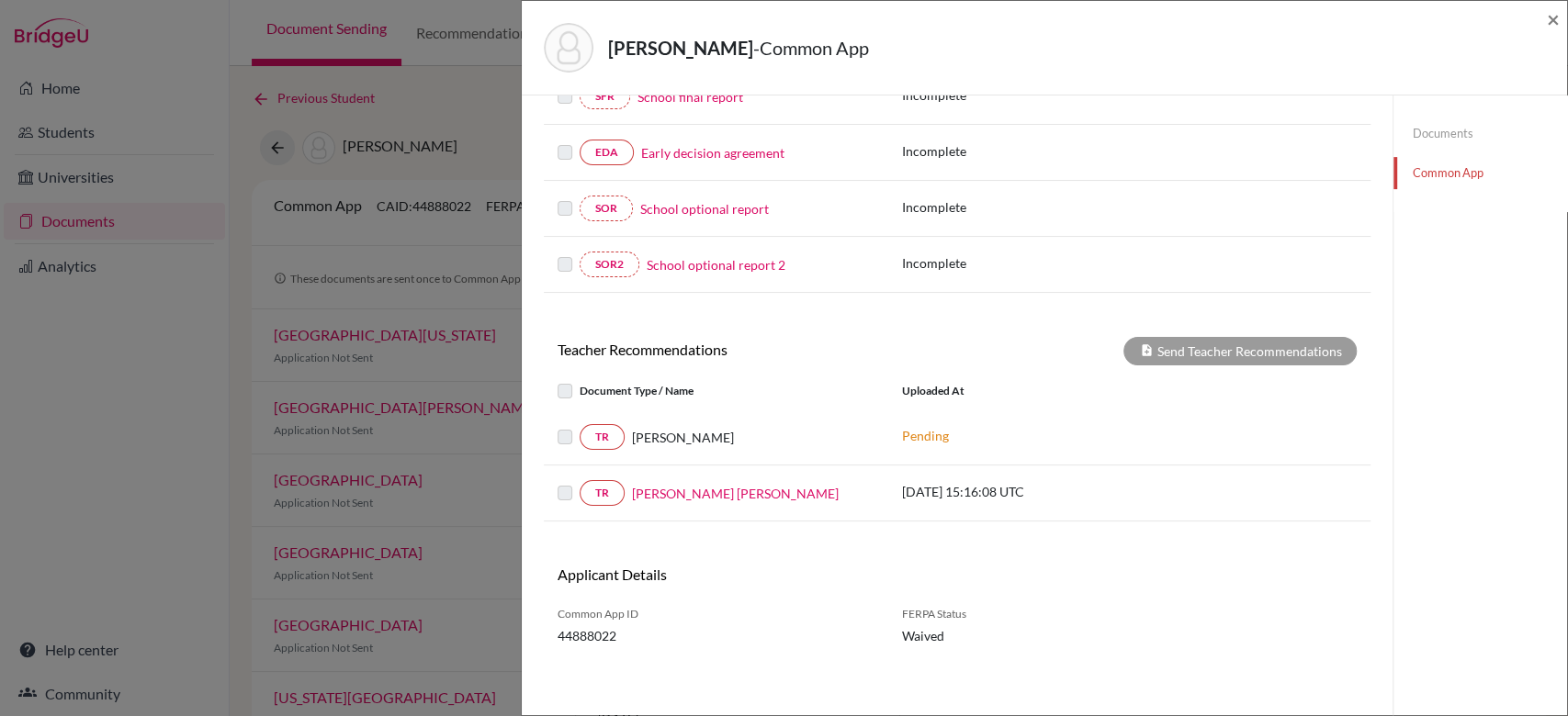
click at [1440, 139] on link "Documents" at bounding box center [1480, 133] width 174 height 32
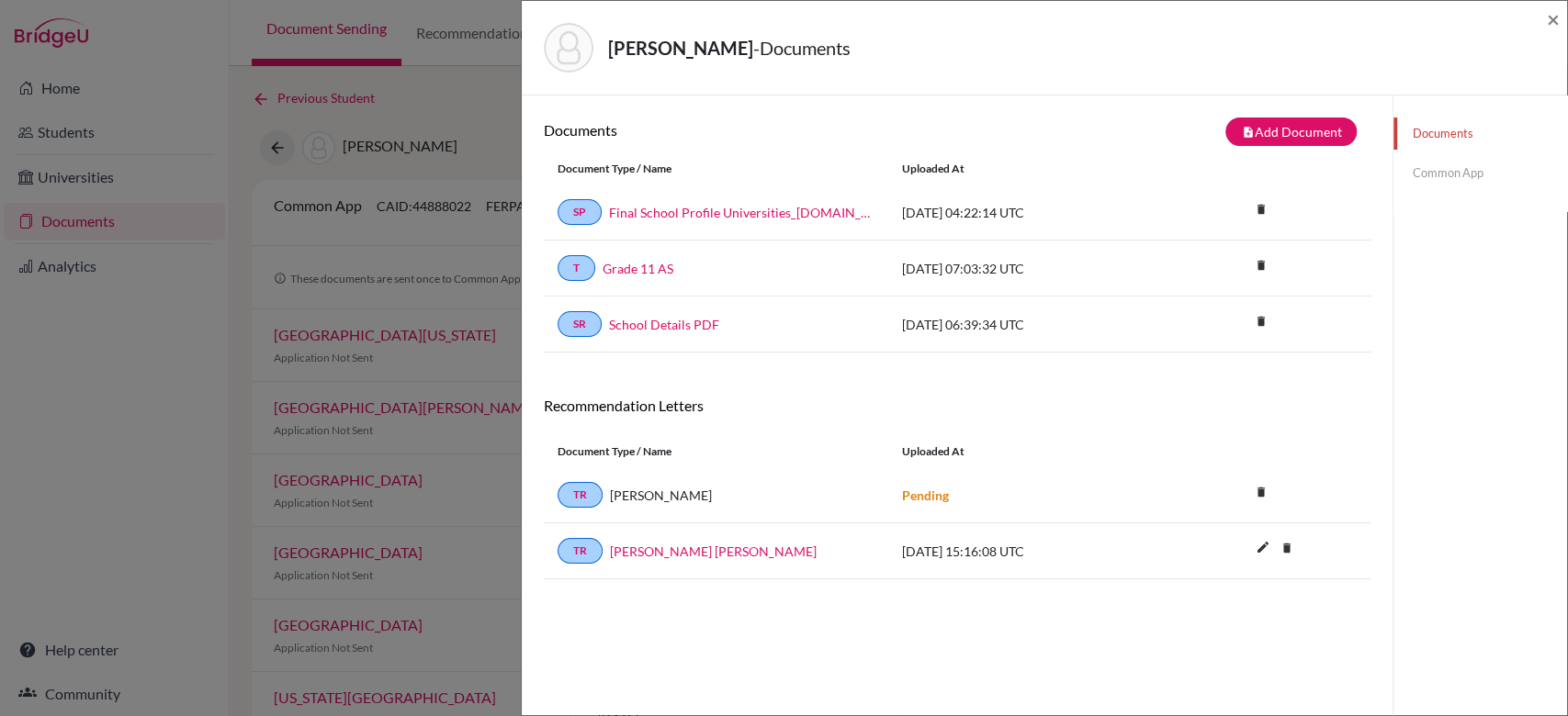
click at [1422, 173] on link "Common App" at bounding box center [1480, 173] width 174 height 32
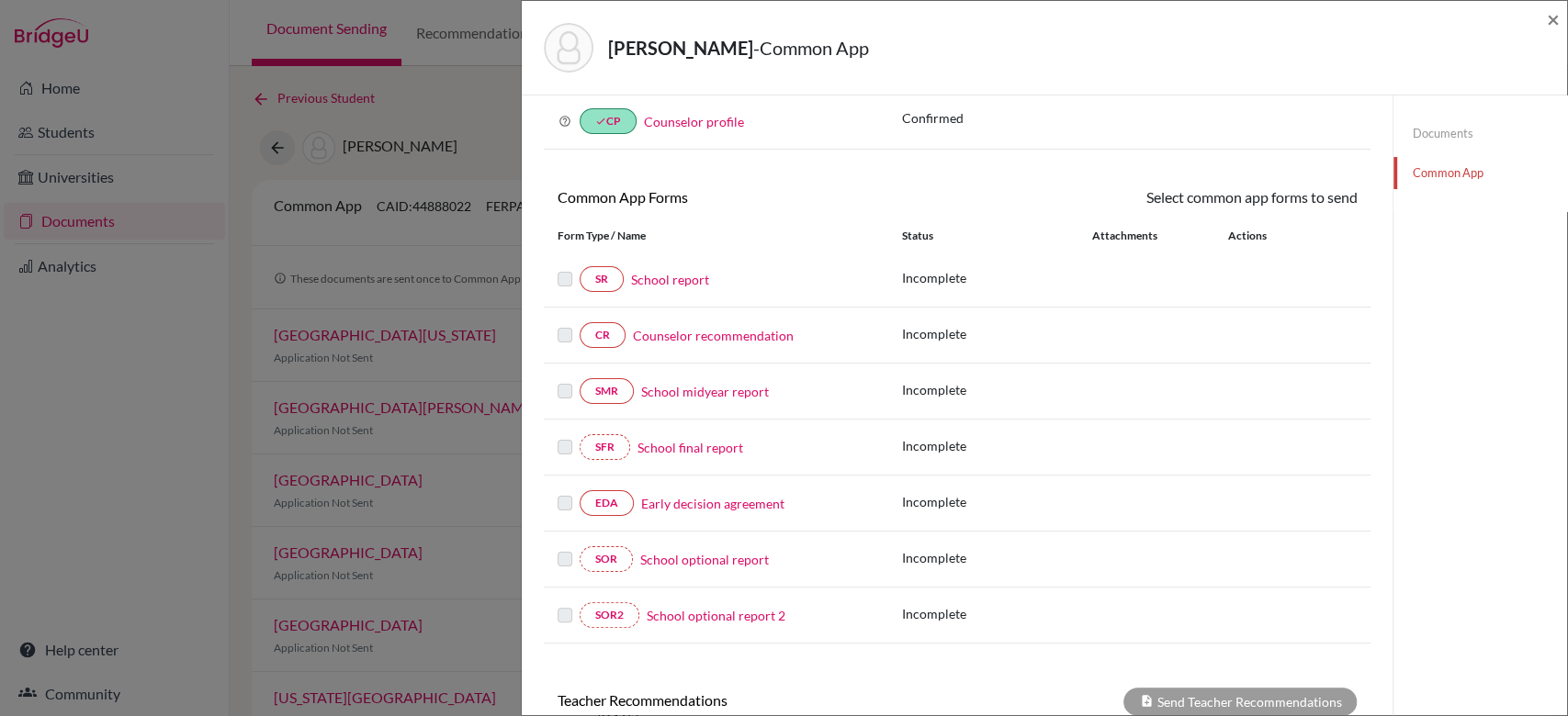
scroll to position [88, 0]
click at [666, 290] on div "SR School report" at bounding box center [716, 278] width 317 height 26
click at [665, 281] on link "School report" at bounding box center [670, 279] width 78 height 19
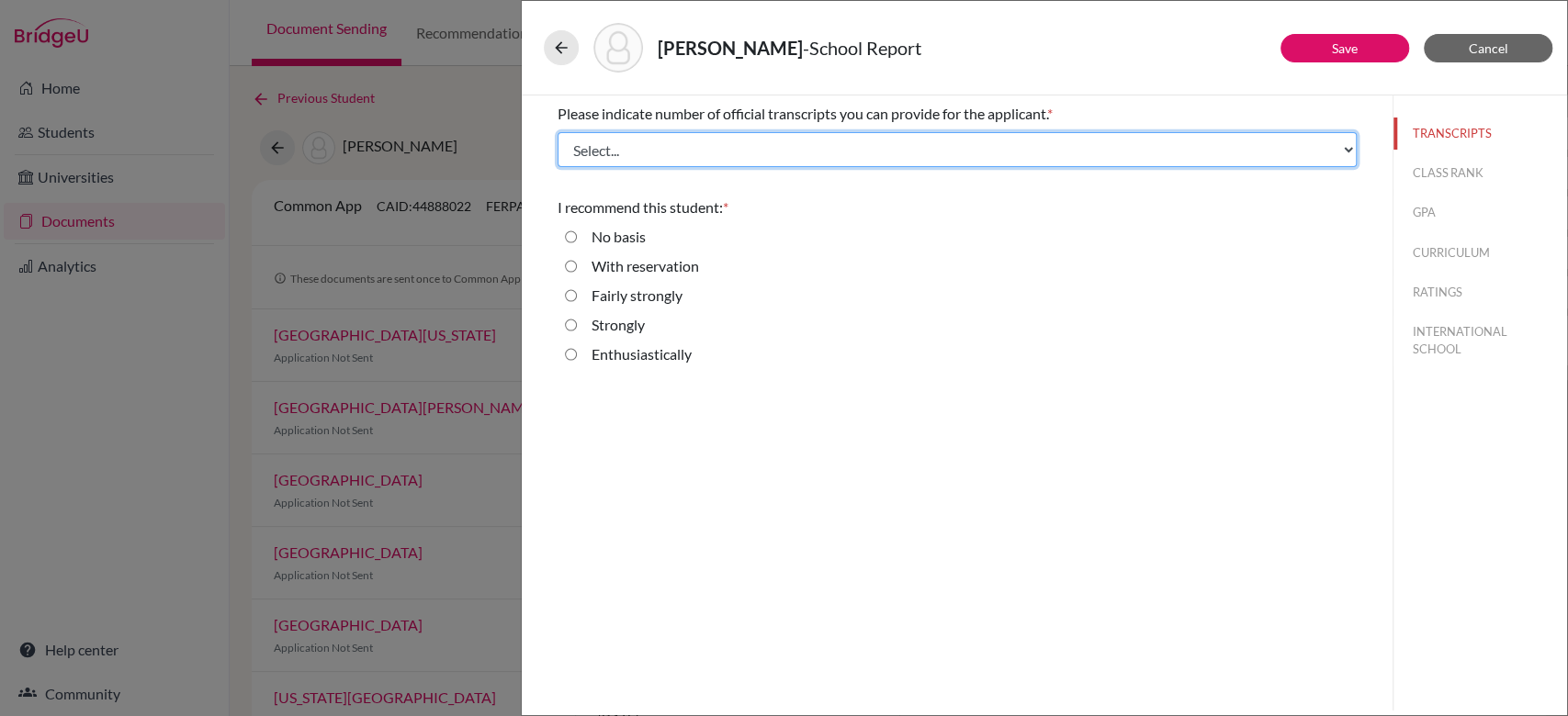
click at [1048, 161] on select "Select... 1 2 3 4" at bounding box center [958, 150] width 799 height 35
click at [558, 132] on select "Select... 1 2 3 4" at bounding box center [958, 150] width 799 height 35
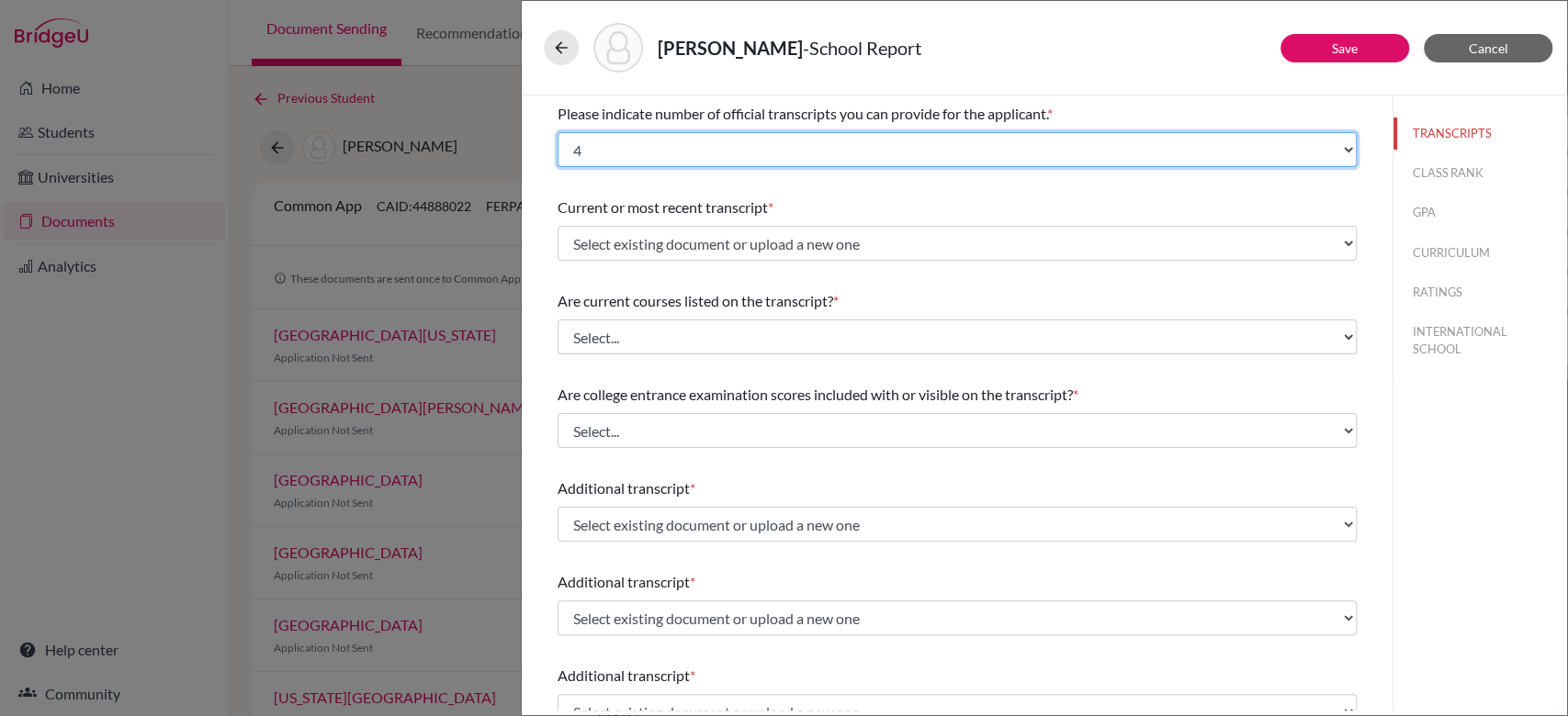
click at [769, 143] on select "Select... 1 2 3 4" at bounding box center [958, 150] width 799 height 35
select select "3"
click at [558, 132] on select "Select... 1 2 3 4" at bounding box center [958, 150] width 799 height 35
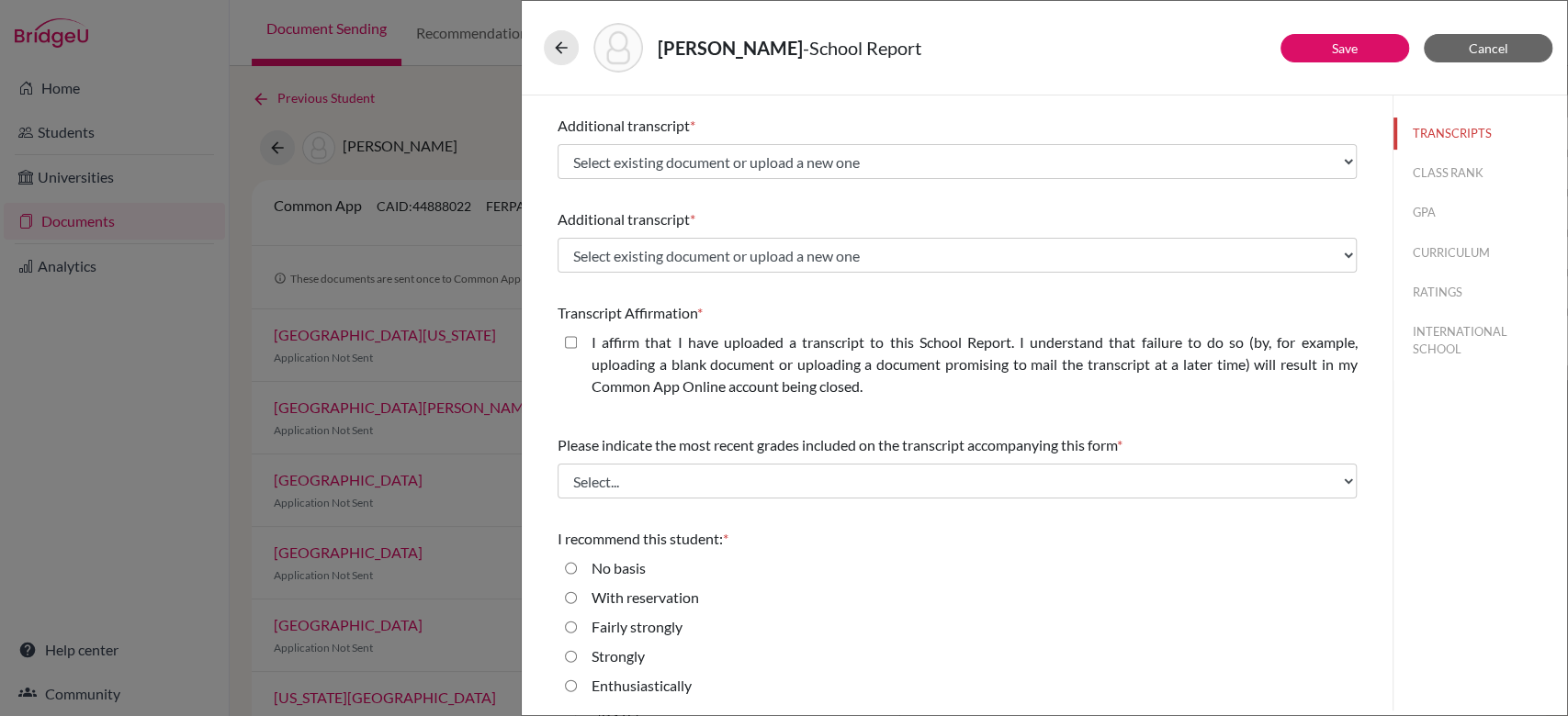
click at [572, 346] on closed\ "I affirm that I have uploaded a transcript to this School Report. I understand …" at bounding box center [571, 342] width 12 height 22
checkbox closed\ "true"
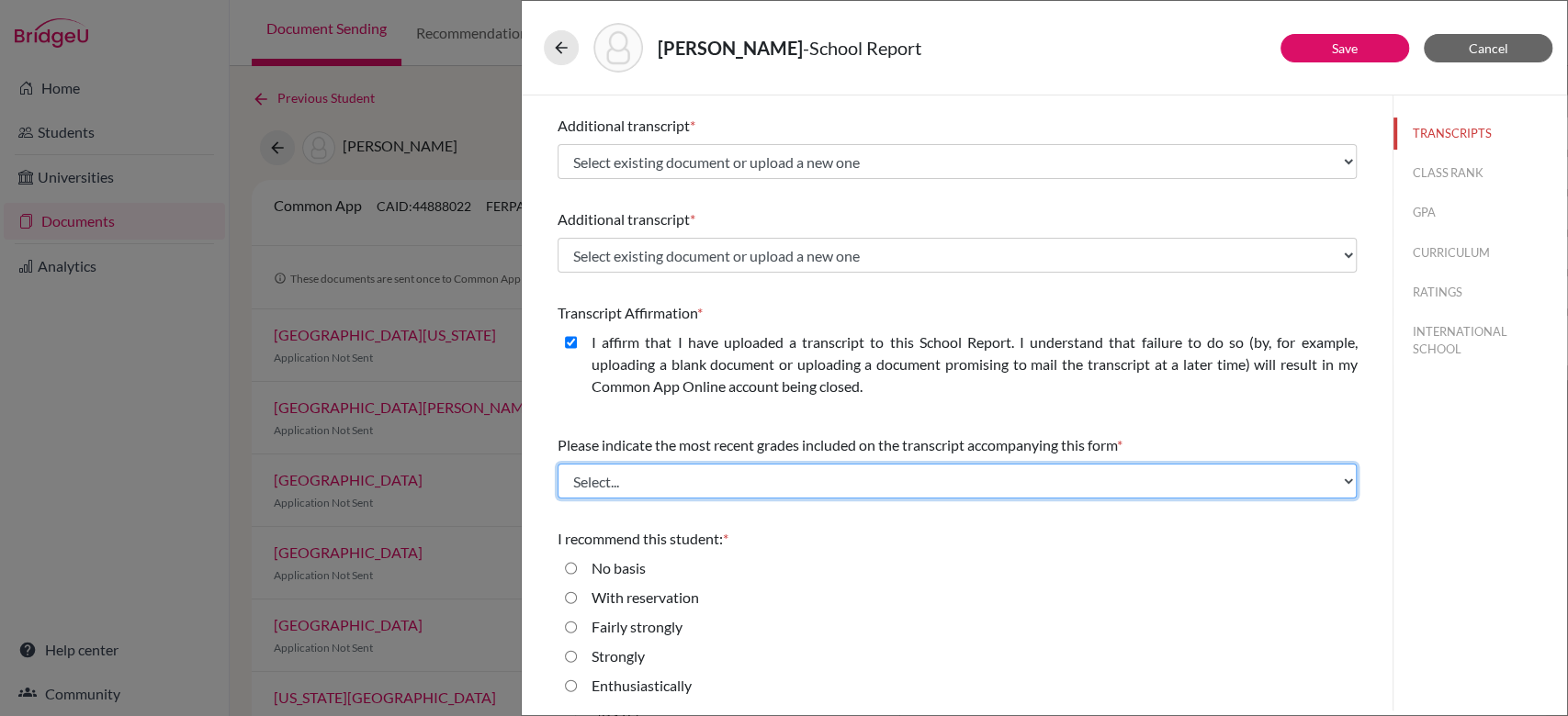
click at [601, 481] on select "Select... Final junior year grades 1st Quarter senior year grades 2nd Quarter/1…" at bounding box center [958, 481] width 799 height 35
select select "1"
click at [558, 463] on select "Select... Final junior year grades 1st Quarter senior year grades 2nd Quarter/1…" at bounding box center [958, 481] width 799 height 35
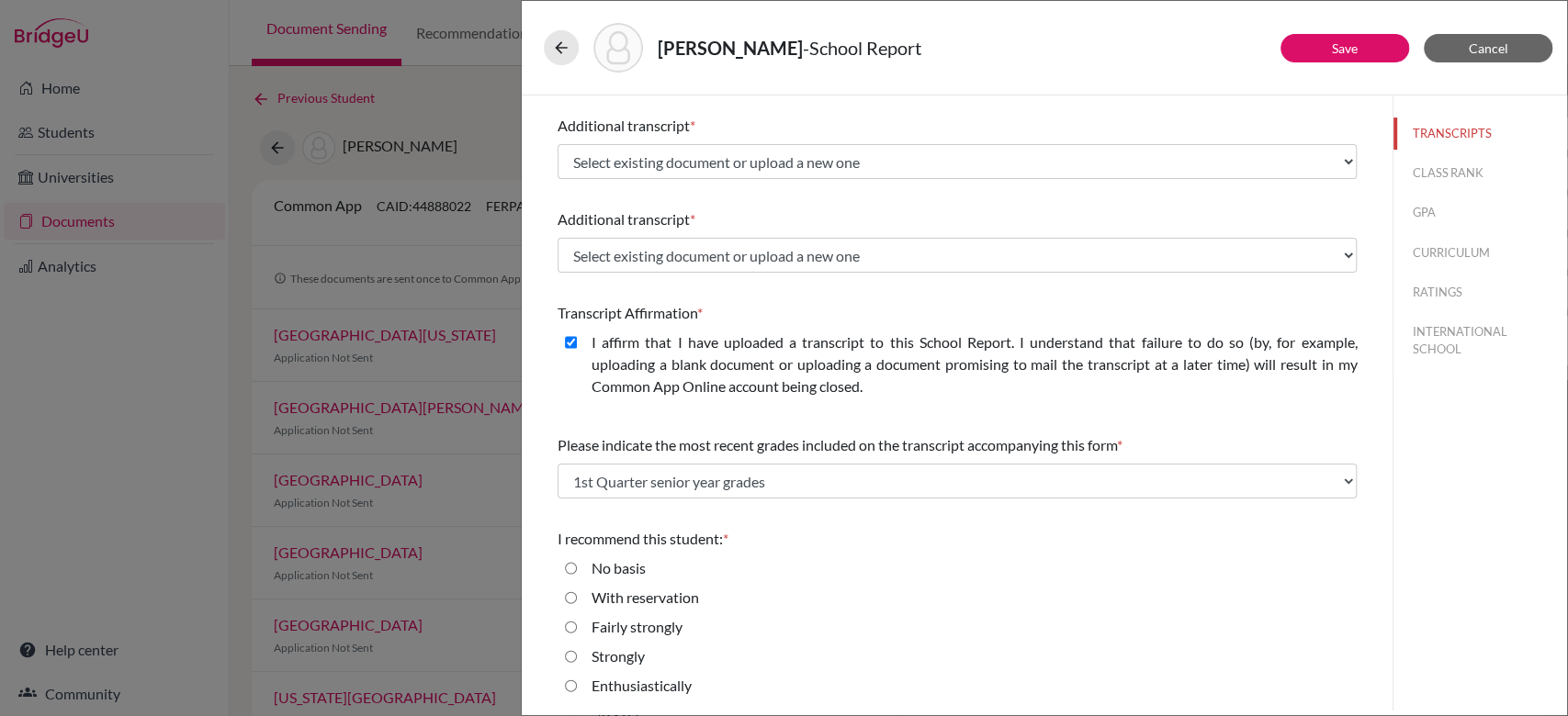
click at [574, 687] on input "Enthusiastically" at bounding box center [571, 685] width 12 height 22
radio input "true"
click at [1453, 174] on button "CLASS RANK" at bounding box center [1480, 173] width 174 height 32
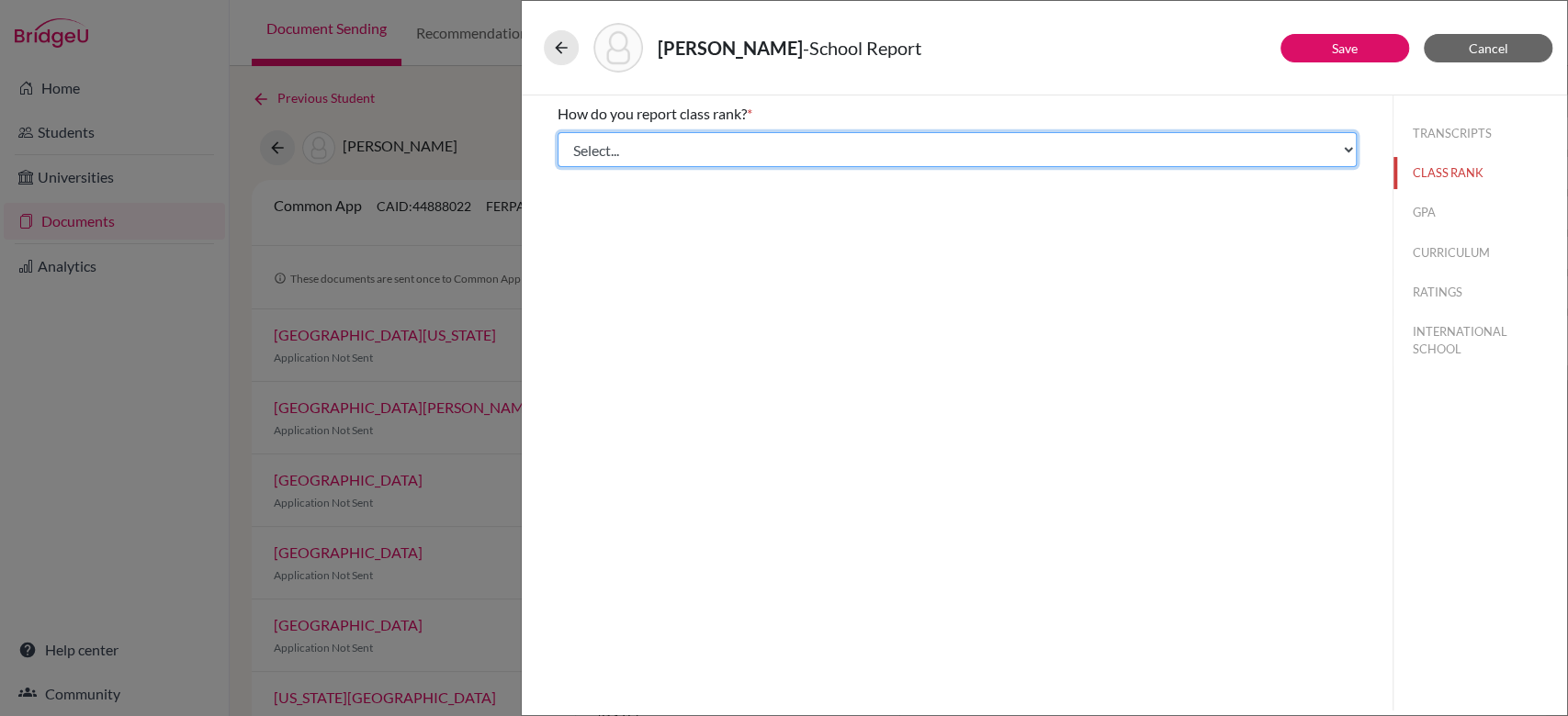
click at [728, 140] on select "Select... Exact Decile Quintile Quartile None" at bounding box center [958, 150] width 799 height 35
select select "5"
click at [558, 132] on select "Select... Exact Decile Quintile Quartile None" at bounding box center [958, 150] width 799 height 35
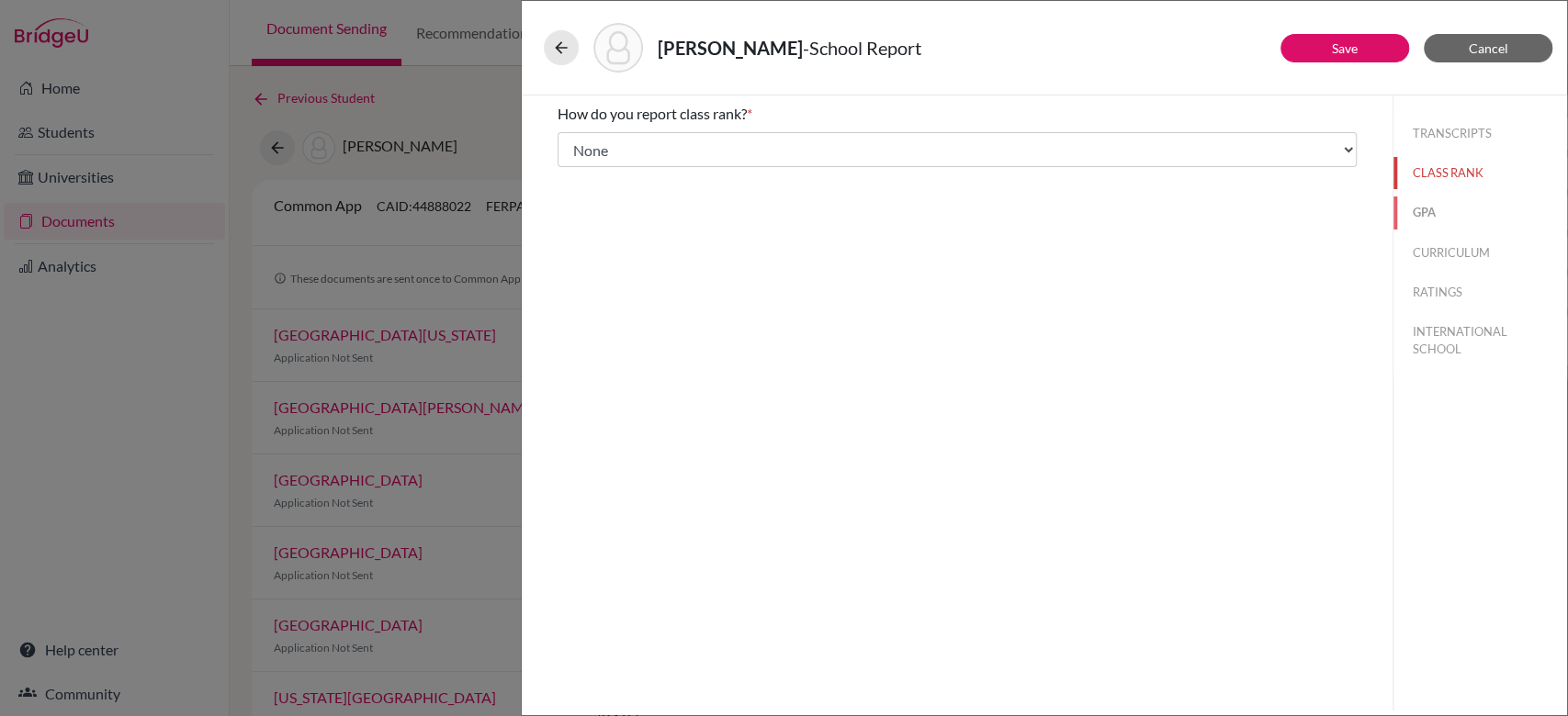
click at [1433, 214] on button "GPA" at bounding box center [1480, 212] width 174 height 32
click at [592, 175] on label "No" at bounding box center [602, 172] width 19 height 22
click at [577, 175] on input "No" at bounding box center [571, 172] width 12 height 22
radio input "true"
click at [1425, 250] on button "CURRICULUM" at bounding box center [1480, 252] width 174 height 32
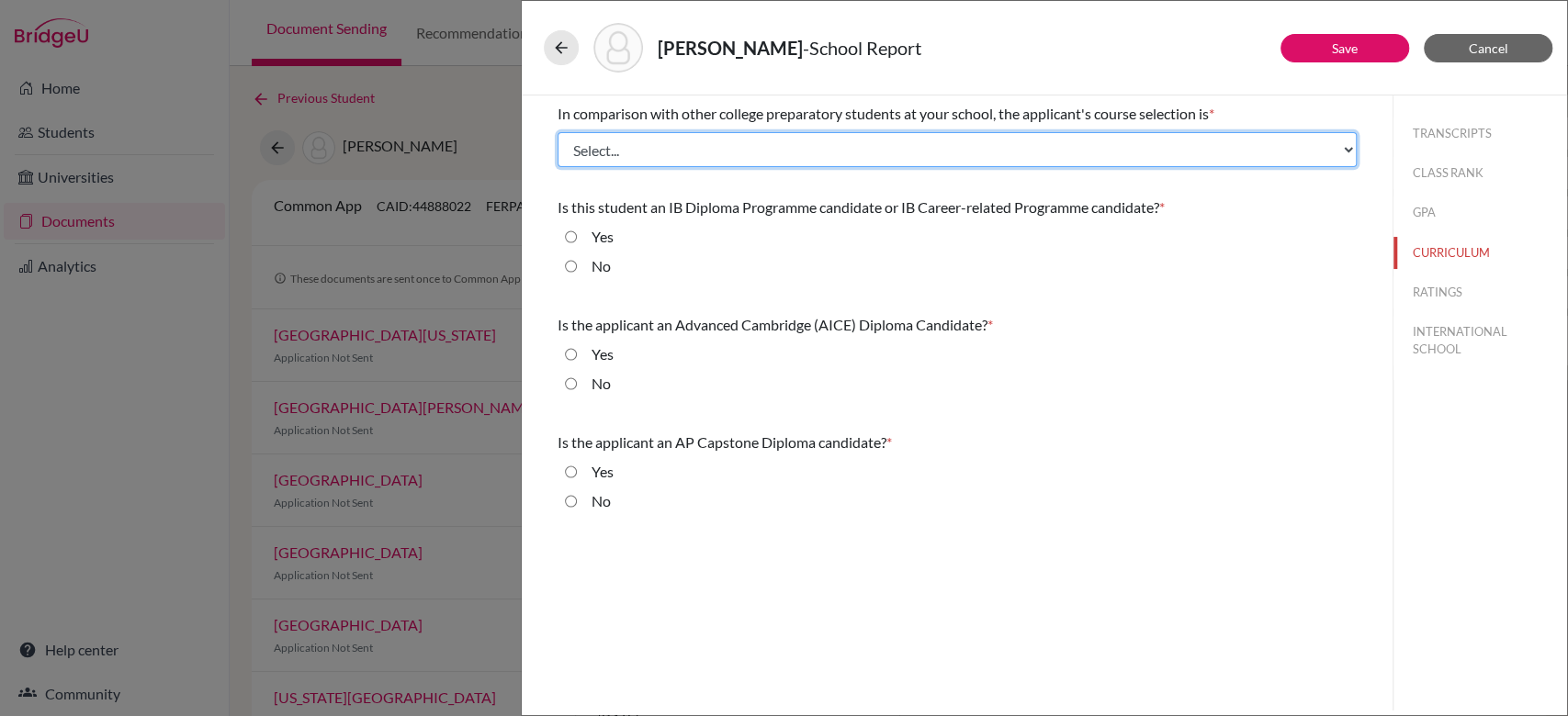
click at [729, 137] on select "Select... Less than demanding Average Demanding Very demanding Most demanding P…" at bounding box center [958, 150] width 799 height 35
select select "4"
click at [558, 132] on select "Select... Less than demanding Average Demanding Very demanding Most demanding P…" at bounding box center [958, 150] width 799 height 35
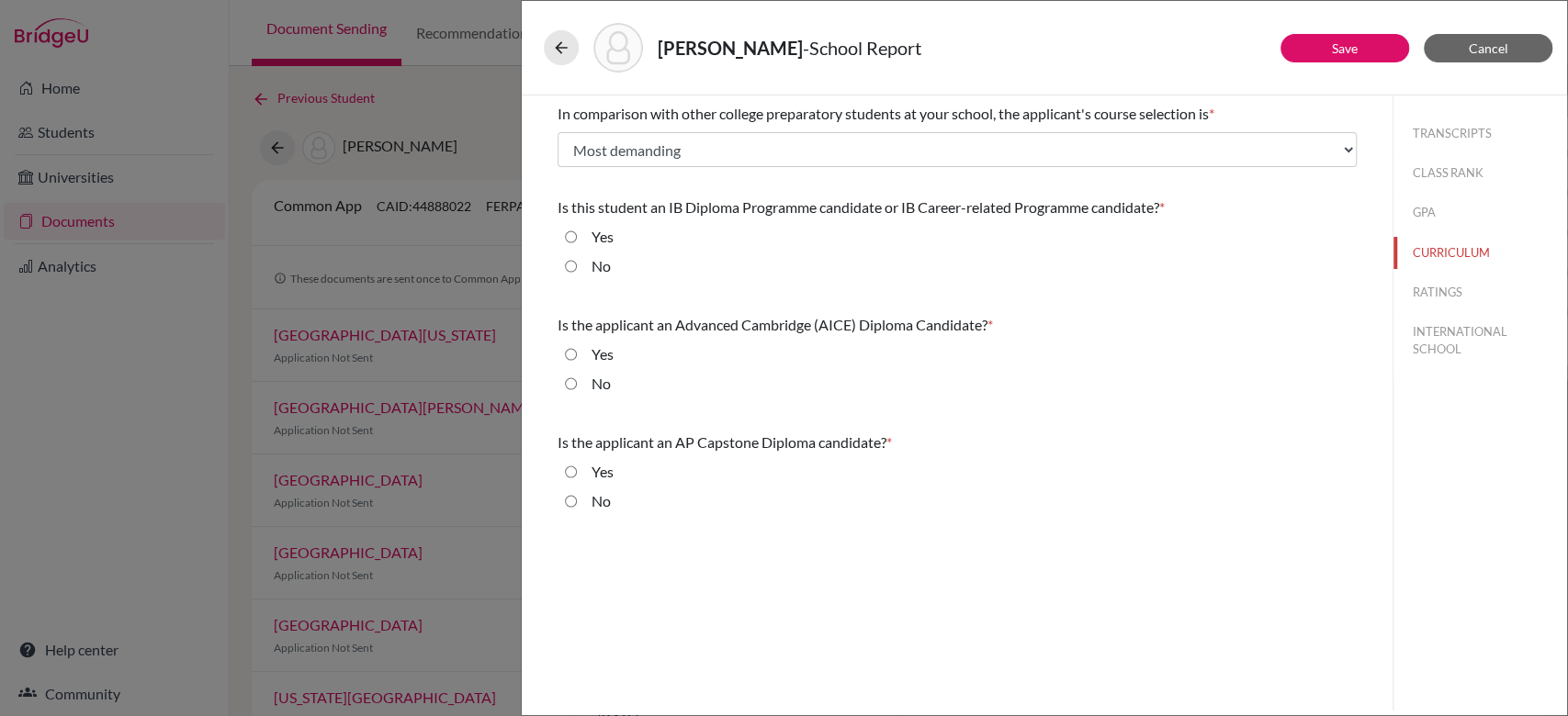
click at [566, 267] on input "No" at bounding box center [571, 266] width 12 height 22
radio input "true"
click at [567, 350] on input "Yes" at bounding box center [571, 354] width 12 height 22
radio input "true"
click at [572, 503] on input "No" at bounding box center [571, 501] width 12 height 22
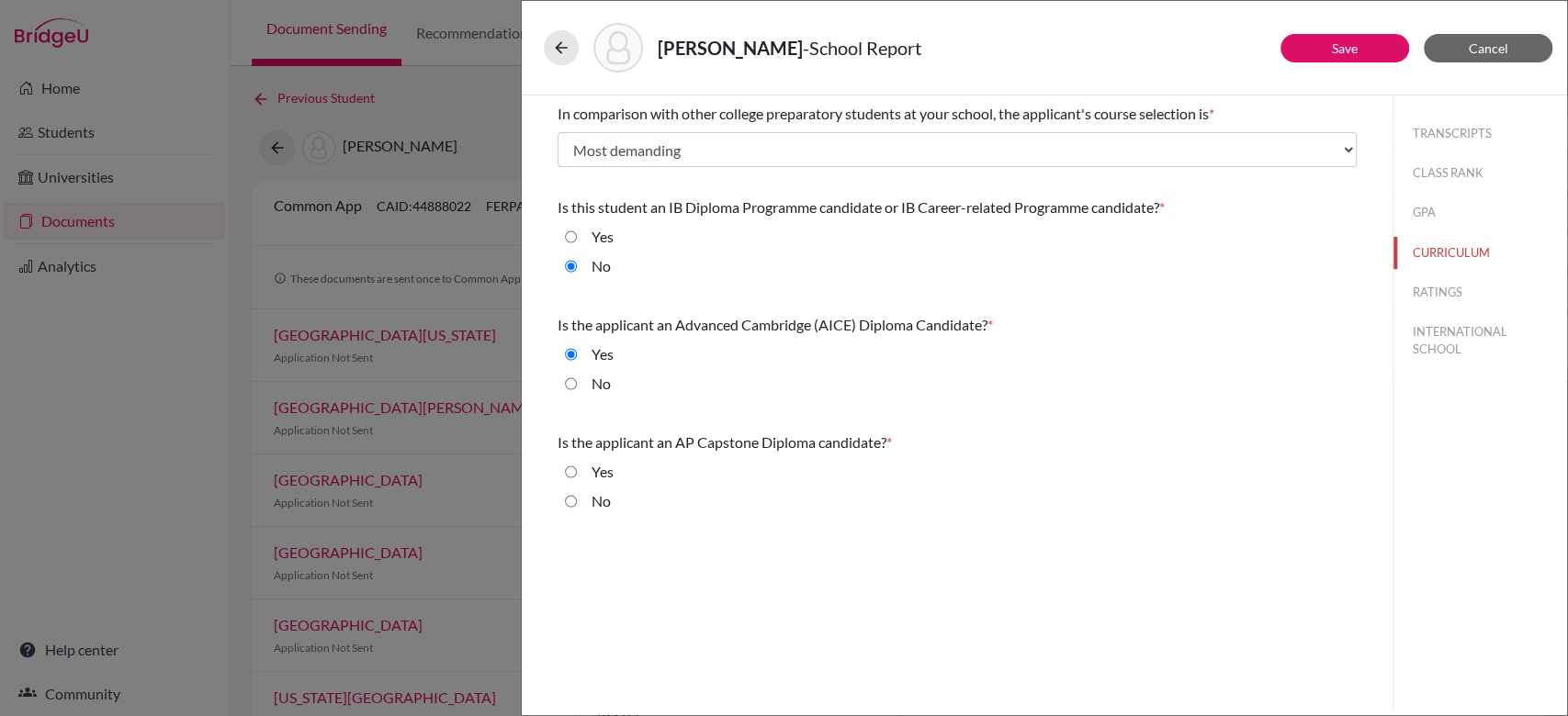
radio input "true"
click at [1457, 294] on button "RATINGS" at bounding box center [1480, 291] width 174 height 32
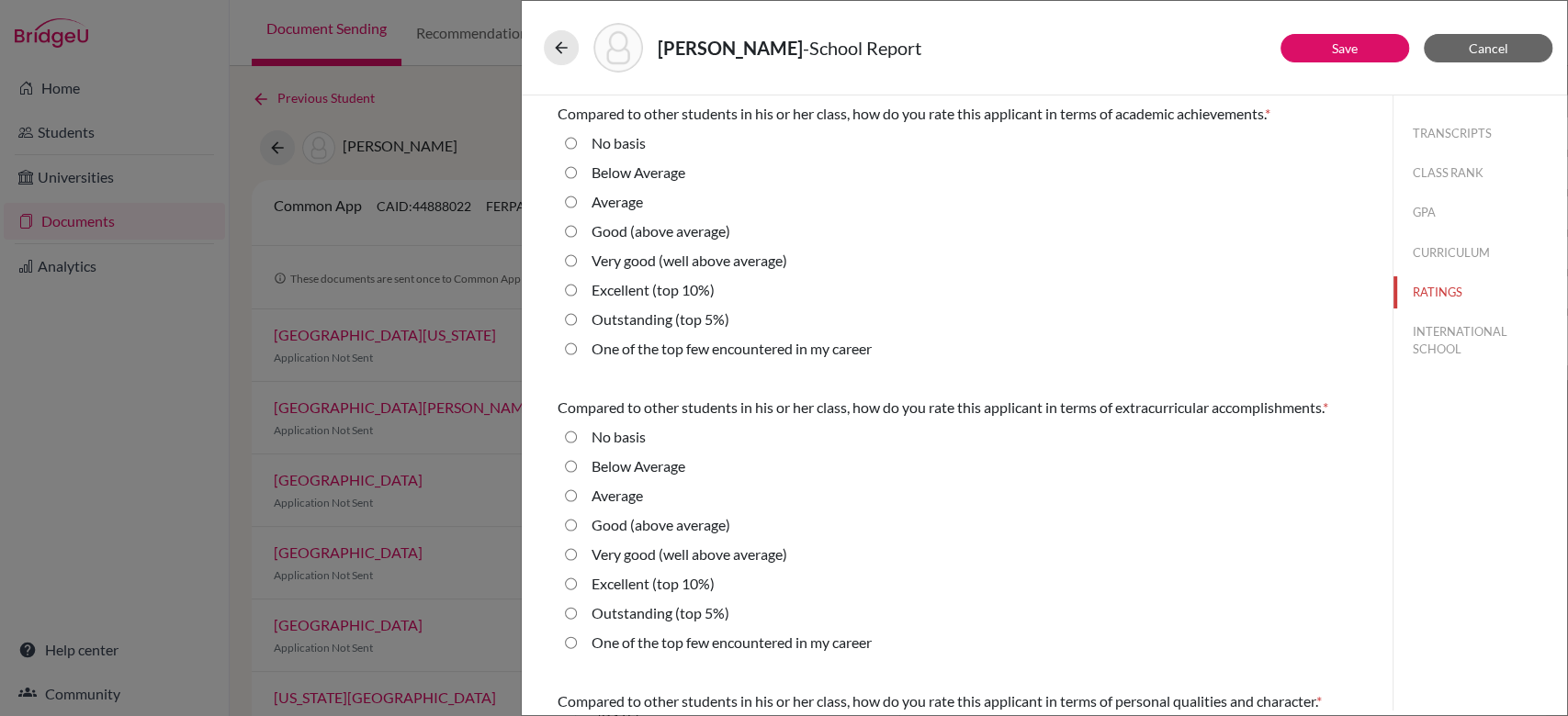
click at [612, 315] on label "Outstanding (top 5%)" at bounding box center [660, 319] width 138 height 22
click at [577, 315] on 5\%\) "Outstanding (top 5%)" at bounding box center [571, 319] width 12 height 22
radio 5\%\) "true"
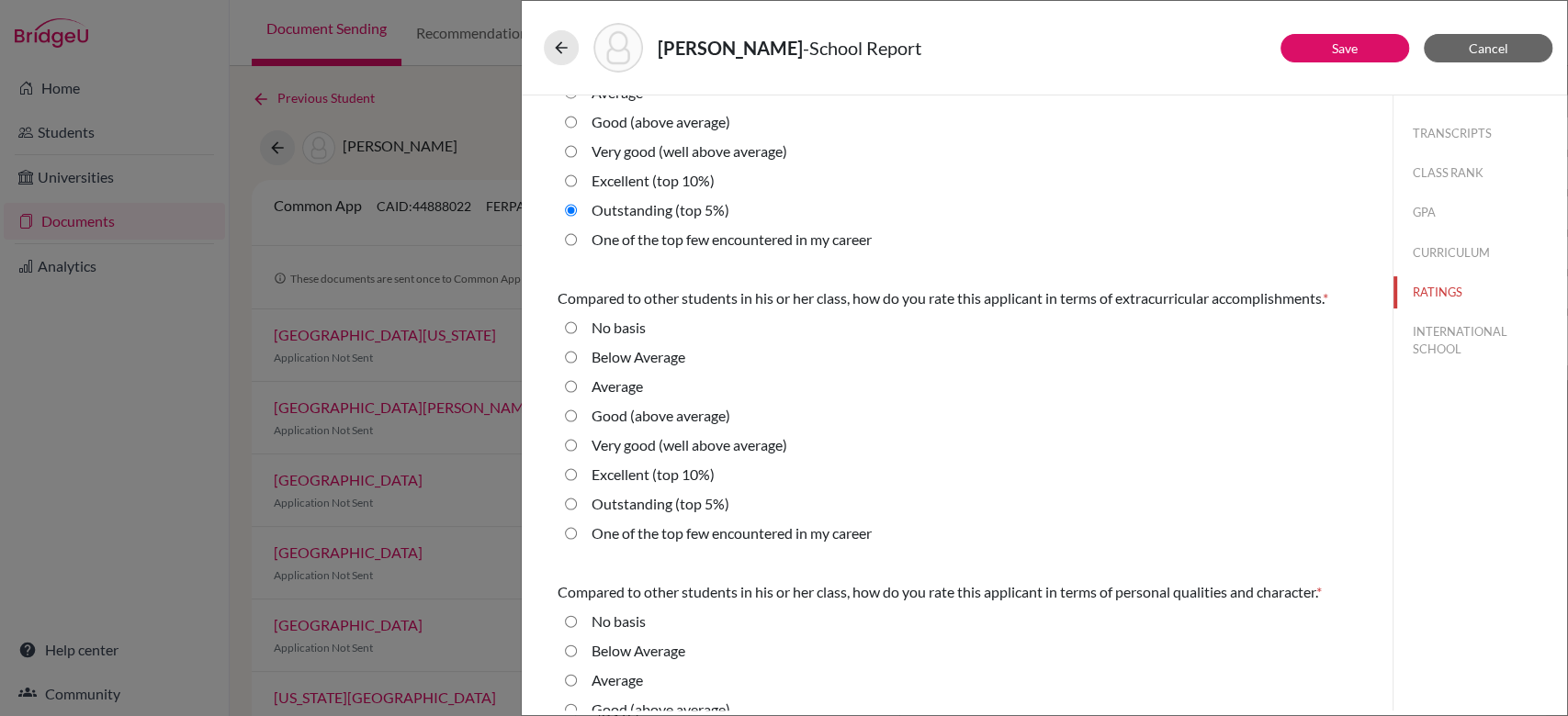
scroll to position [110, 0]
click at [634, 514] on label "Outstanding (top 5%)" at bounding box center [660, 503] width 138 height 22
click at [577, 514] on 5\%\) "Outstanding (top 5%)" at bounding box center [571, 503] width 12 height 22
radio 5\%\) "true"
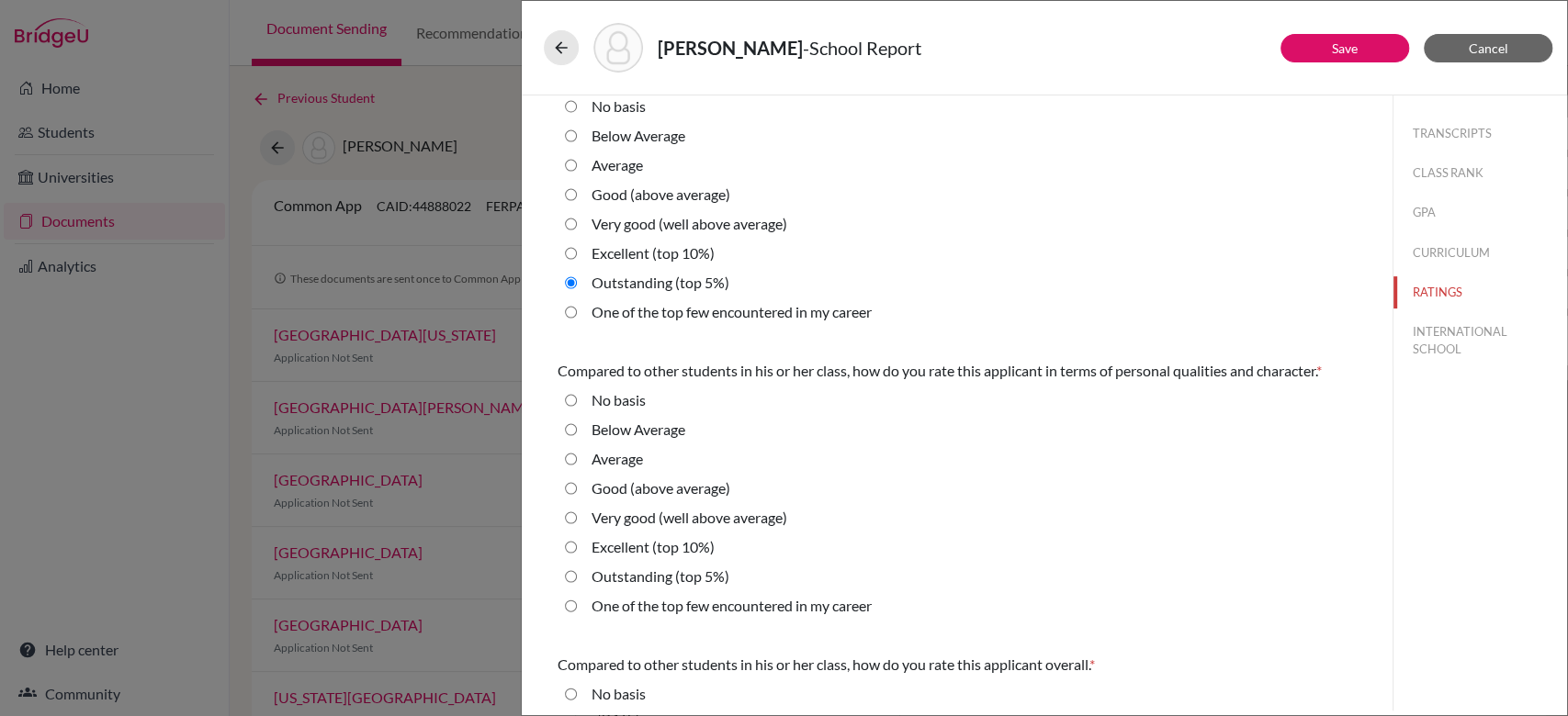
scroll to position [334, 0]
click at [617, 584] on label "Outstanding (top 5%)" at bounding box center [660, 572] width 138 height 22
click at [577, 584] on 5\%\) "Outstanding (top 5%)" at bounding box center [571, 572] width 12 height 22
radio 5\%\) "true"
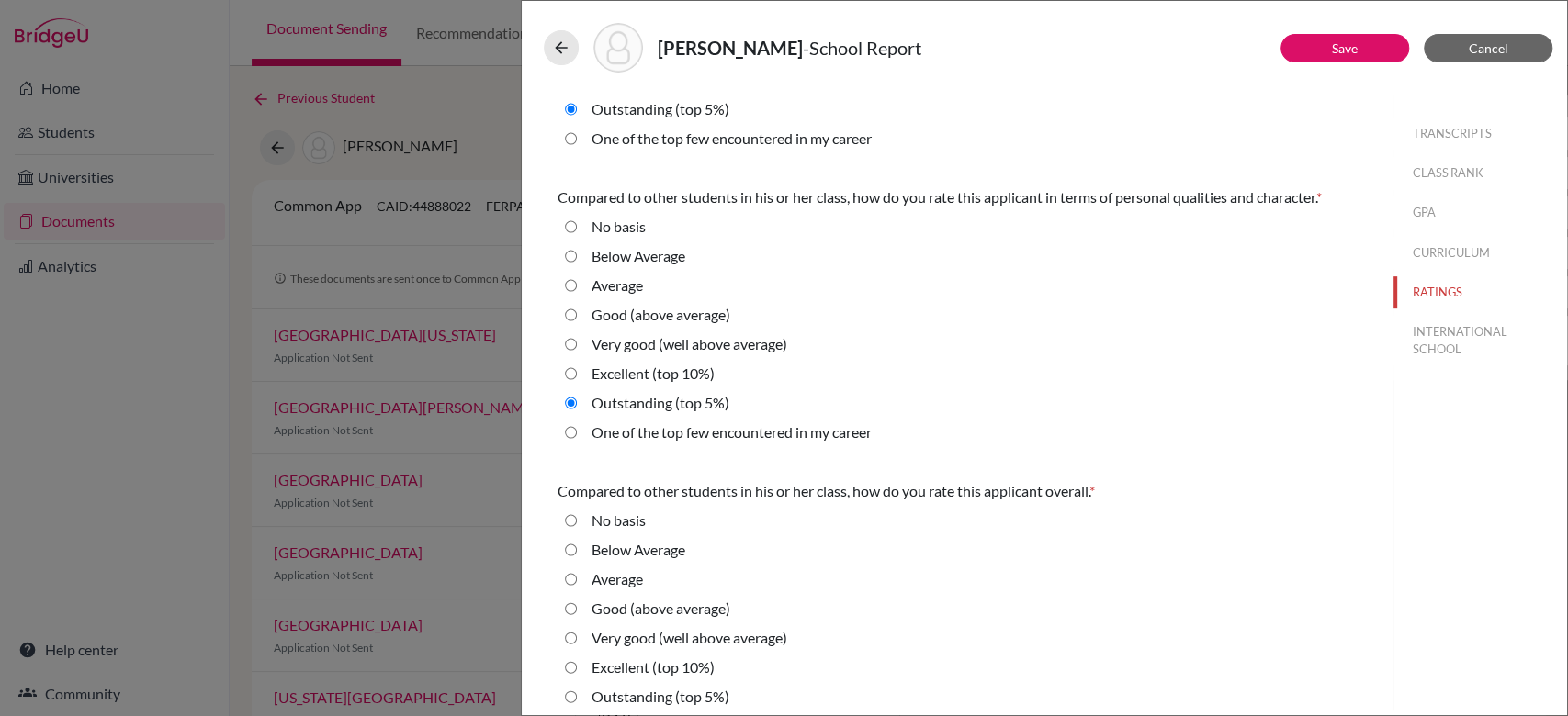
scroll to position [566, 0]
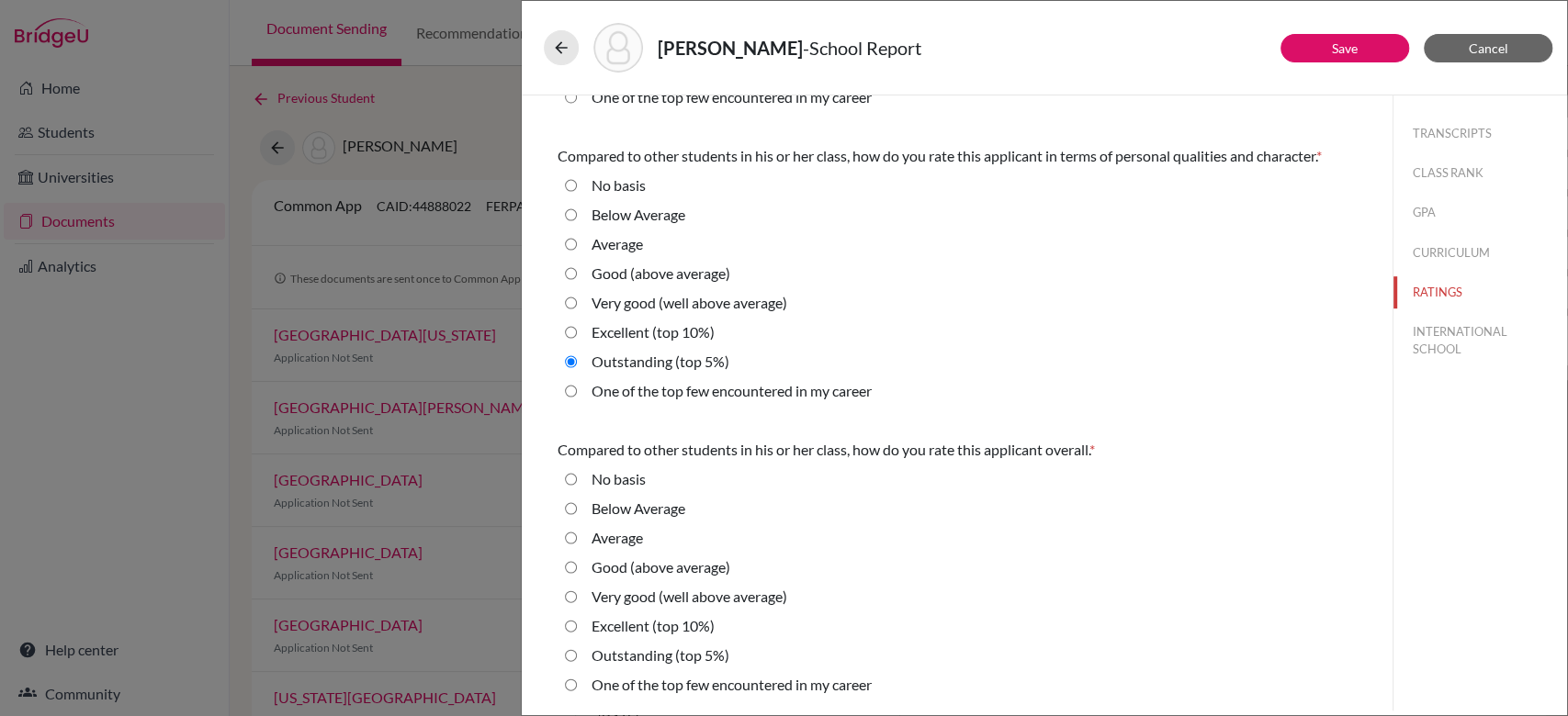
click at [610, 650] on label "Outstanding (top 5%)" at bounding box center [660, 655] width 138 height 22
click at [577, 650] on 5\%\) "Outstanding (top 5%)" at bounding box center [571, 655] width 12 height 22
radio 5\%\) "true"
click at [1332, 56] on button "Save" at bounding box center [1344, 47] width 128 height 28
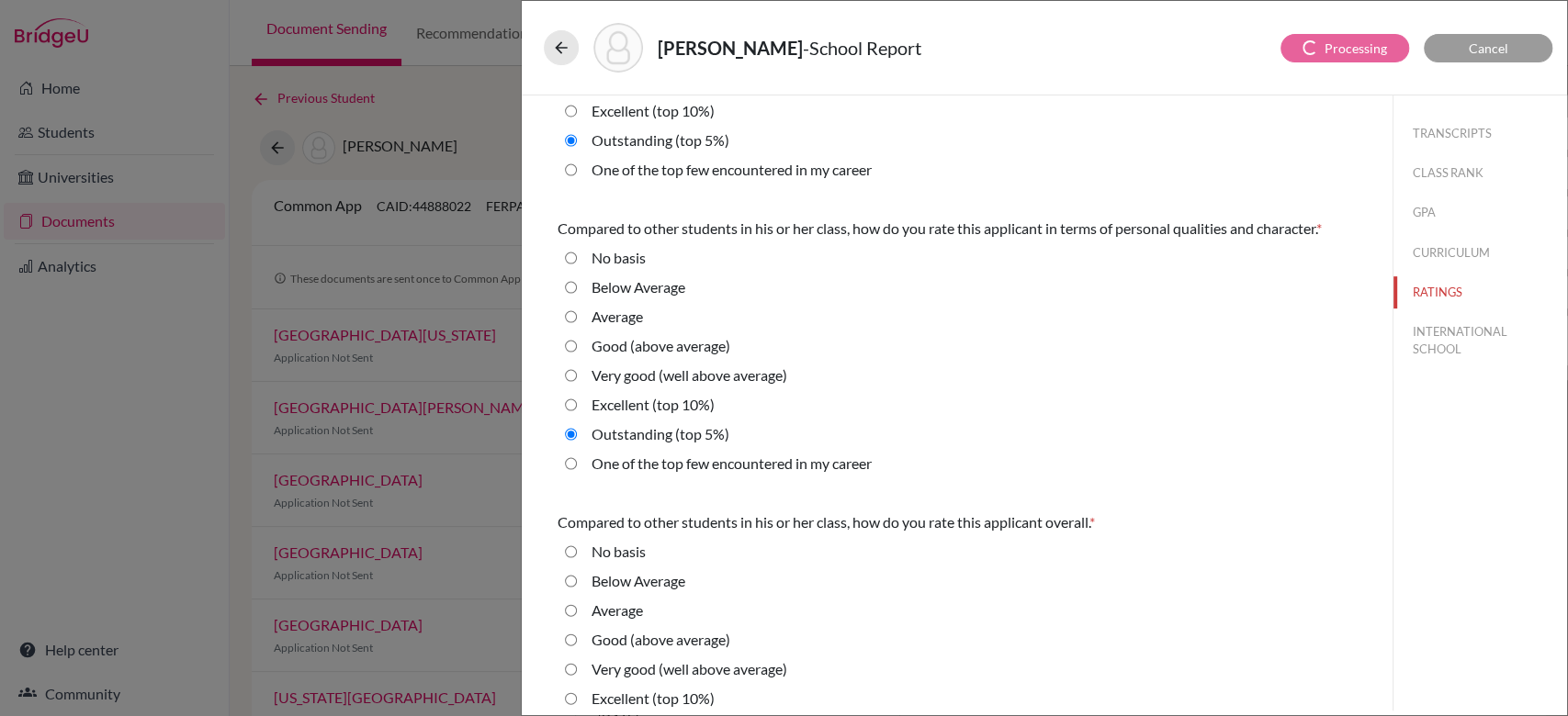
select select "1"
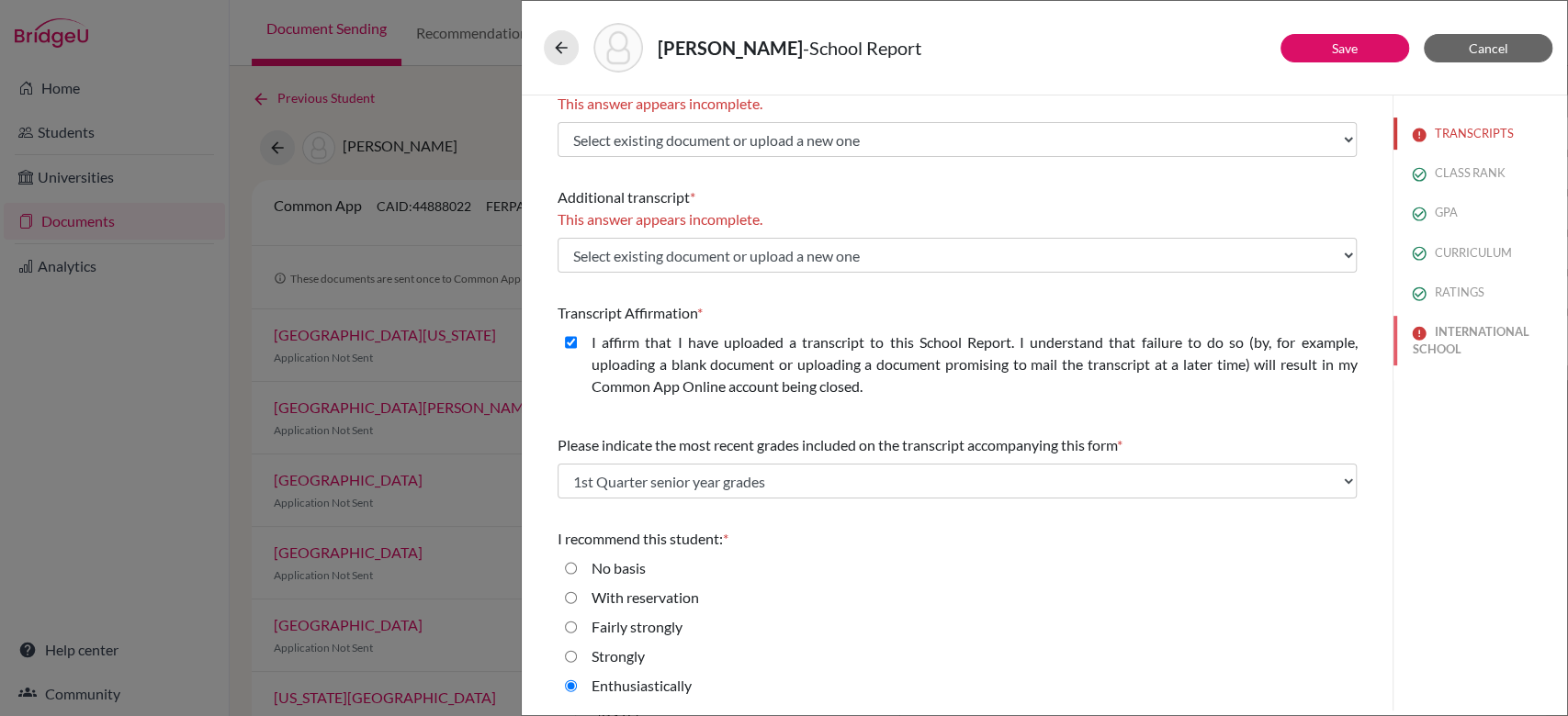
click at [1448, 334] on button "INTERNATIONAL SCHOOL" at bounding box center [1480, 340] width 174 height 49
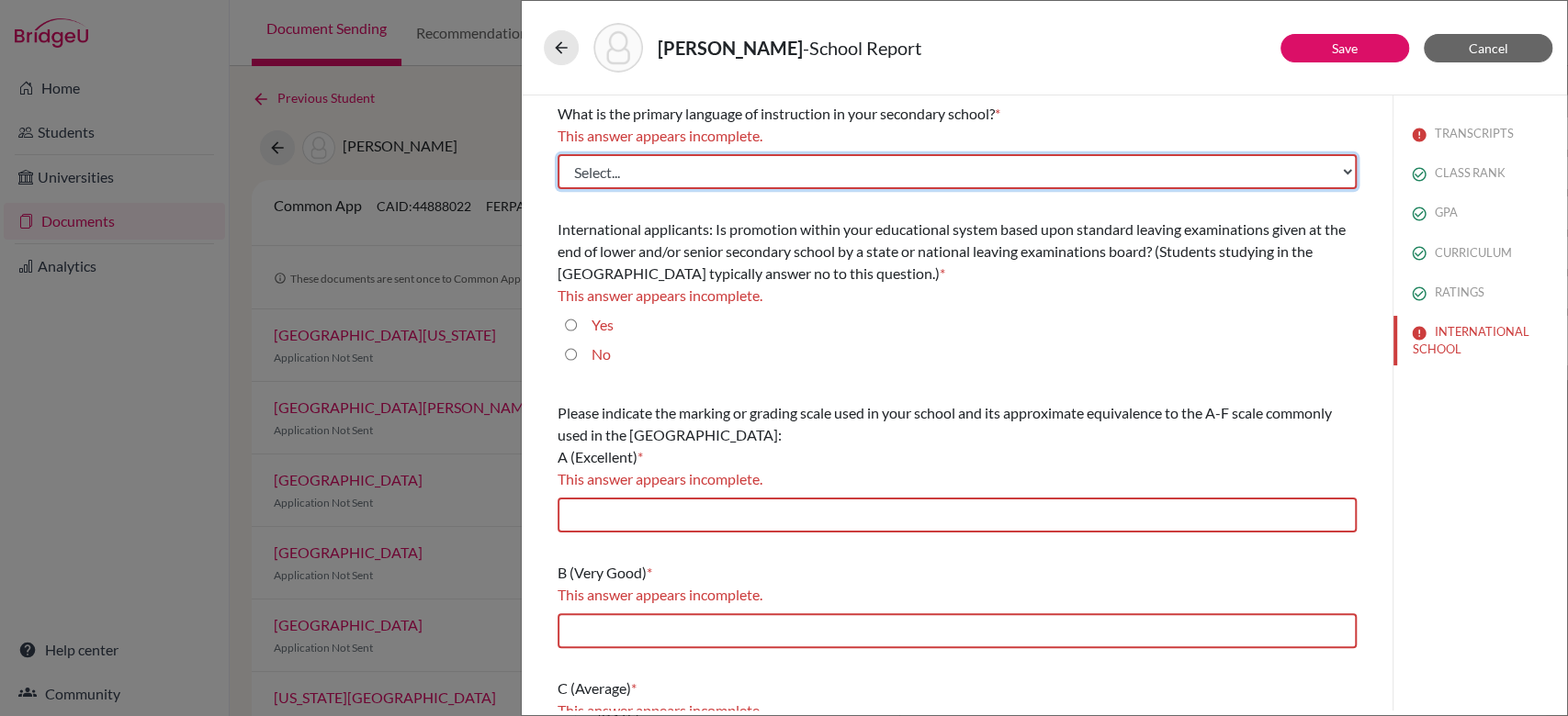
click at [929, 166] on select "Select... Albanian Arabic Armenian Assamese Azerbaijani Belarusian Bengali Bulg…" at bounding box center [958, 172] width 799 height 35
select select "14"
click at [558, 154] on select "Select... Albanian Arabic Armenian Assamese Azerbaijani Belarusian Bengali Bulg…" at bounding box center [958, 172] width 799 height 35
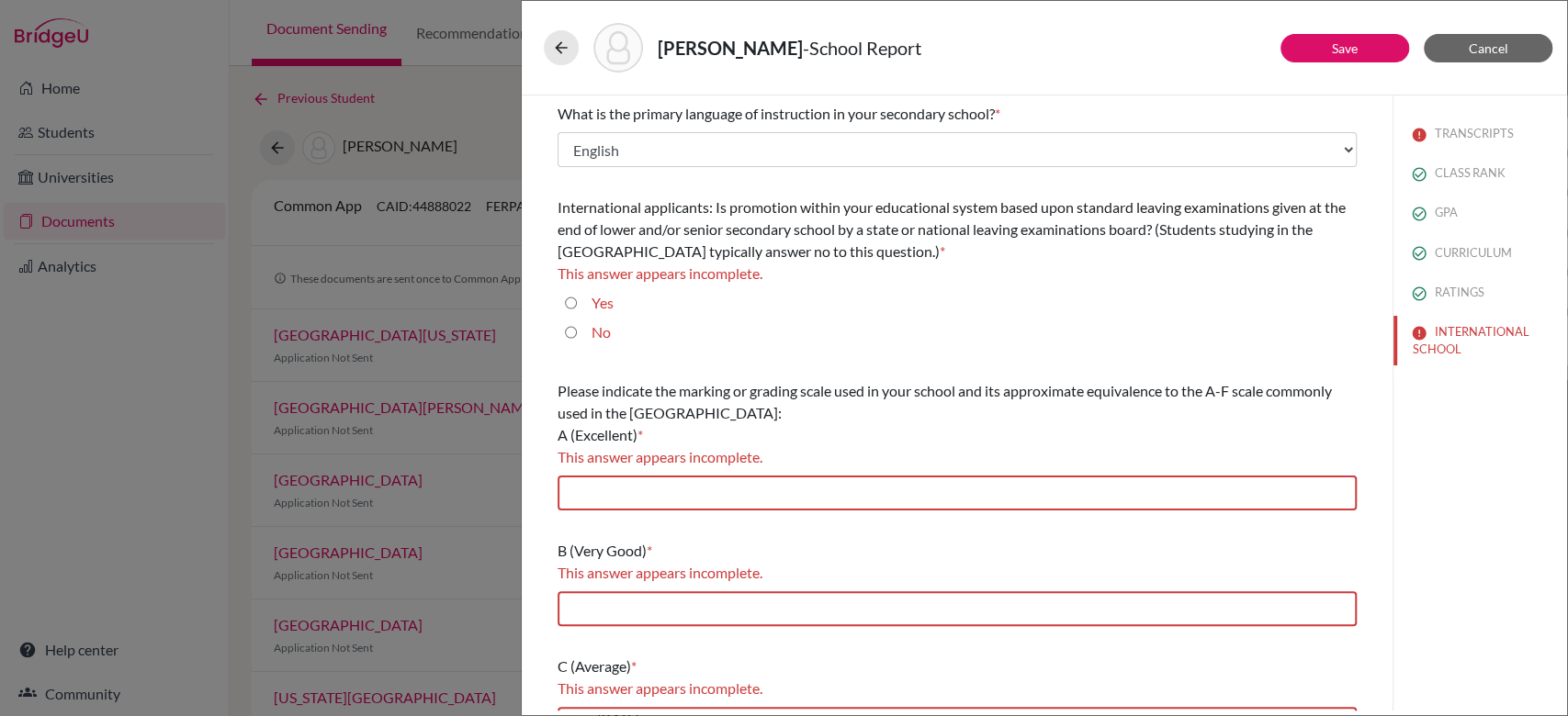
click at [573, 308] on input "Yes" at bounding box center [571, 303] width 12 height 22
radio input "true"
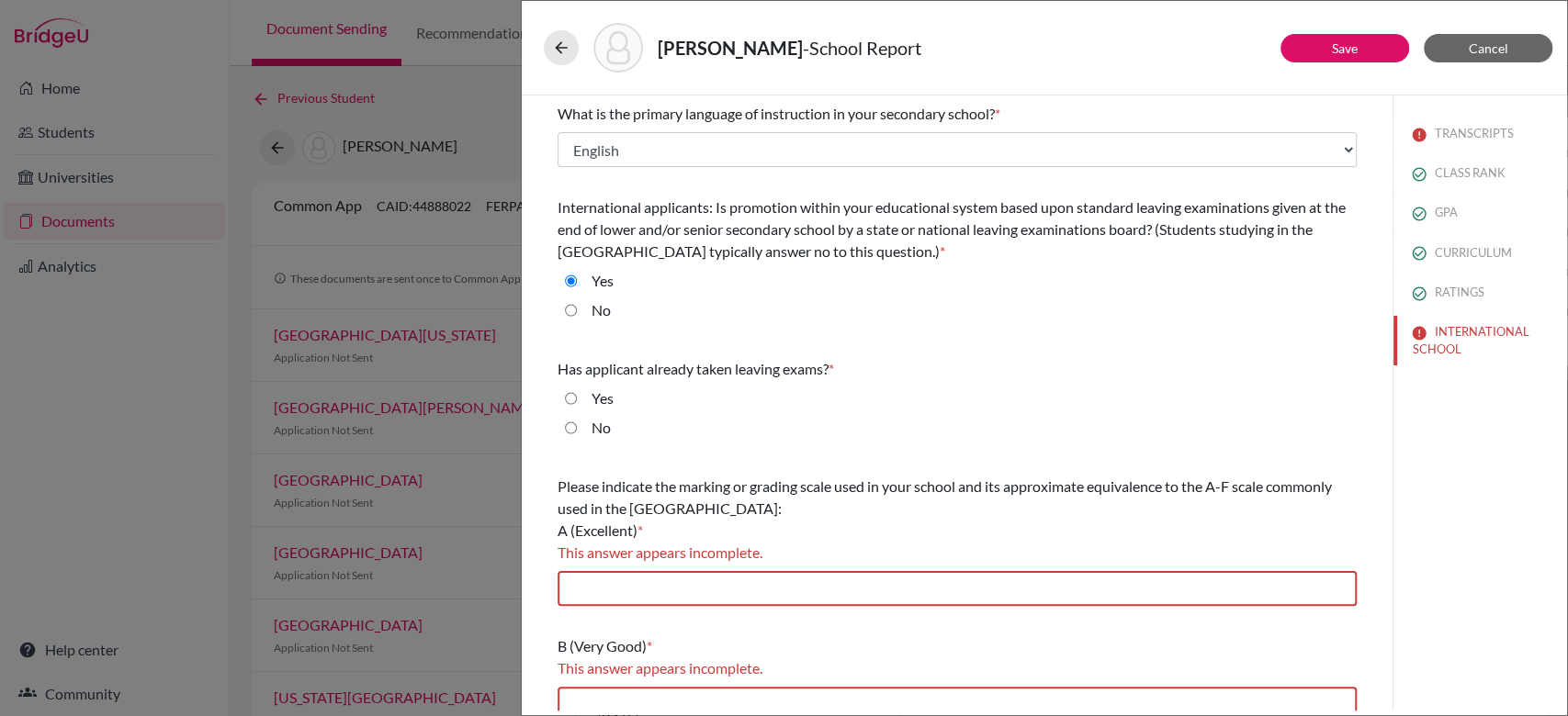
click at [570, 426] on input "No" at bounding box center [571, 427] width 12 height 22
radio input "true"
click at [617, 596] on input "text" at bounding box center [958, 589] width 799 height 35
type input "A* (90-100), A (80-89)"
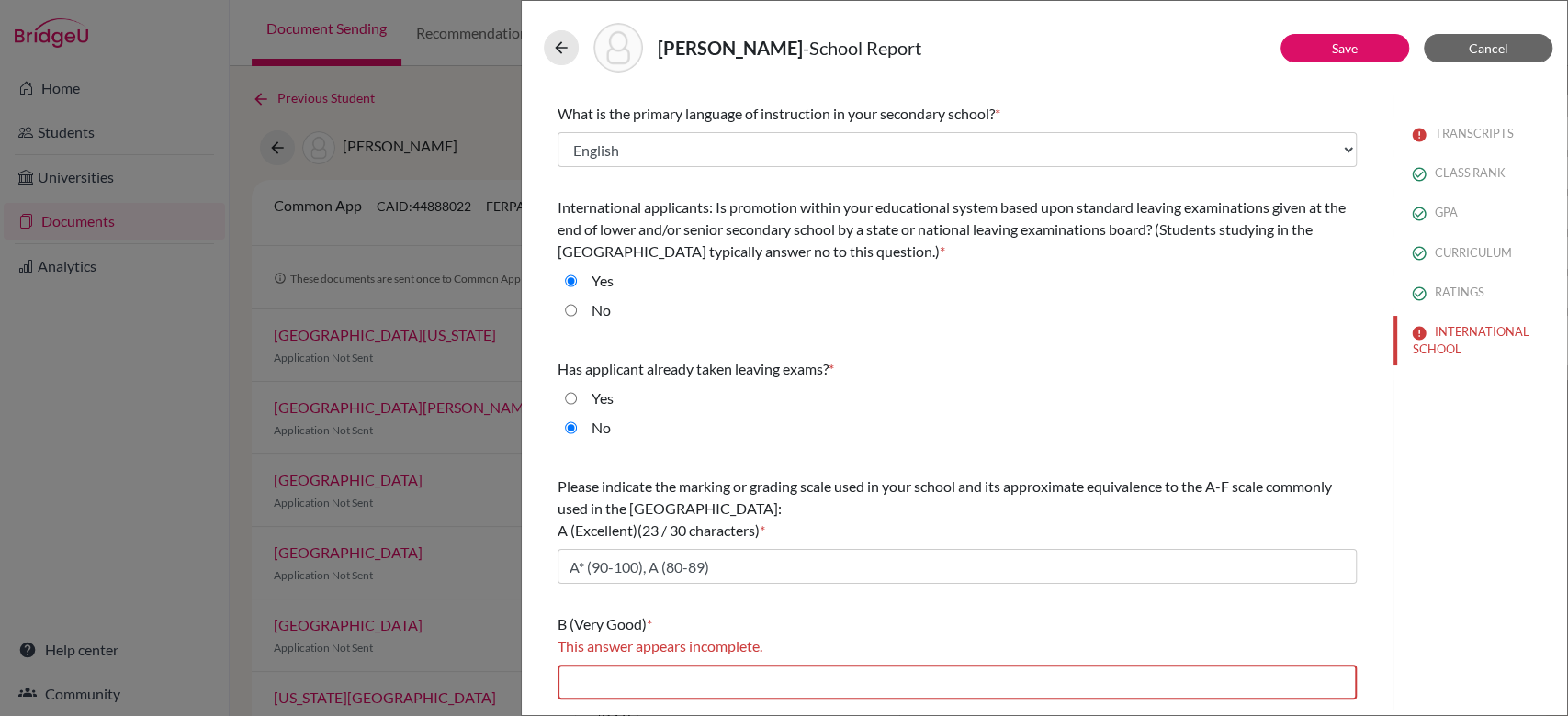
scroll to position [344, 0]
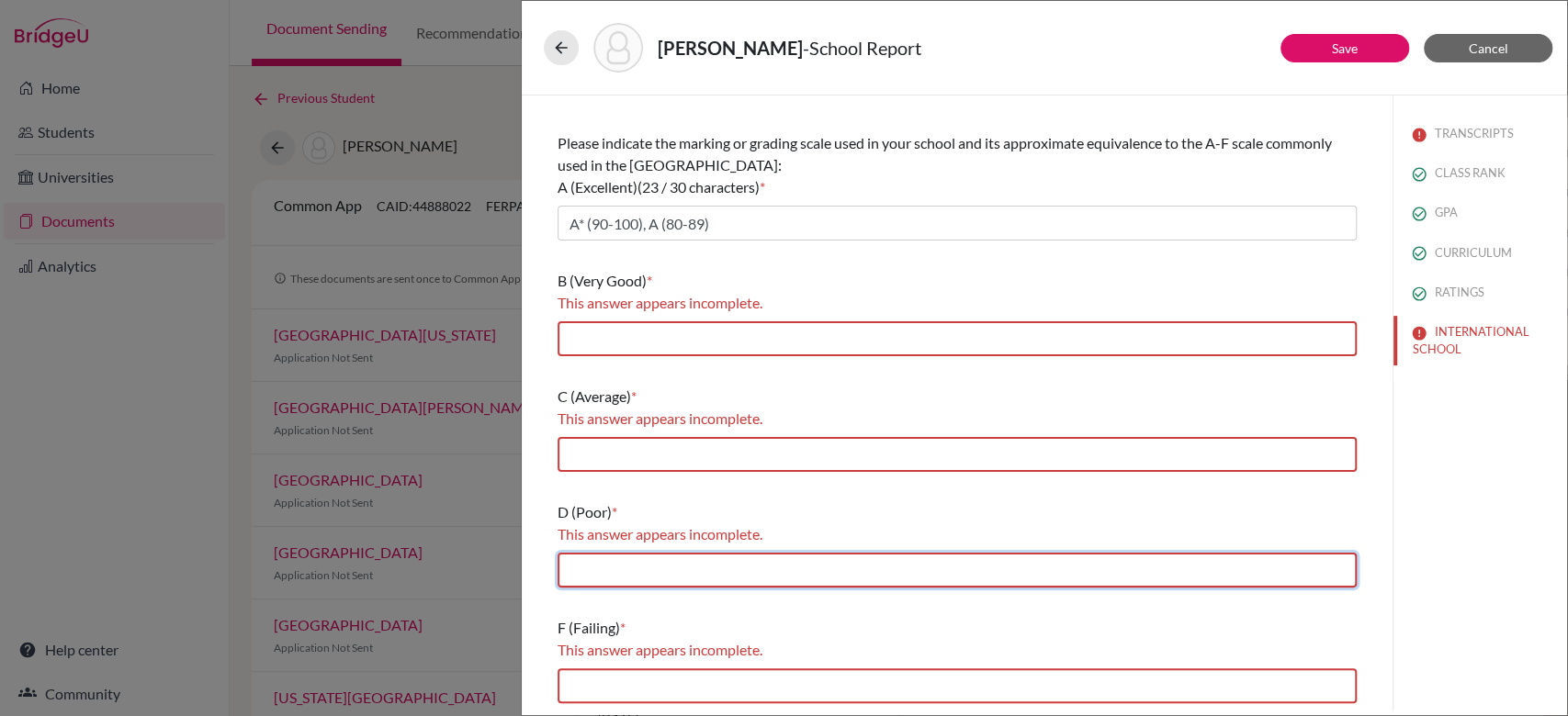
type input "E (40-49)"
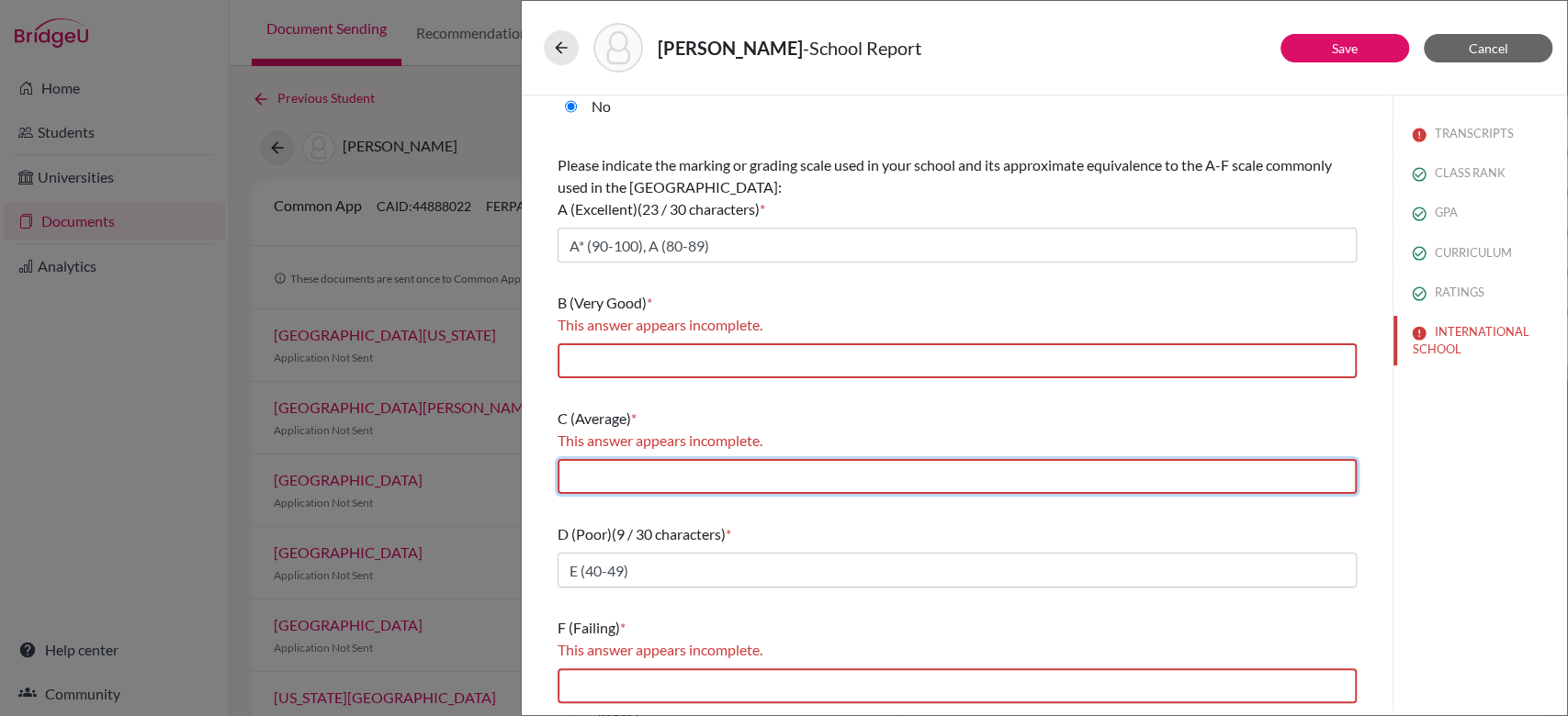
drag, startPoint x: 682, startPoint y: 474, endPoint x: 748, endPoint y: 529, distance: 85.9
click at [748, 529] on div "What is the primary language of instruction in your secondary school? * Select.…" at bounding box center [958, 242] width 799 height 937
type input "C (60-69), D(50-59)"
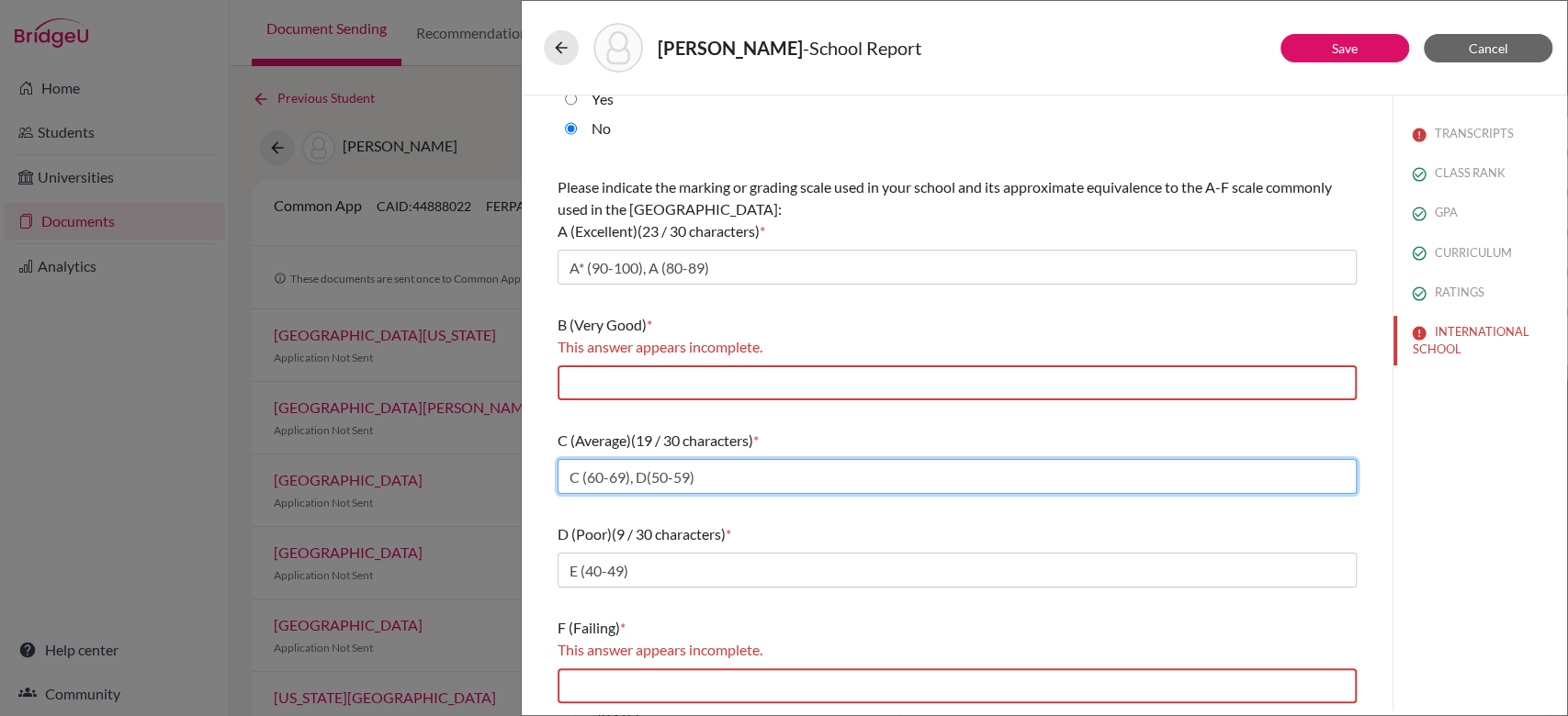
scroll to position [299, 0]
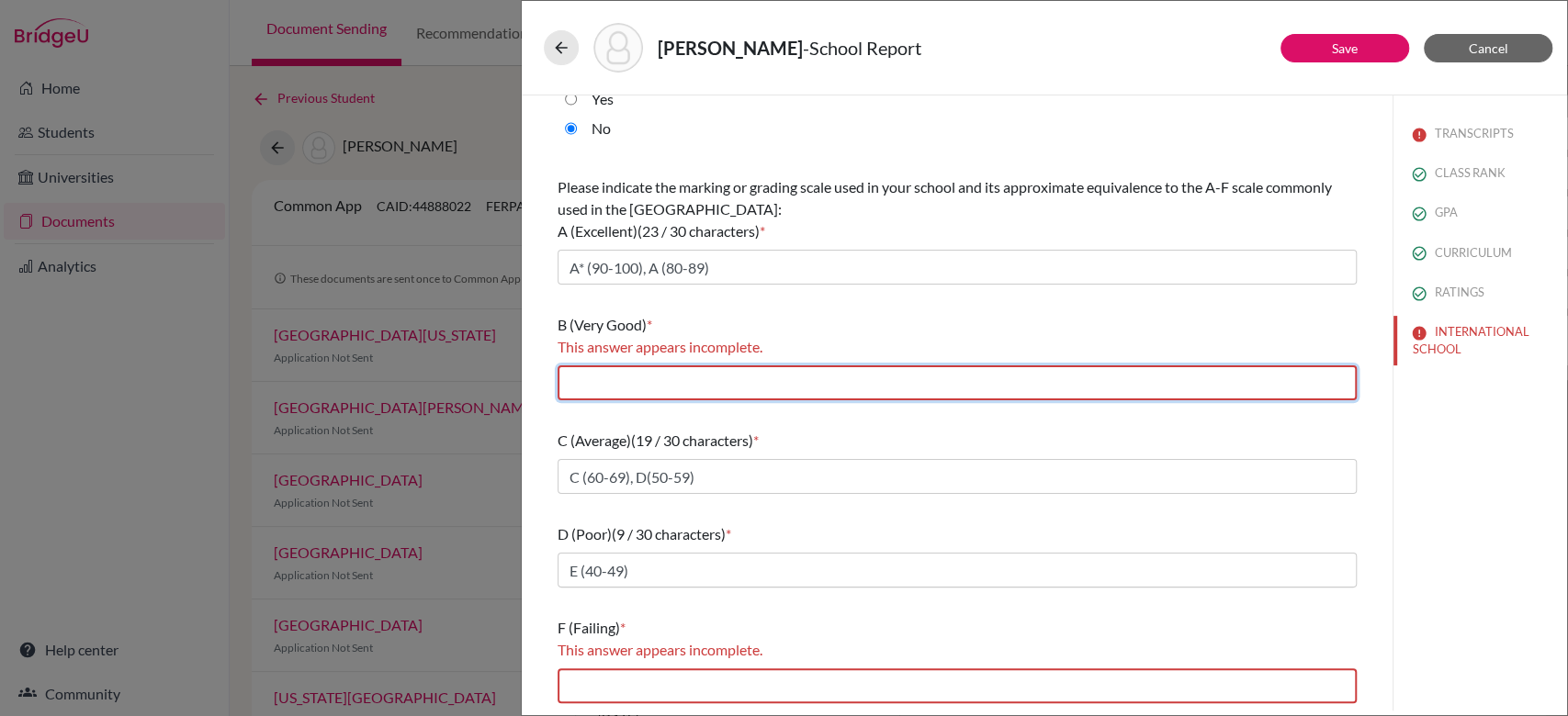
click at [732, 383] on input "text" at bounding box center [958, 383] width 799 height 35
type input "B (70-79)"
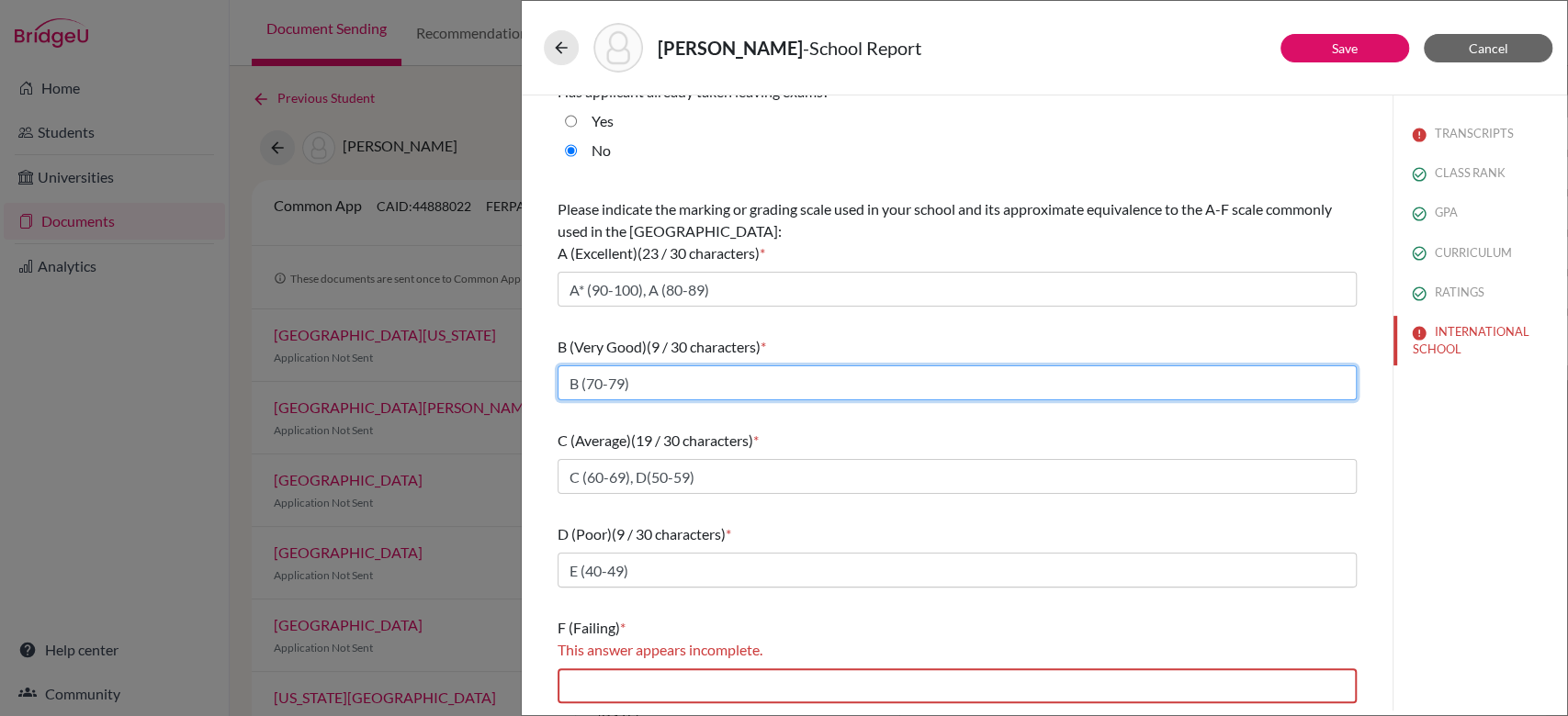
scroll to position [276, 0]
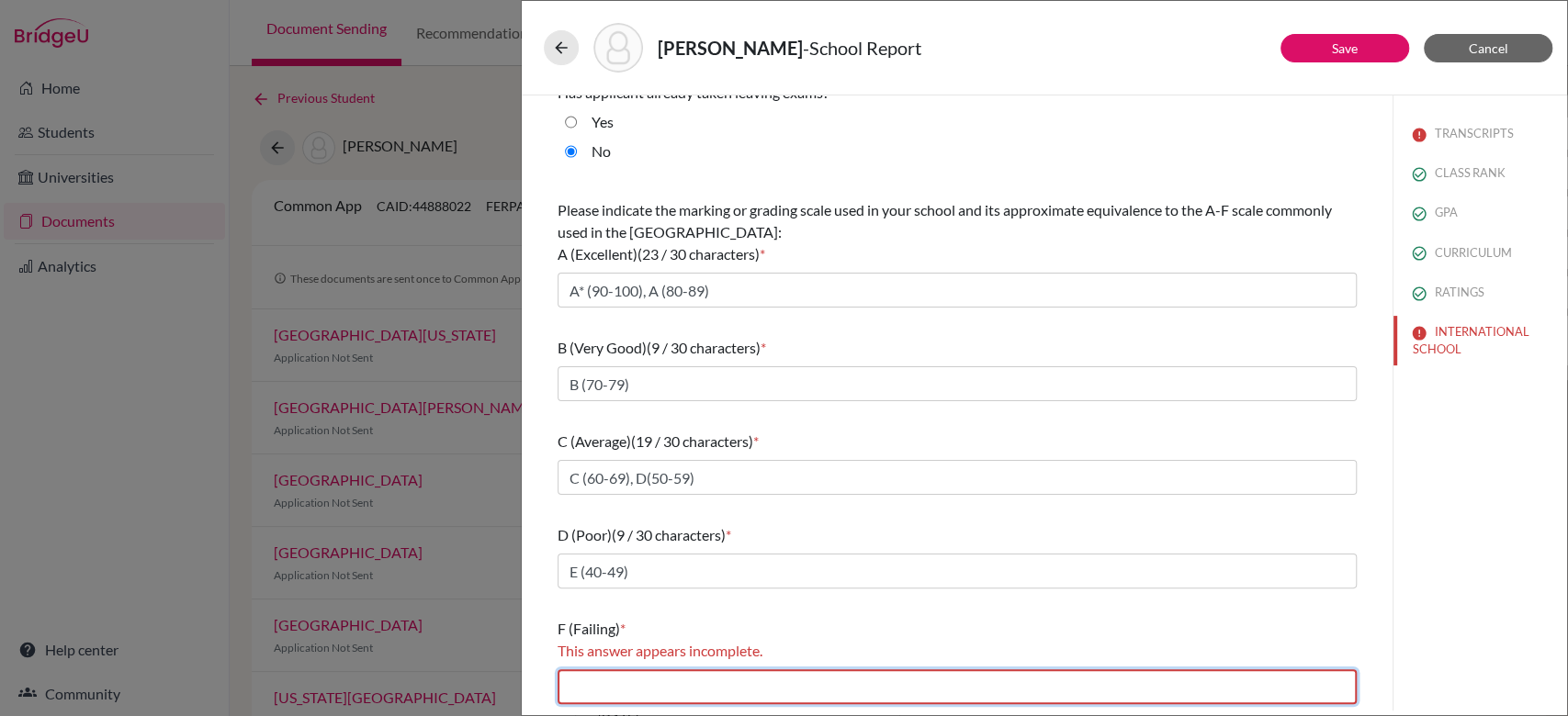
click at [693, 690] on input "text" at bounding box center [958, 687] width 799 height 35
type input "Below 40"
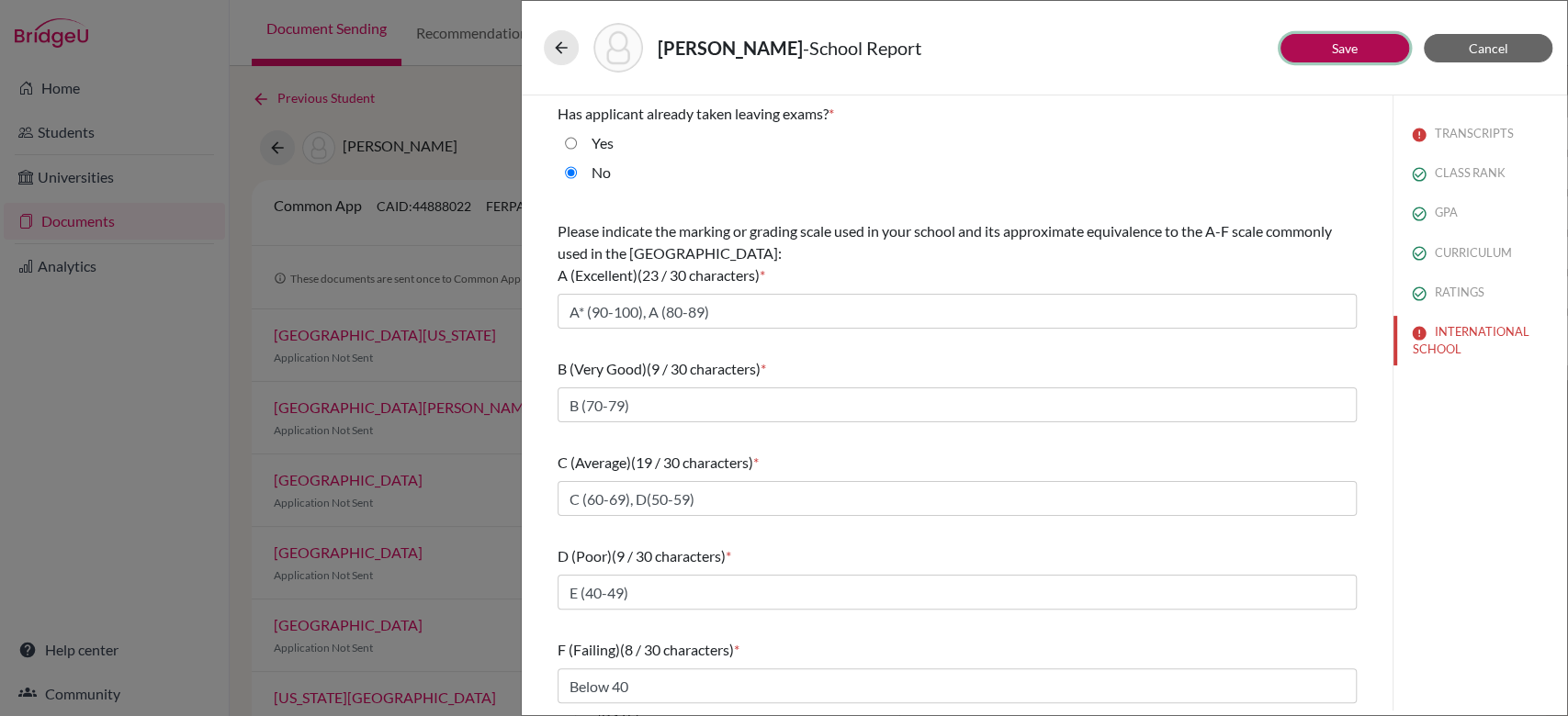
click at [1328, 43] on button "Save" at bounding box center [1344, 47] width 128 height 28
select select "3"
select select "1"
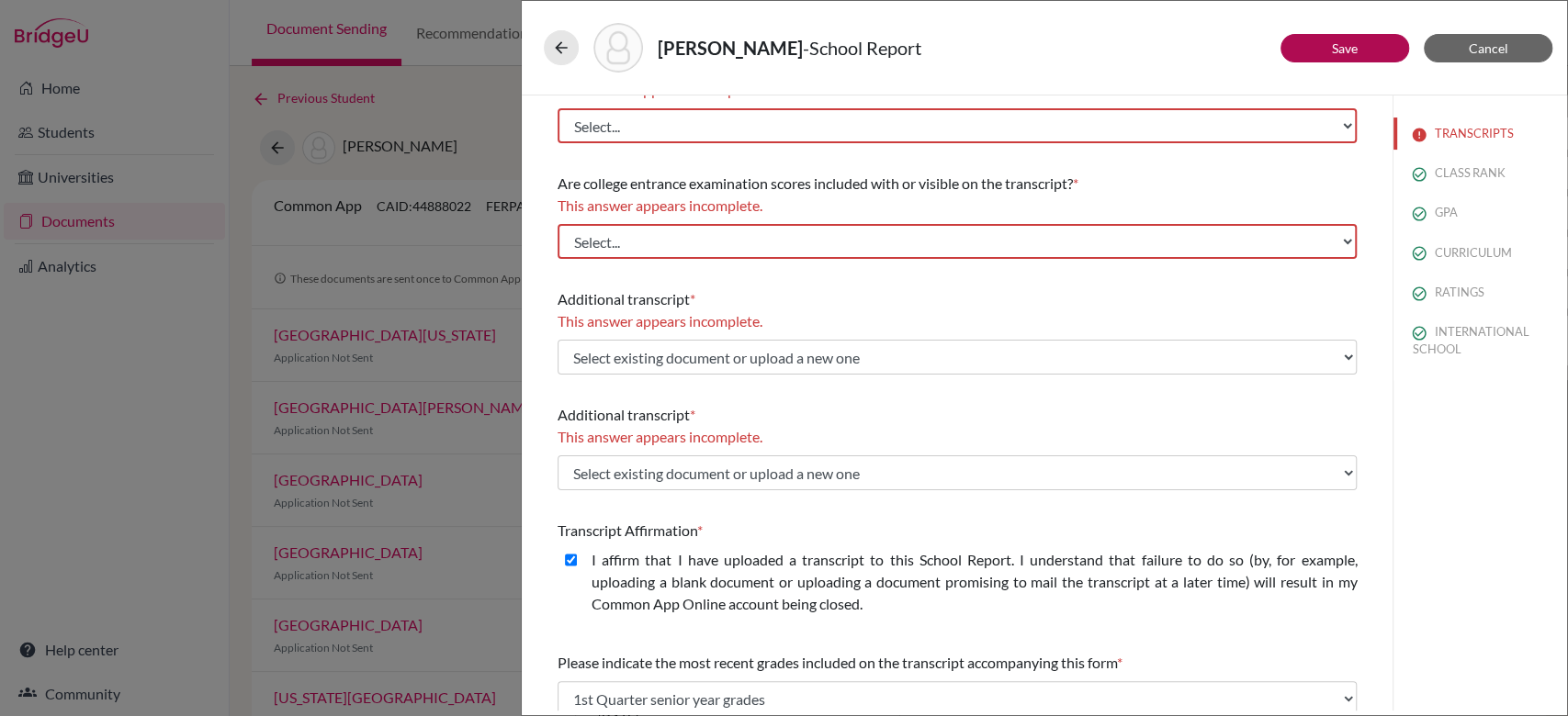
scroll to position [209, 0]
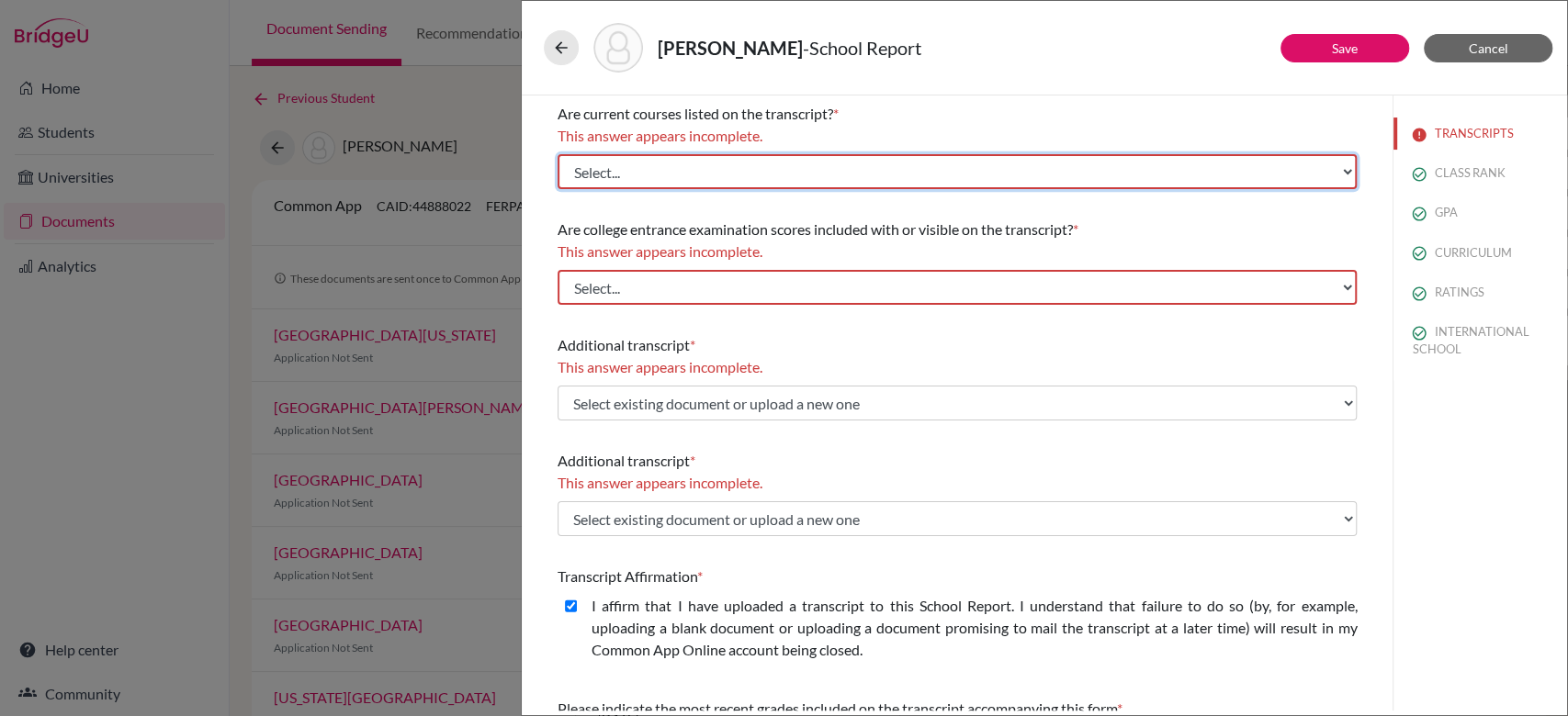
click at [1069, 162] on select "Select... Yes No" at bounding box center [958, 172] width 799 height 35
select select "0"
click at [558, 154] on select "Select... Yes No" at bounding box center [958, 172] width 799 height 35
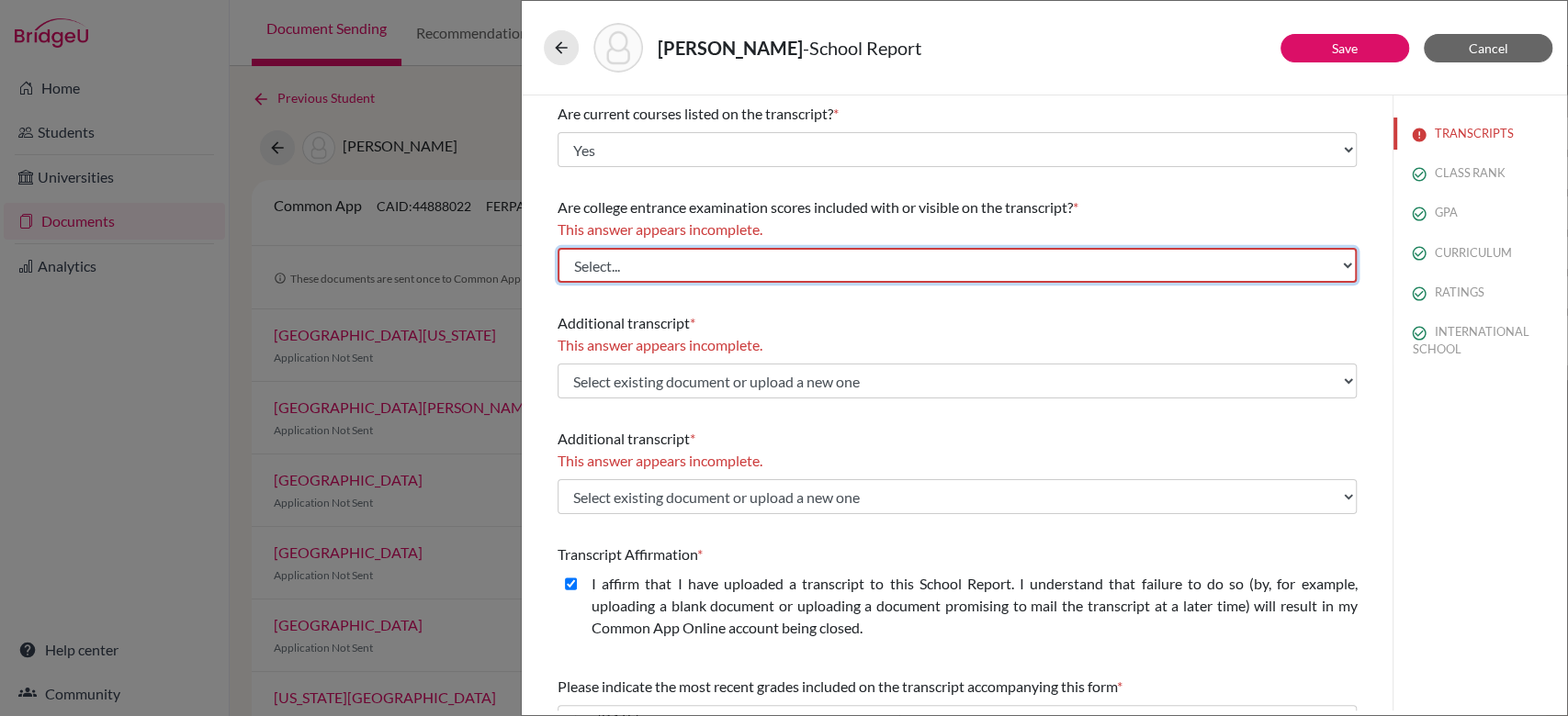
click at [844, 271] on select "Select... Yes No" at bounding box center [958, 265] width 799 height 35
select select "1"
click at [558, 248] on select "Select... Yes No" at bounding box center [958, 265] width 799 height 35
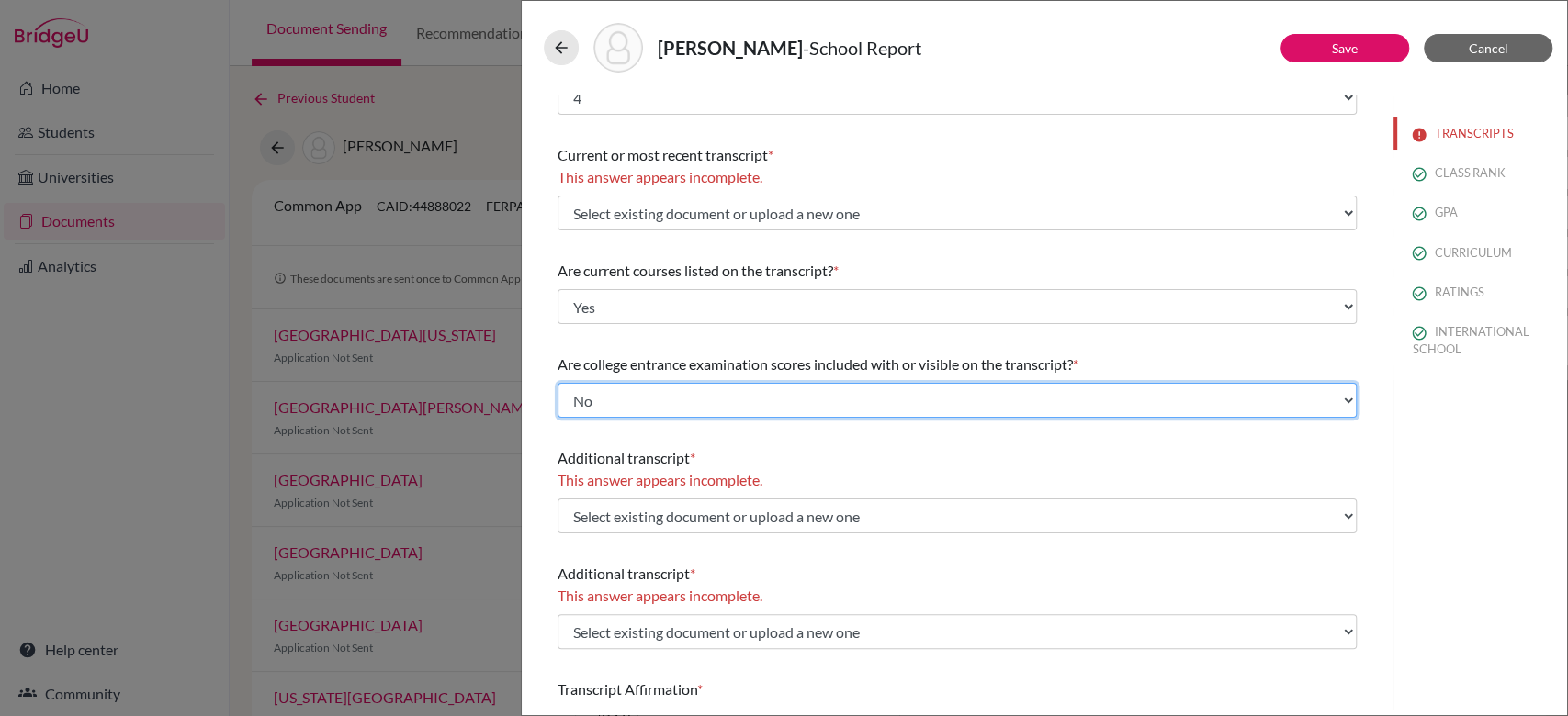
scroll to position [0, 0]
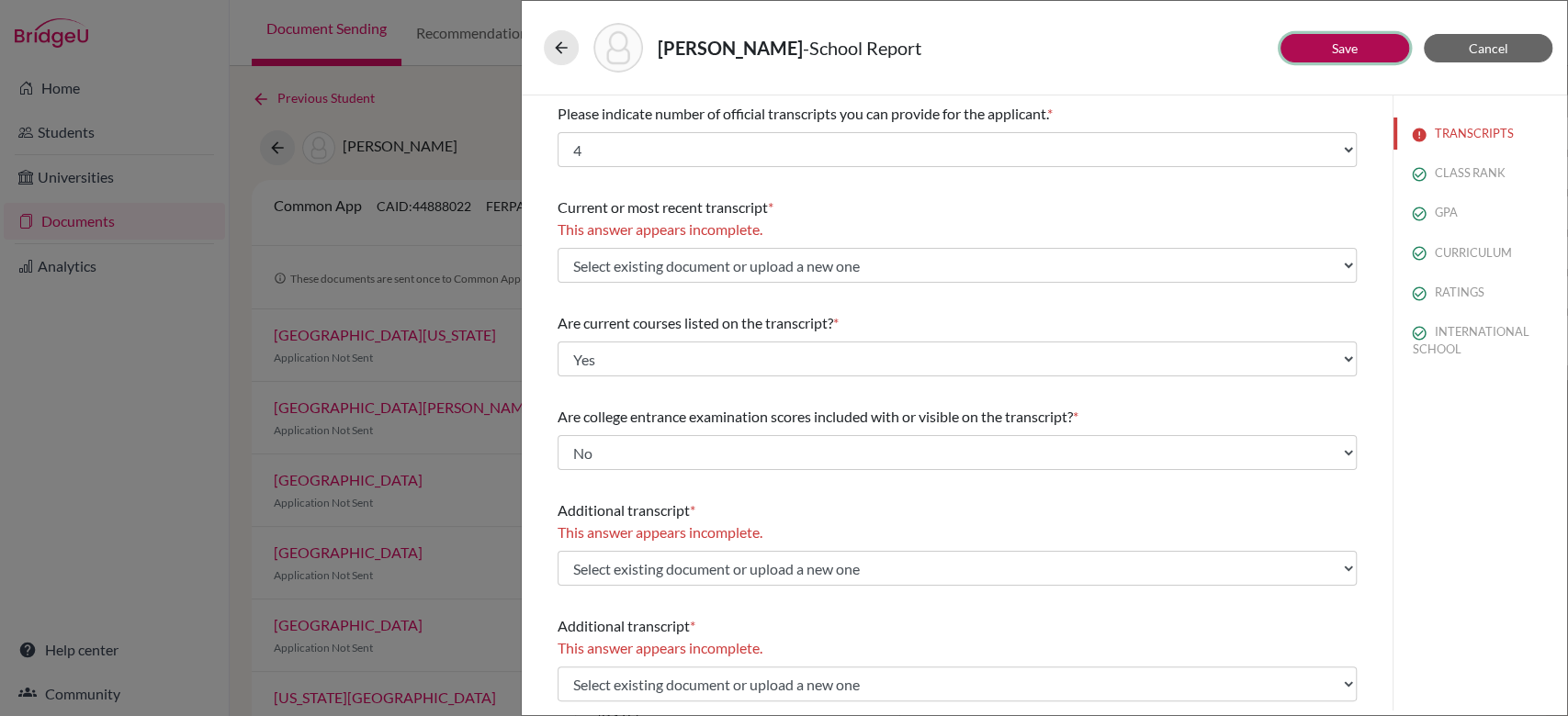
click at [1338, 52] on link "Save" at bounding box center [1345, 48] width 26 height 15
click at [1526, 52] on button "Cancel" at bounding box center [1488, 47] width 128 height 28
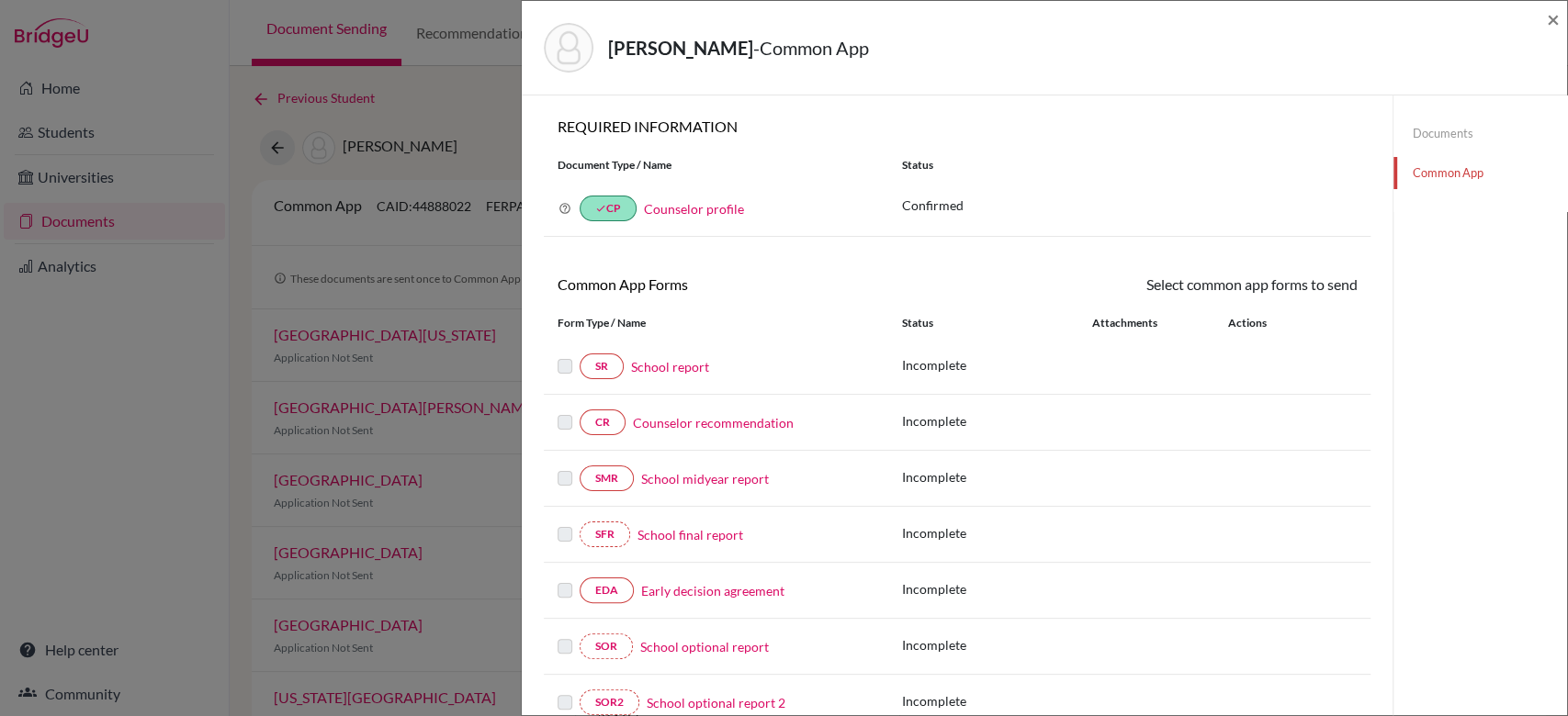
click at [758, 427] on link "Counselor recommendation" at bounding box center [714, 423] width 161 height 19
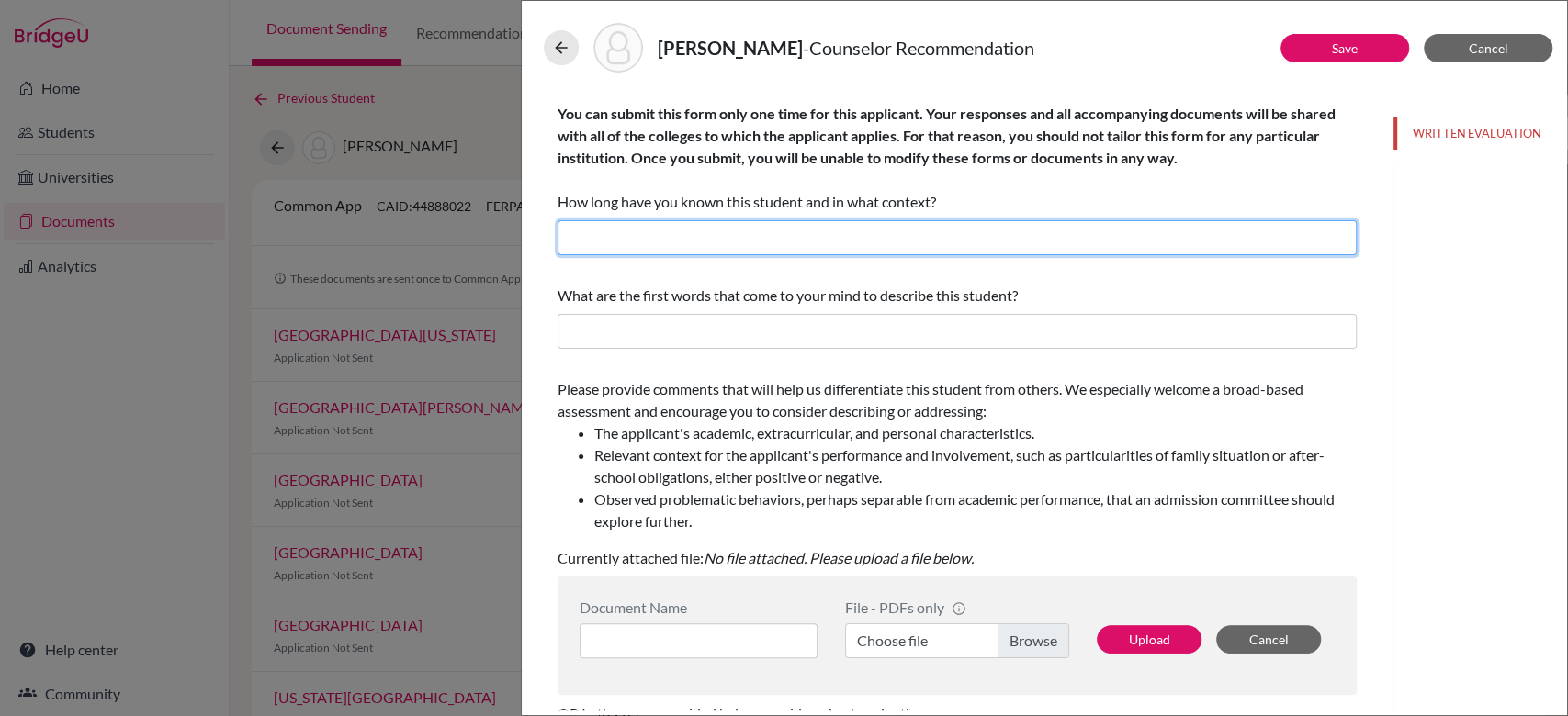
click at [758, 244] on input "text" at bounding box center [958, 237] width 799 height 35
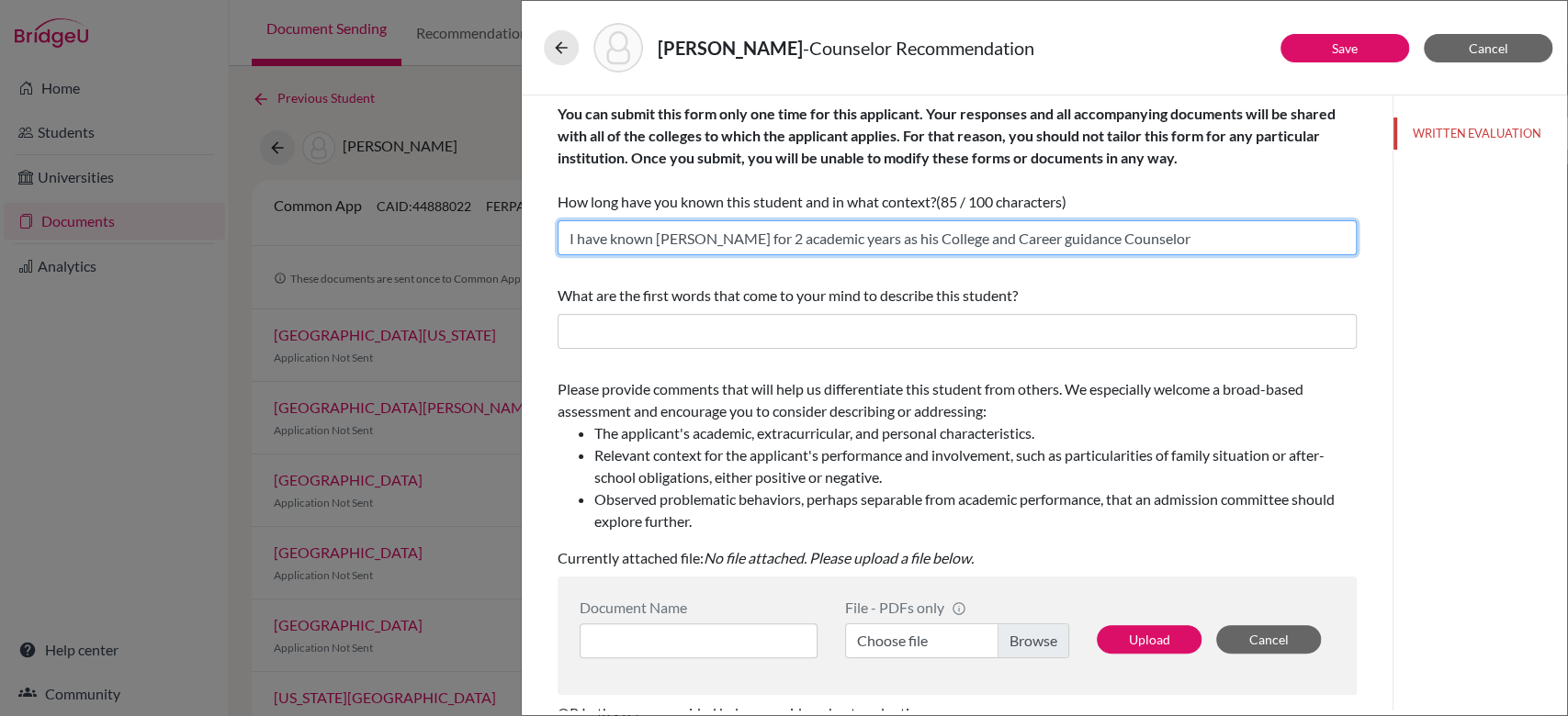
click at [669, 233] on input "I have known Shreya for 2 academic years as his College and Career guidance Cou…" at bounding box center [958, 237] width 799 height 35
type input "I have known Suhani for 2 academic years as his College and Career guidance Cou…"
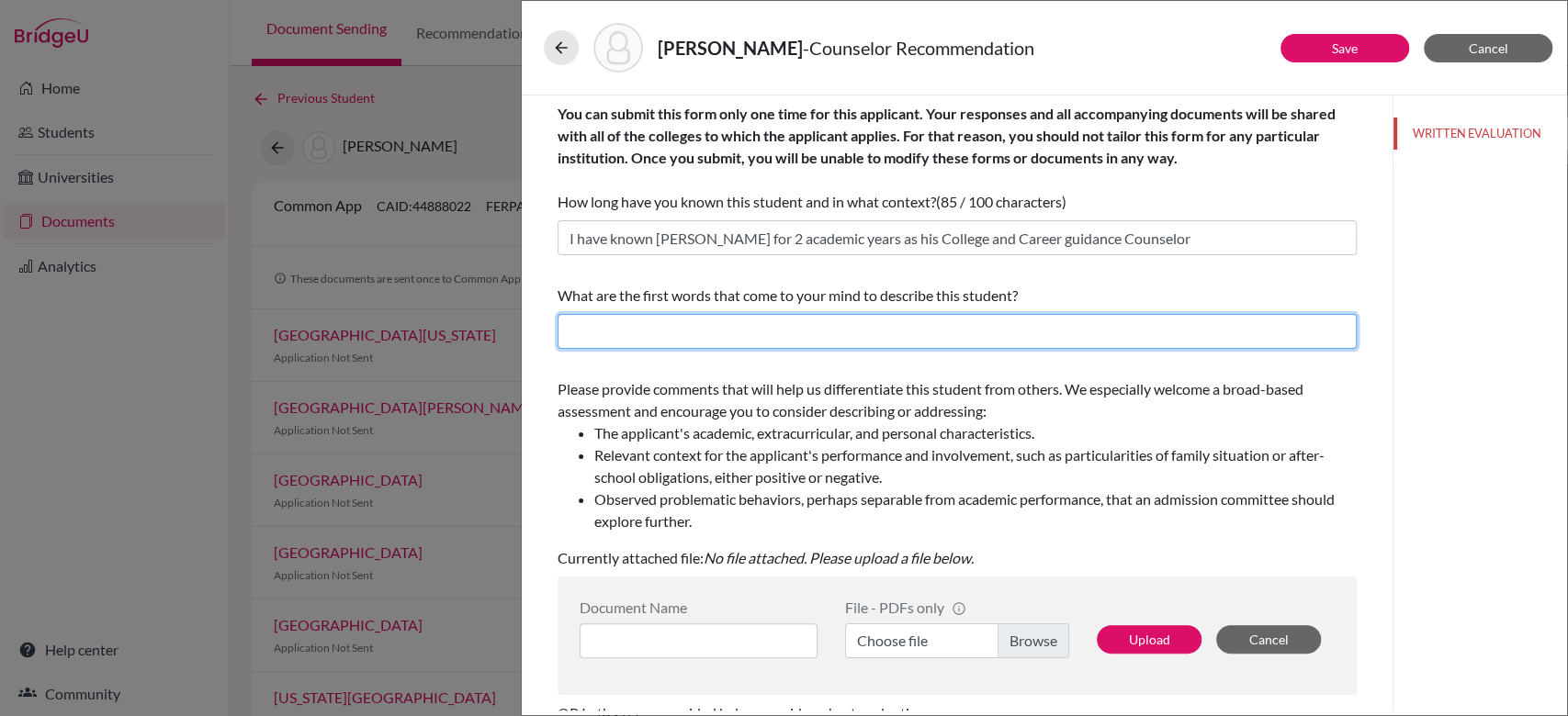
click at [713, 319] on input "text" at bounding box center [958, 331] width 799 height 35
type input "intelligent , ambitious student , focused and goal-oriented."
click at [654, 324] on input "intelligent , ambitious student , focused and goal-oriented." at bounding box center [958, 331] width 799 height 35
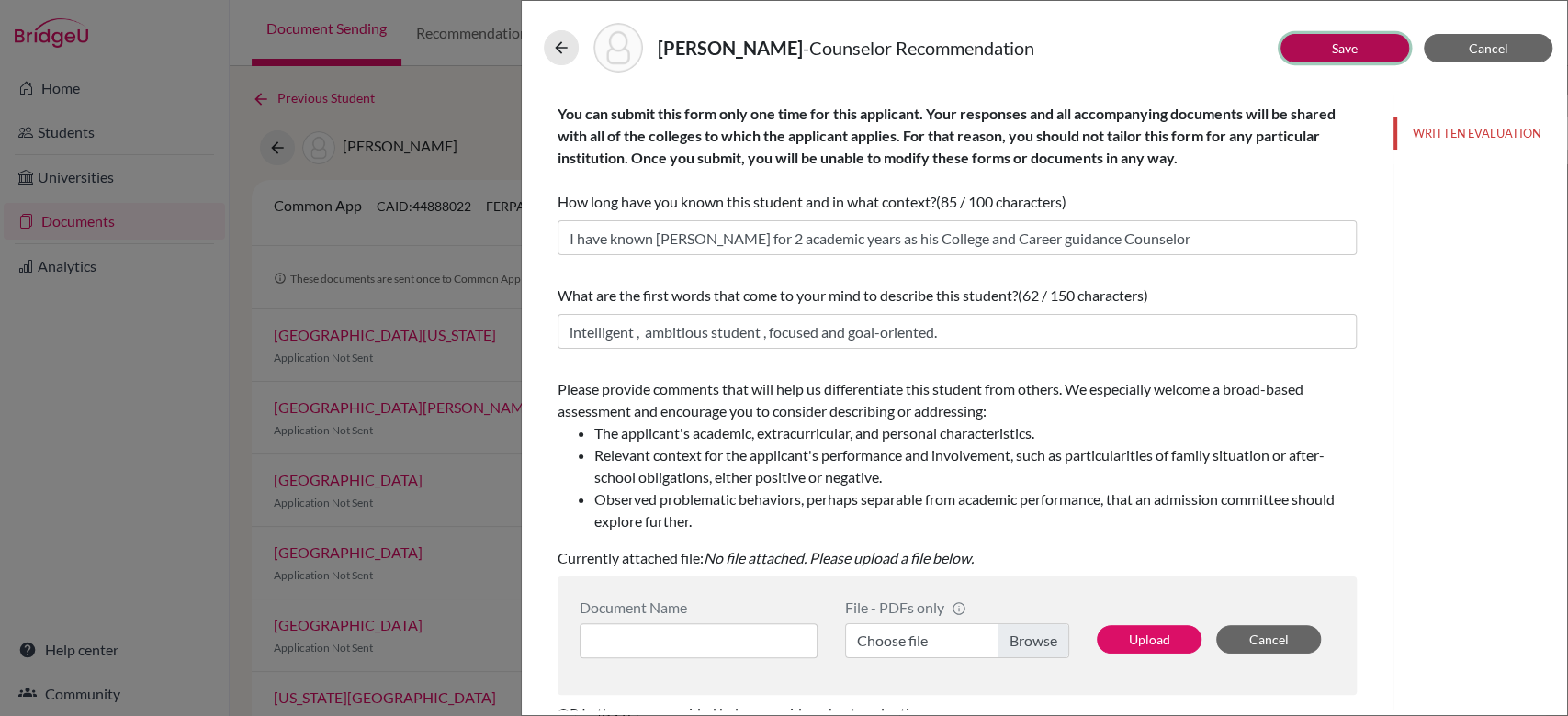
click at [1332, 41] on link "Save" at bounding box center [1345, 48] width 26 height 15
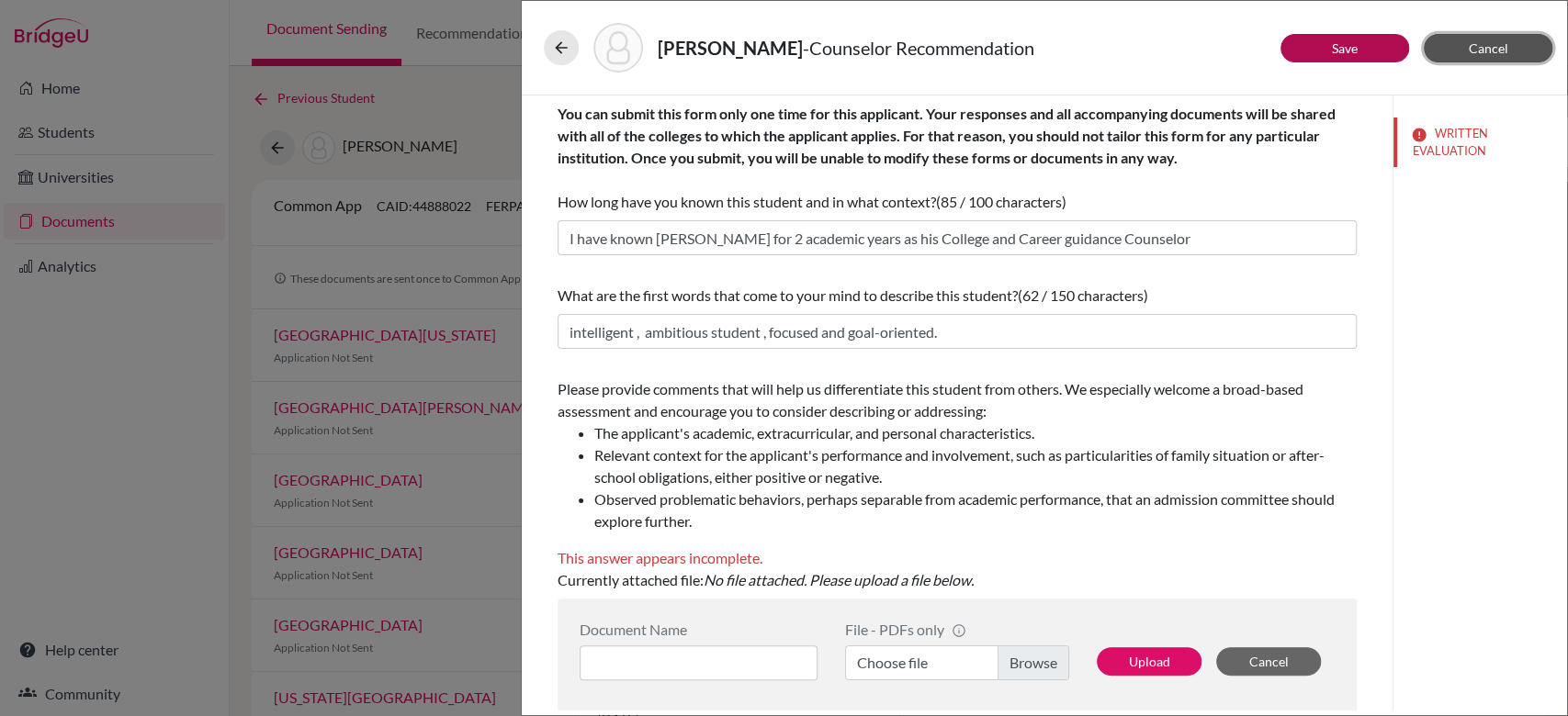
click at [1493, 47] on span "Cancel" at bounding box center [1488, 48] width 40 height 15
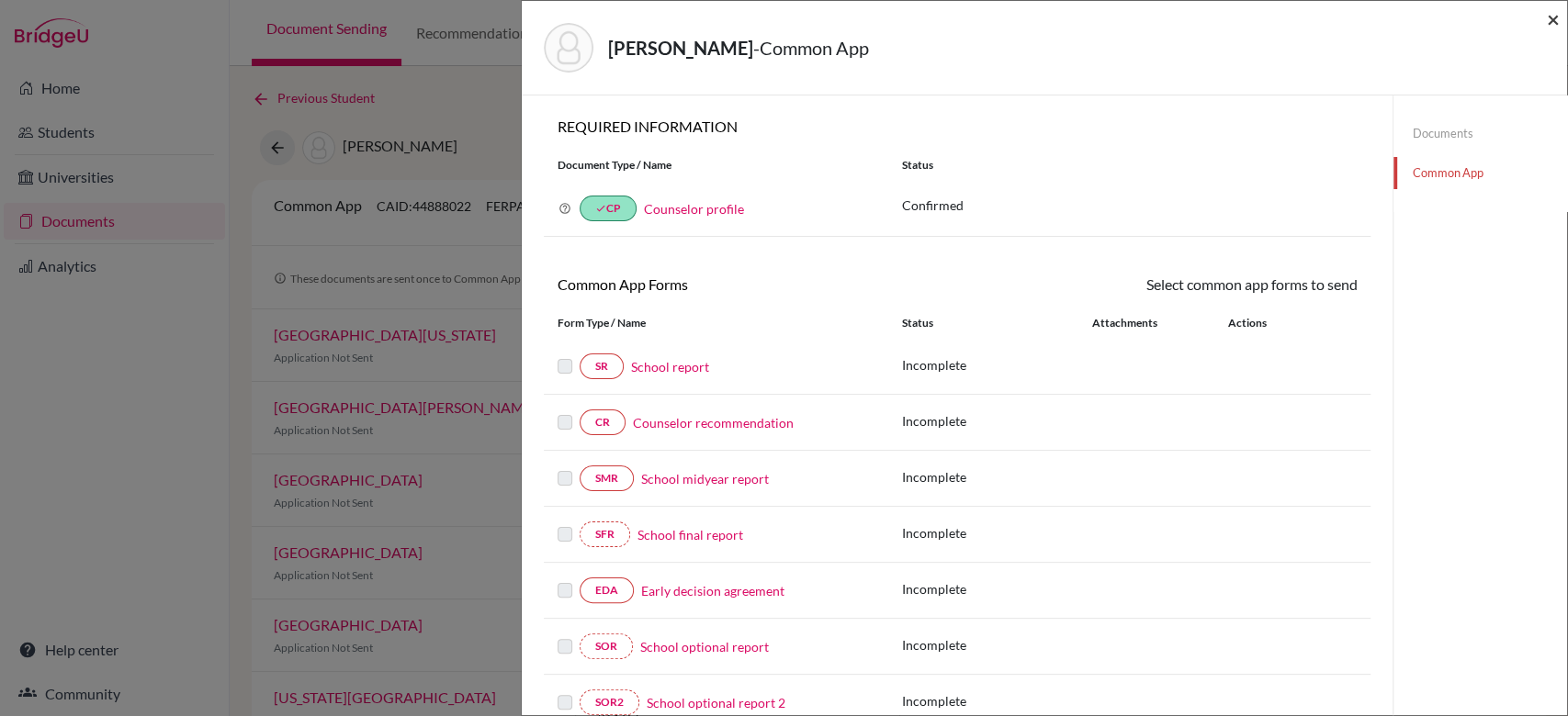
click at [1554, 16] on span "×" at bounding box center [1553, 19] width 13 height 27
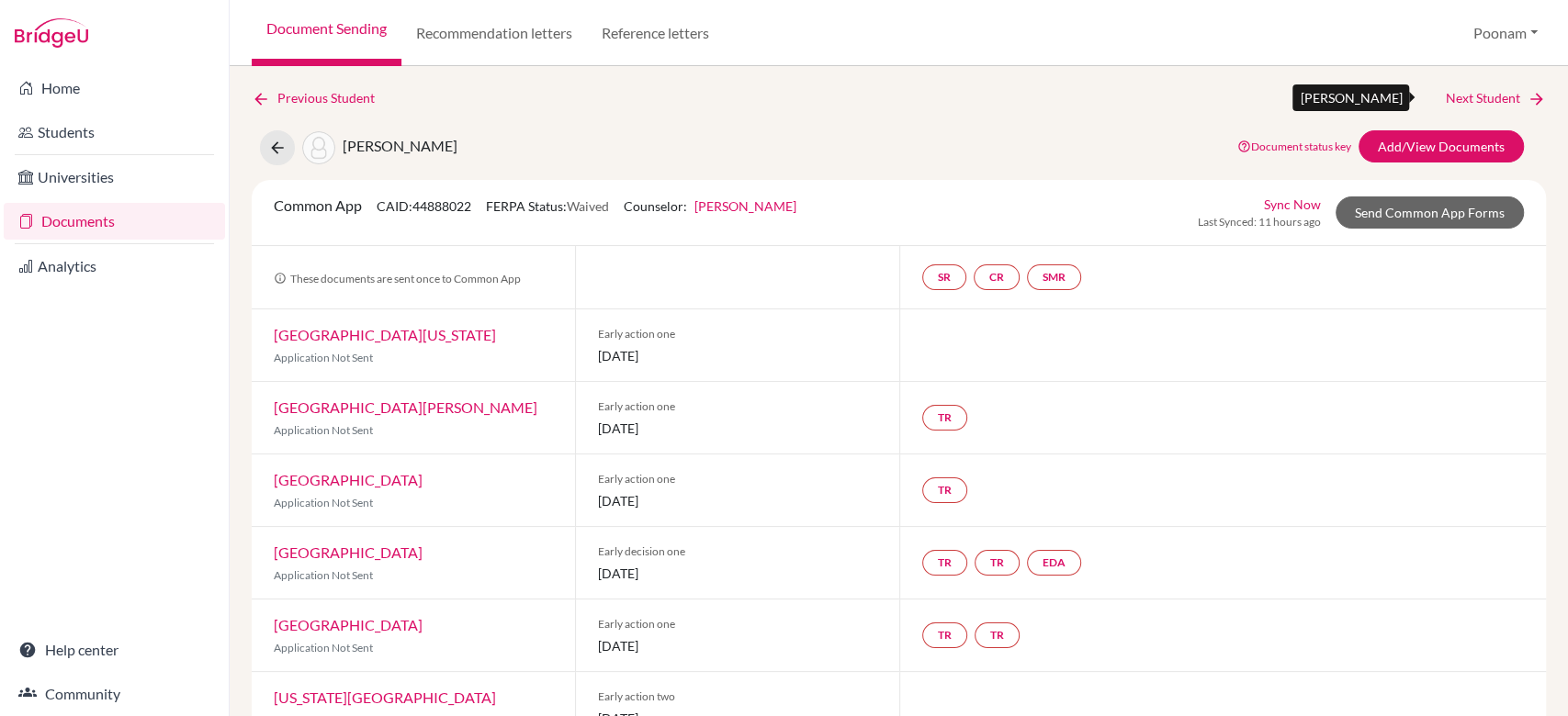
click at [1498, 96] on link "Next Student" at bounding box center [1497, 97] width 100 height 20
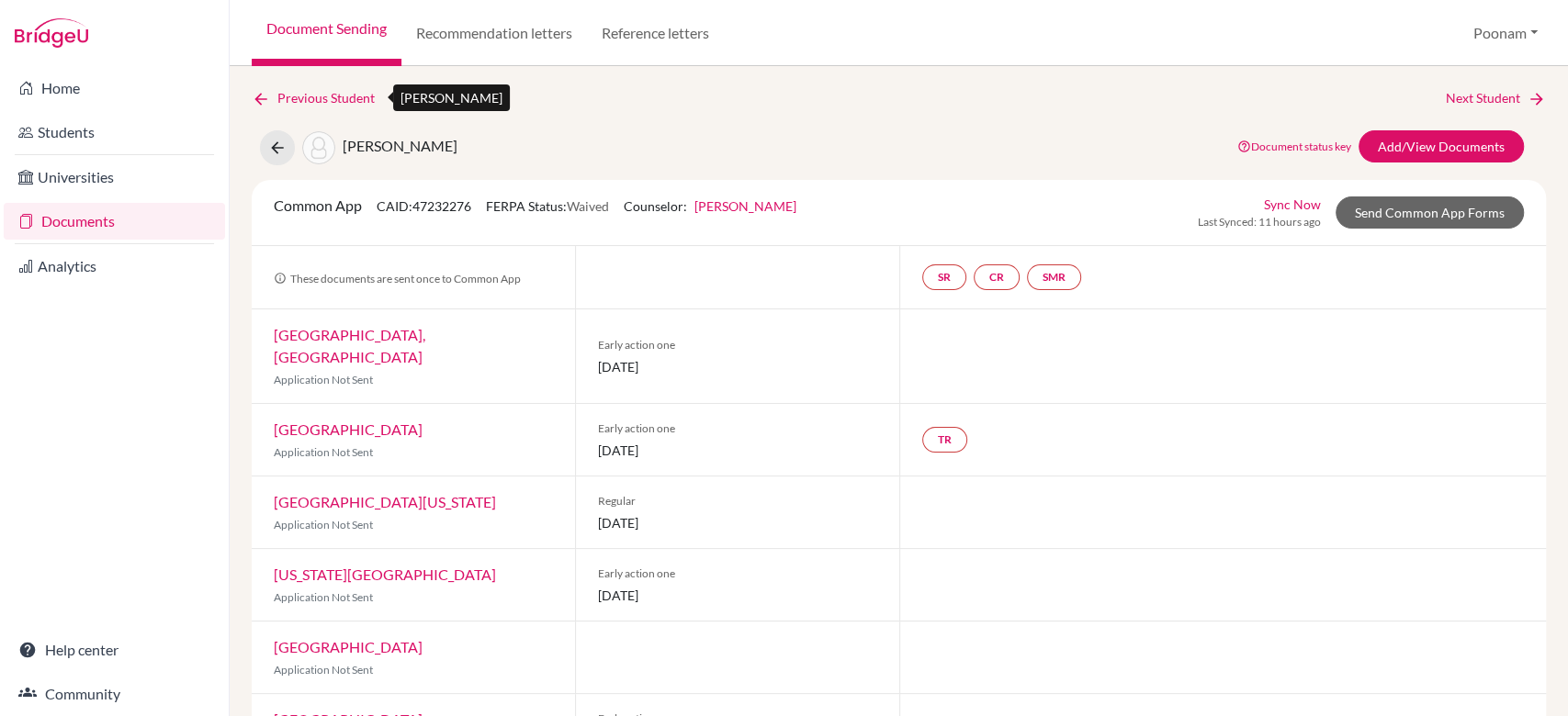
click at [326, 103] on link "Previous Student" at bounding box center [321, 97] width 138 height 20
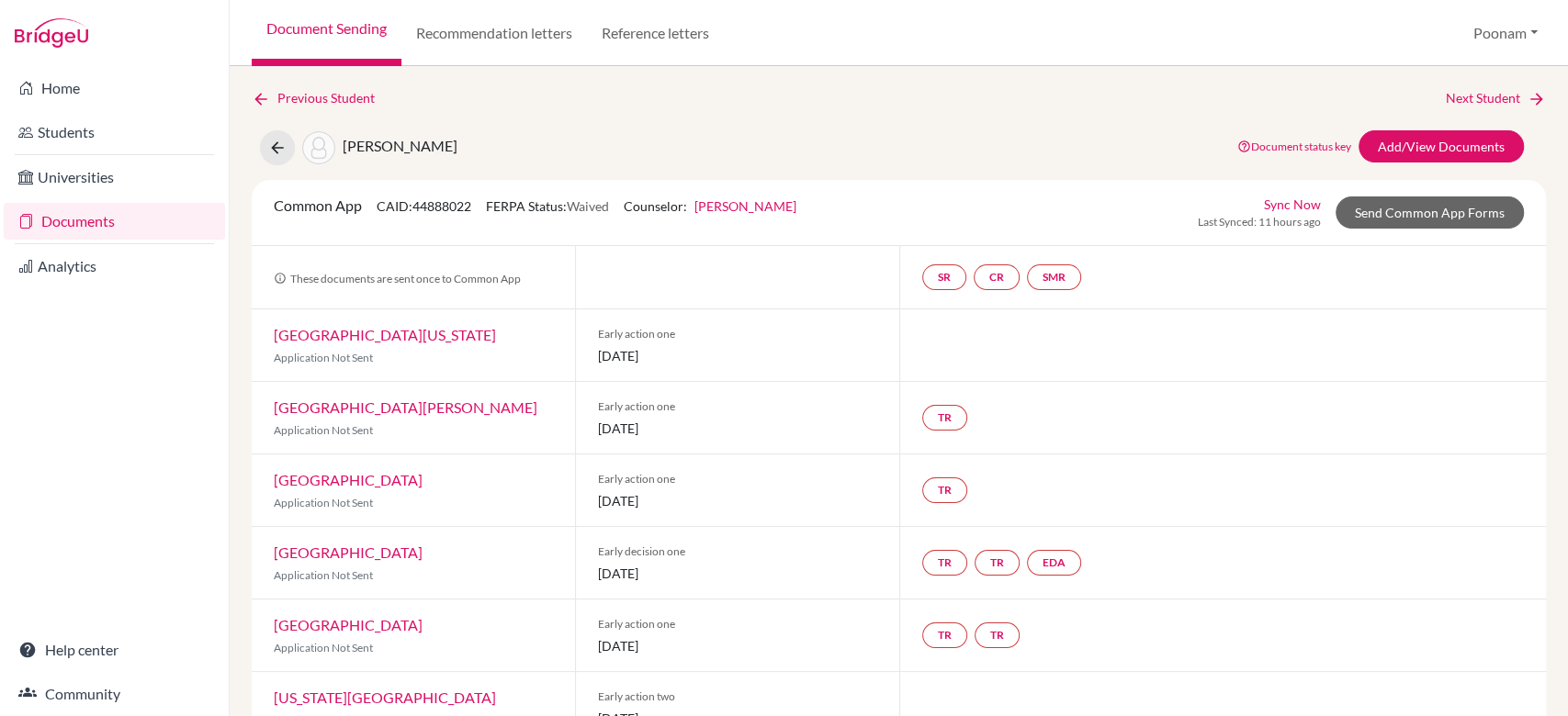
click at [350, 41] on link "Document Sending" at bounding box center [326, 33] width 150 height 67
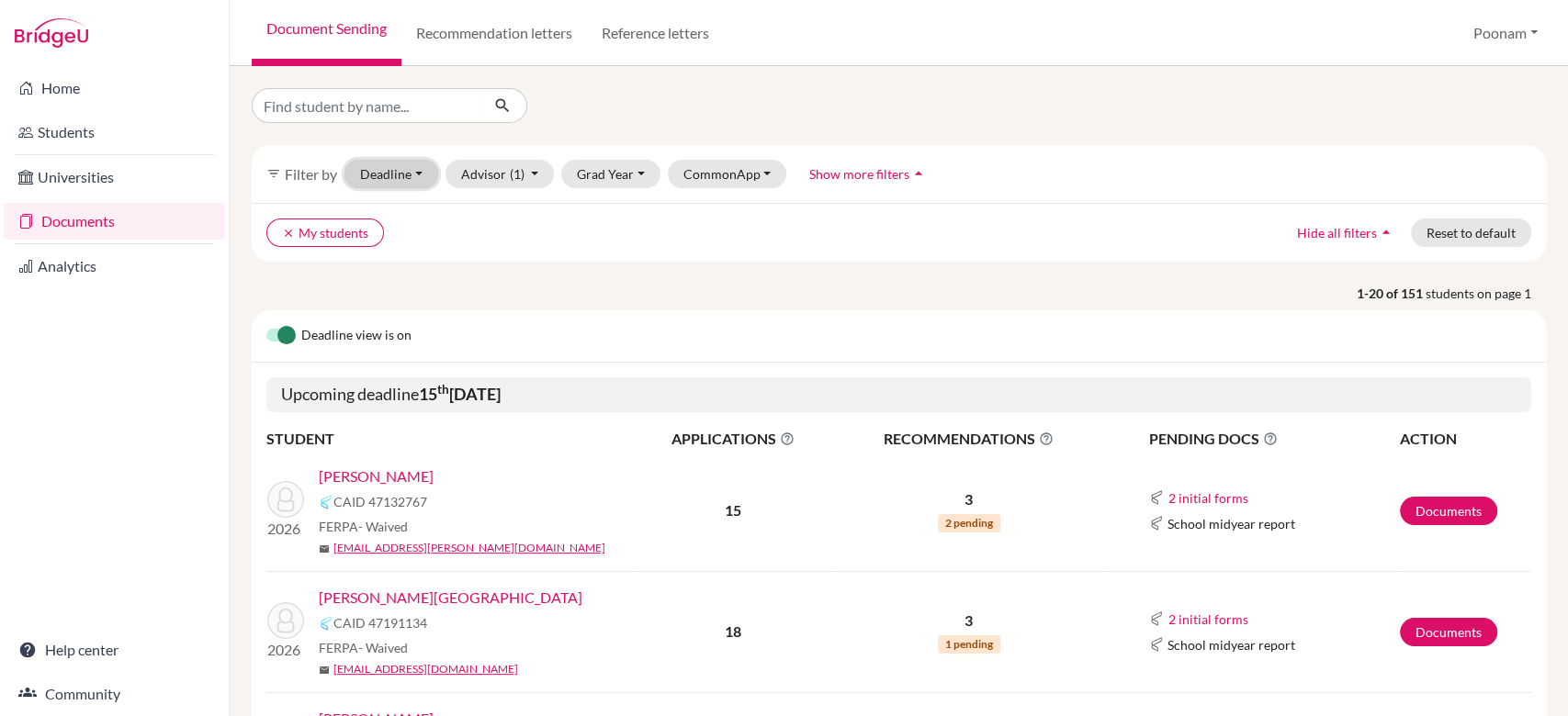
click at [398, 174] on button "Deadline - Select a date range Or double click for a single date selection Toda…" at bounding box center [391, 174] width 94 height 28
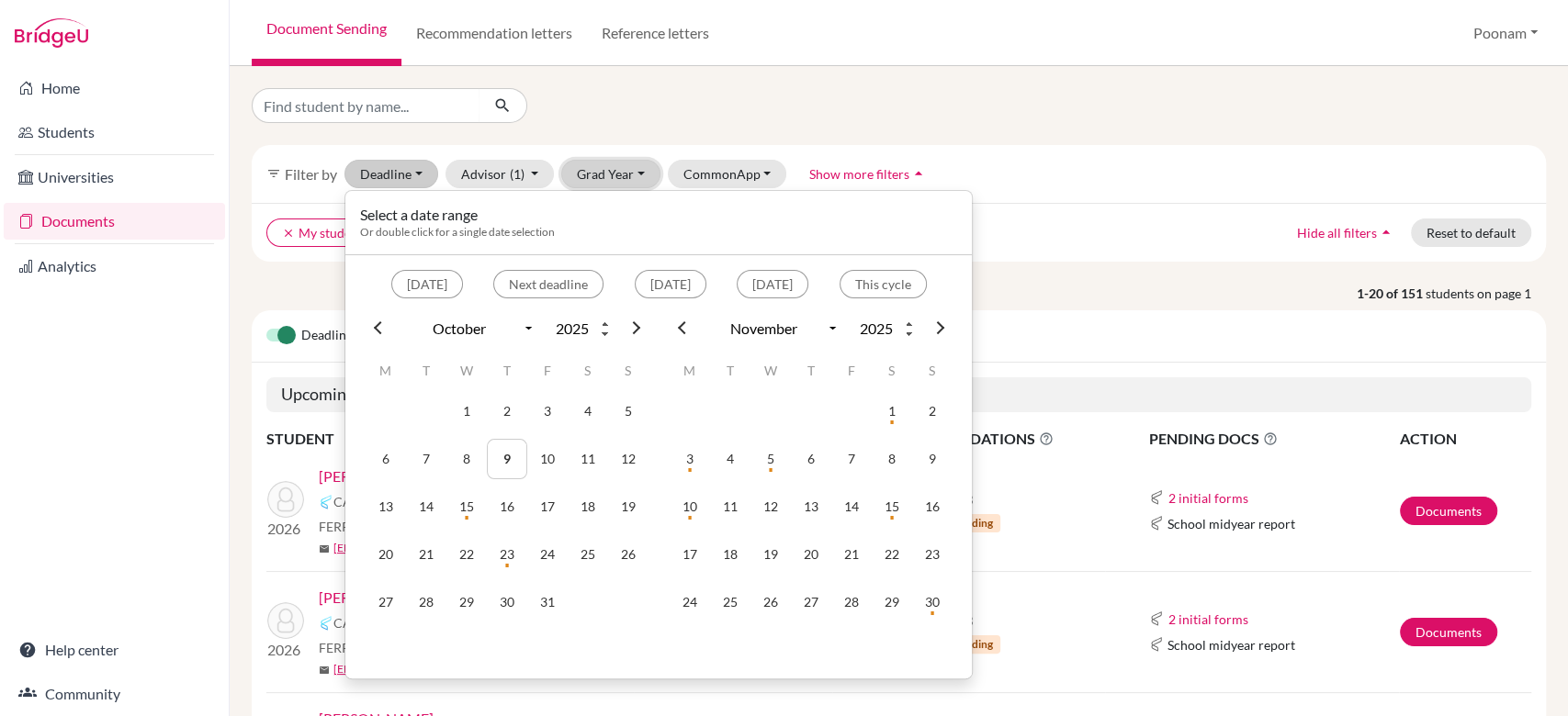
click at [596, 178] on button "Grad Year" at bounding box center [610, 174] width 99 height 28
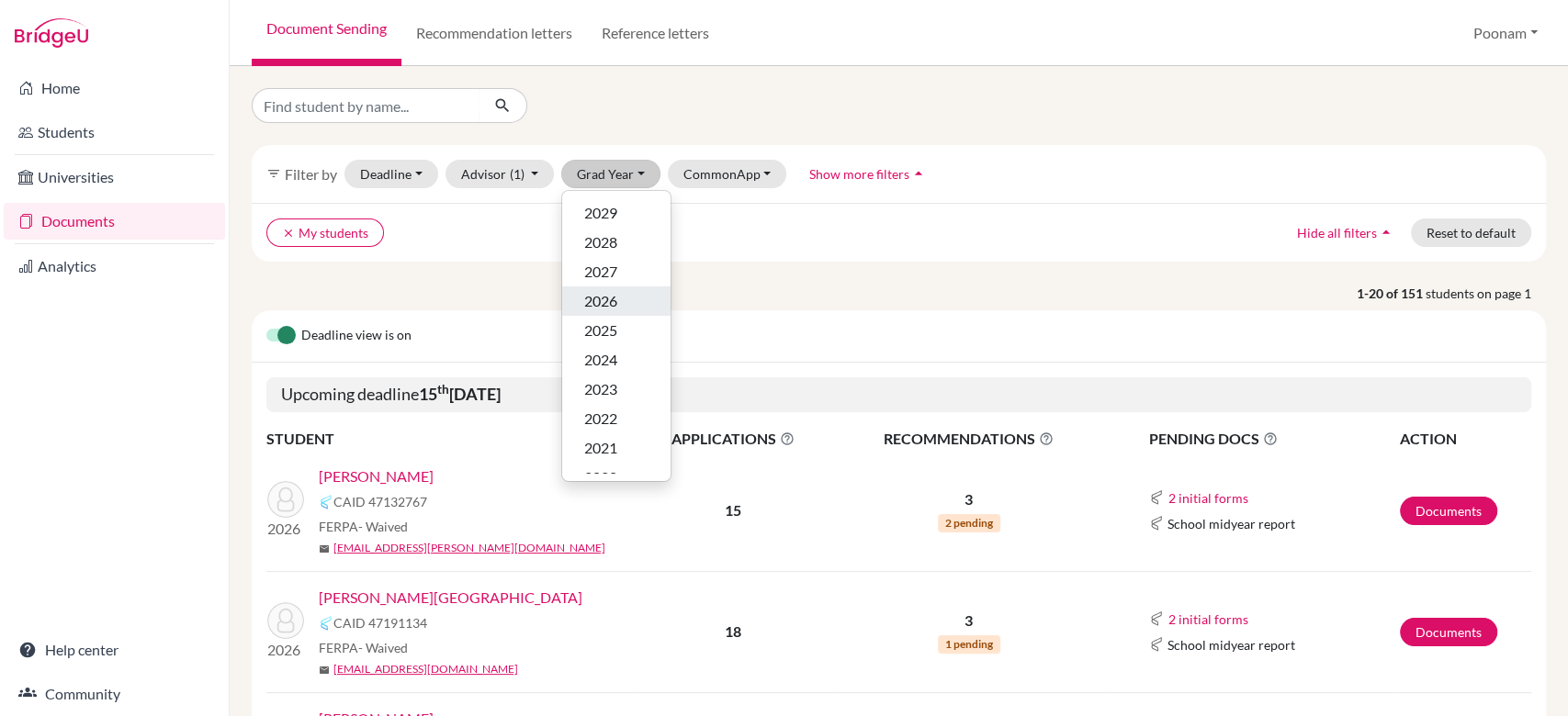
click at [598, 309] on span "2026" at bounding box center [601, 301] width 33 height 22
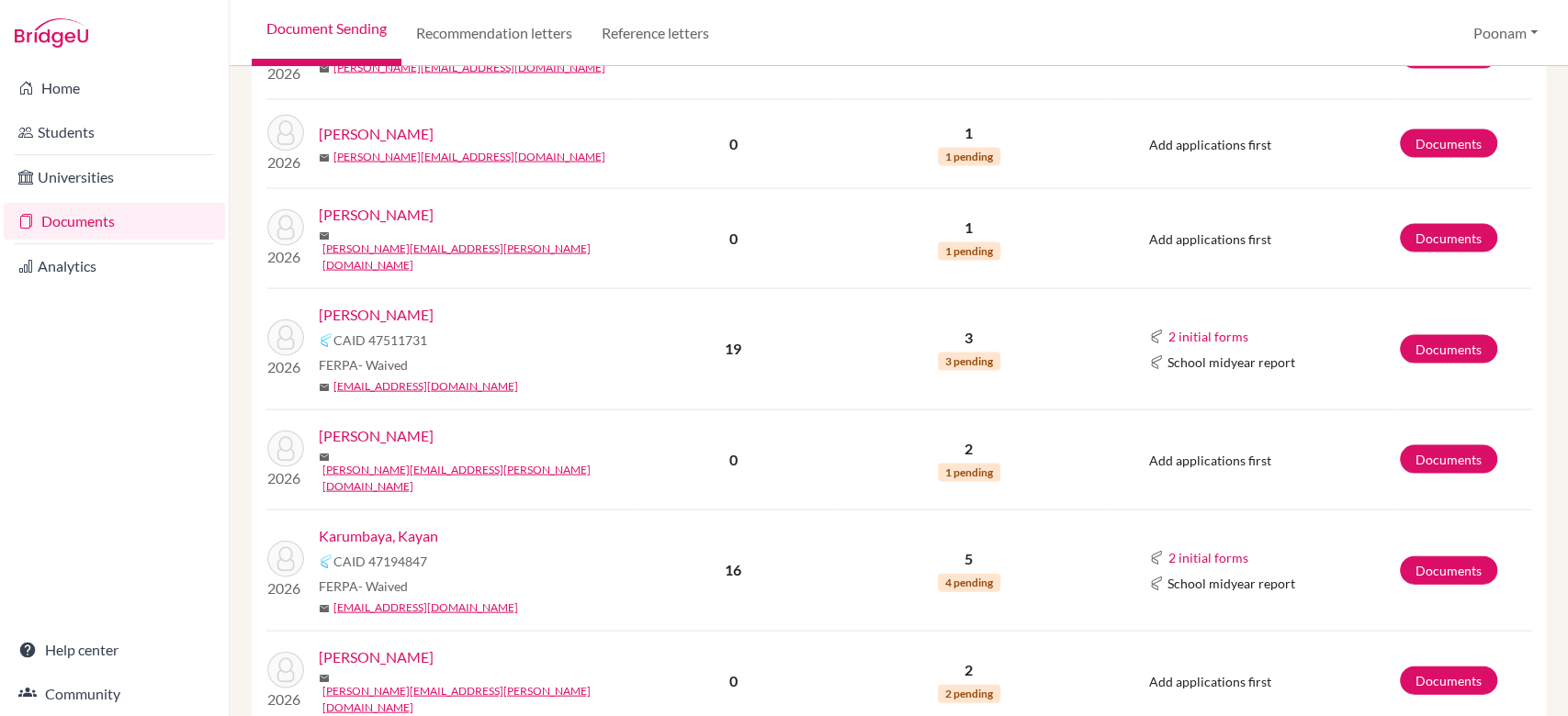
scroll to position [2523, 0]
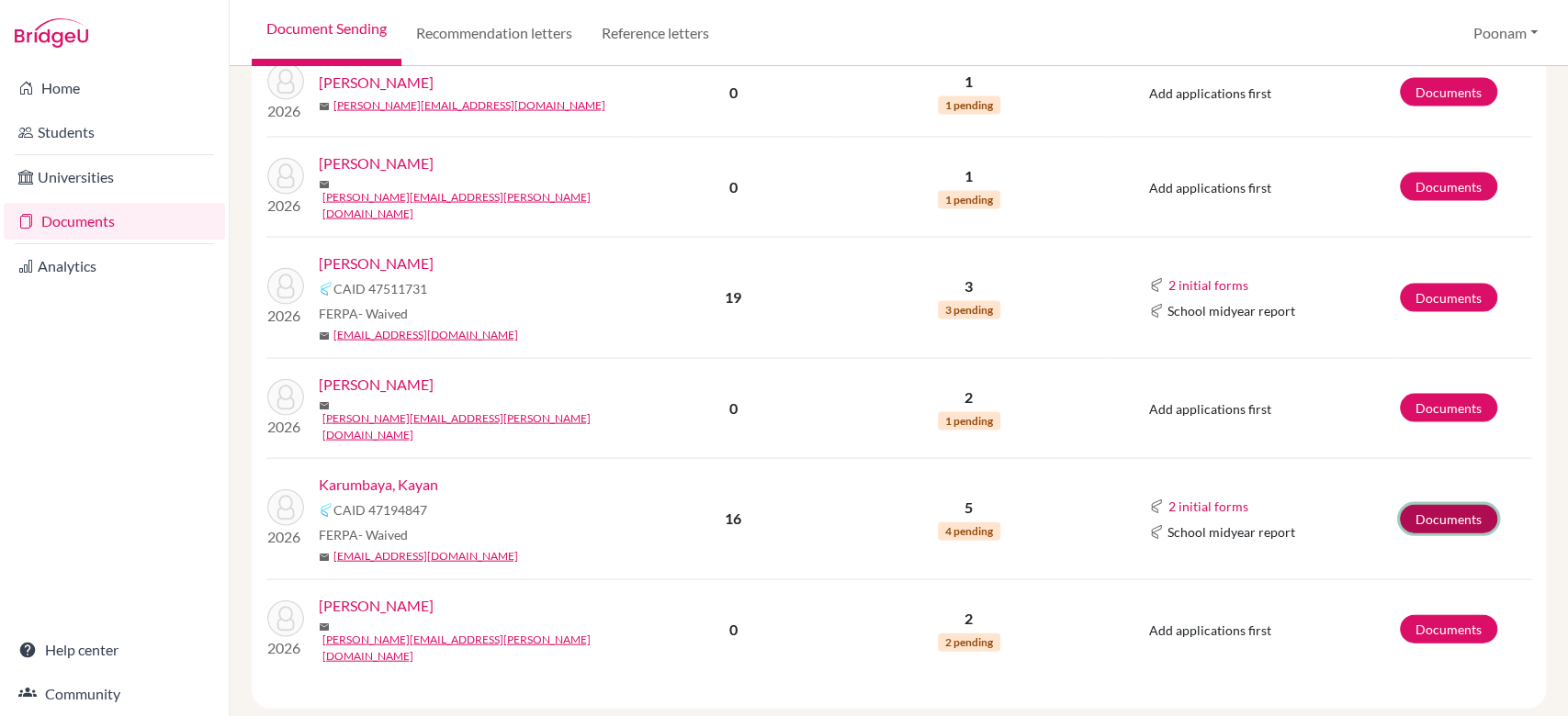
click at [1416, 505] on link "Documents" at bounding box center [1448, 518] width 98 height 28
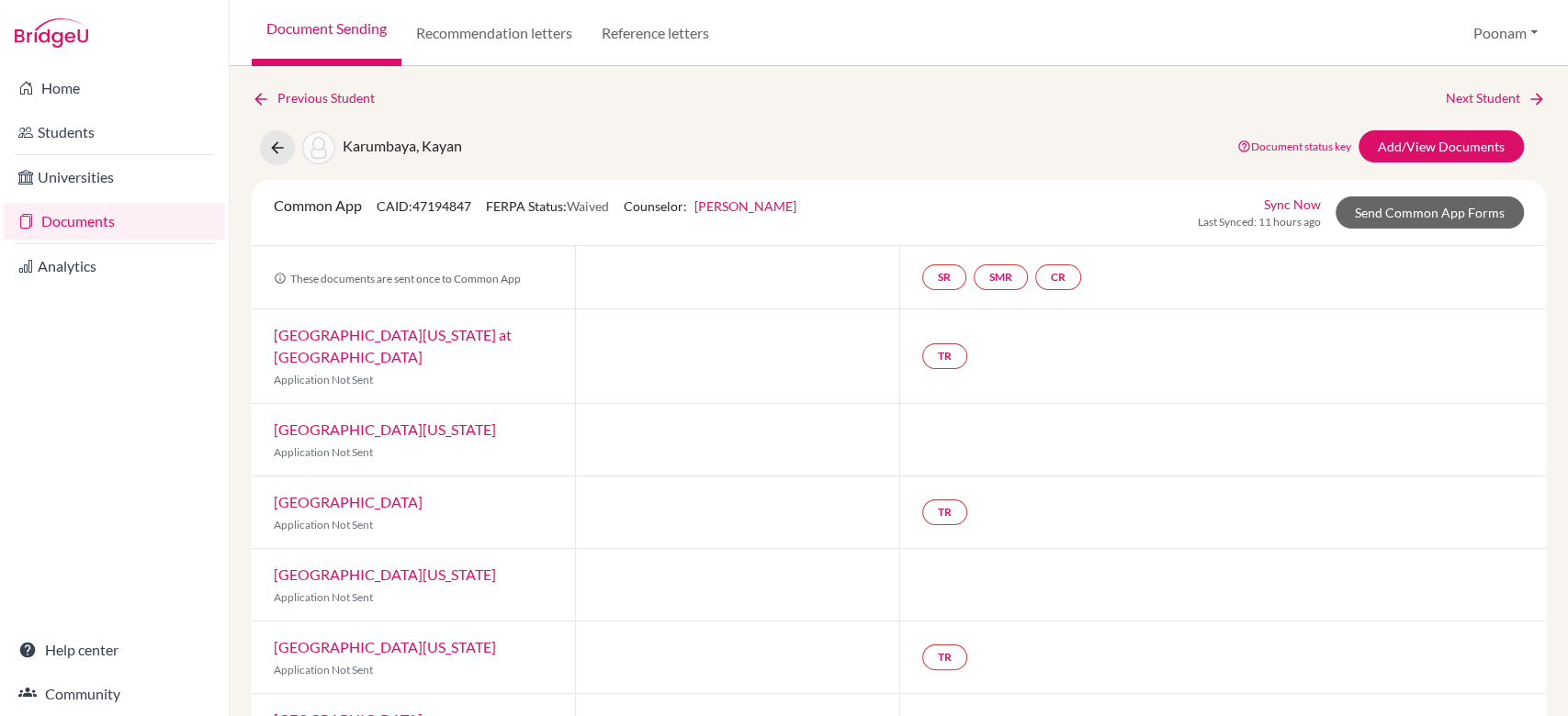
click at [344, 23] on link "Document Sending" at bounding box center [326, 33] width 150 height 67
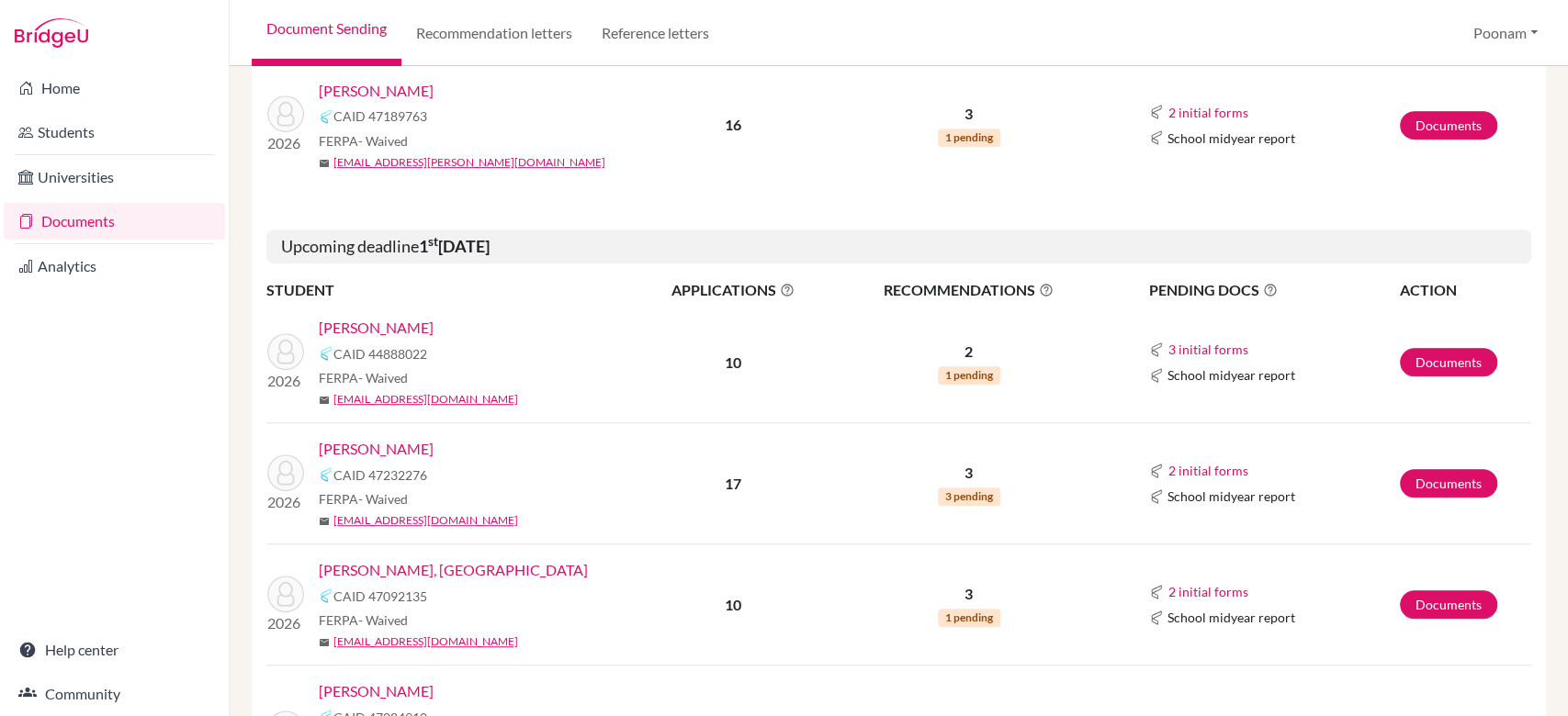
scroll to position [633, 0]
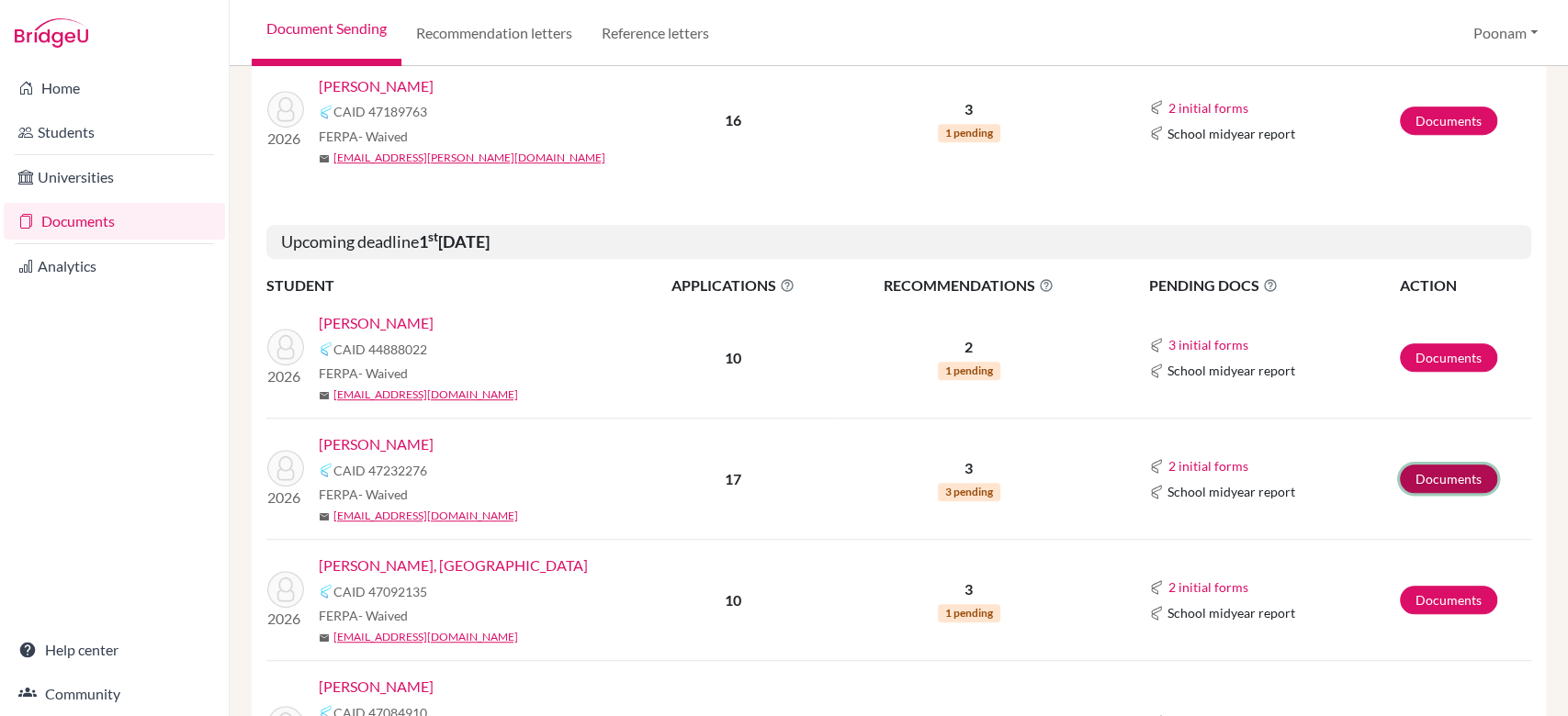
click at [1400, 476] on link "Documents" at bounding box center [1448, 478] width 98 height 28
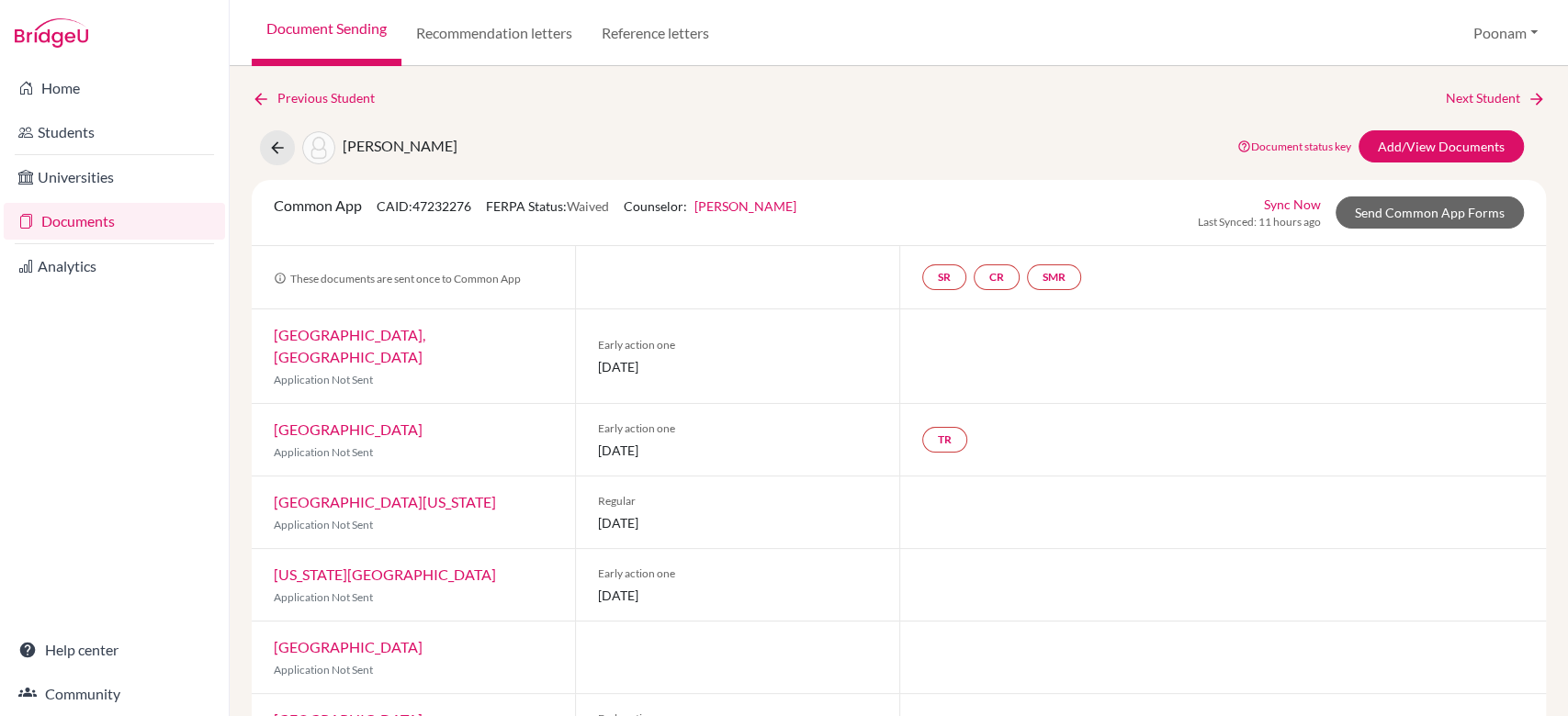
click at [316, 50] on link "Document Sending" at bounding box center [326, 33] width 150 height 67
